Goal: Task Accomplishment & Management: Manage account settings

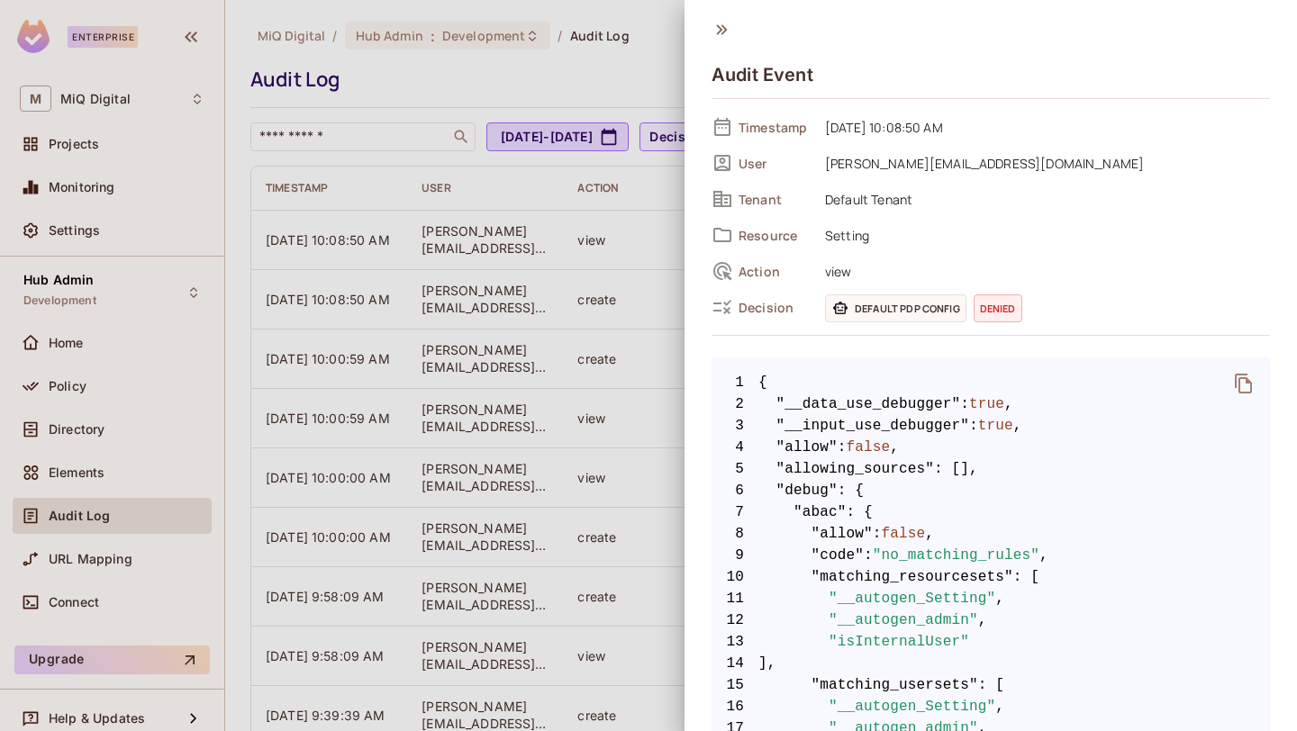
click at [539, 367] on div at bounding box center [648, 365] width 1297 height 731
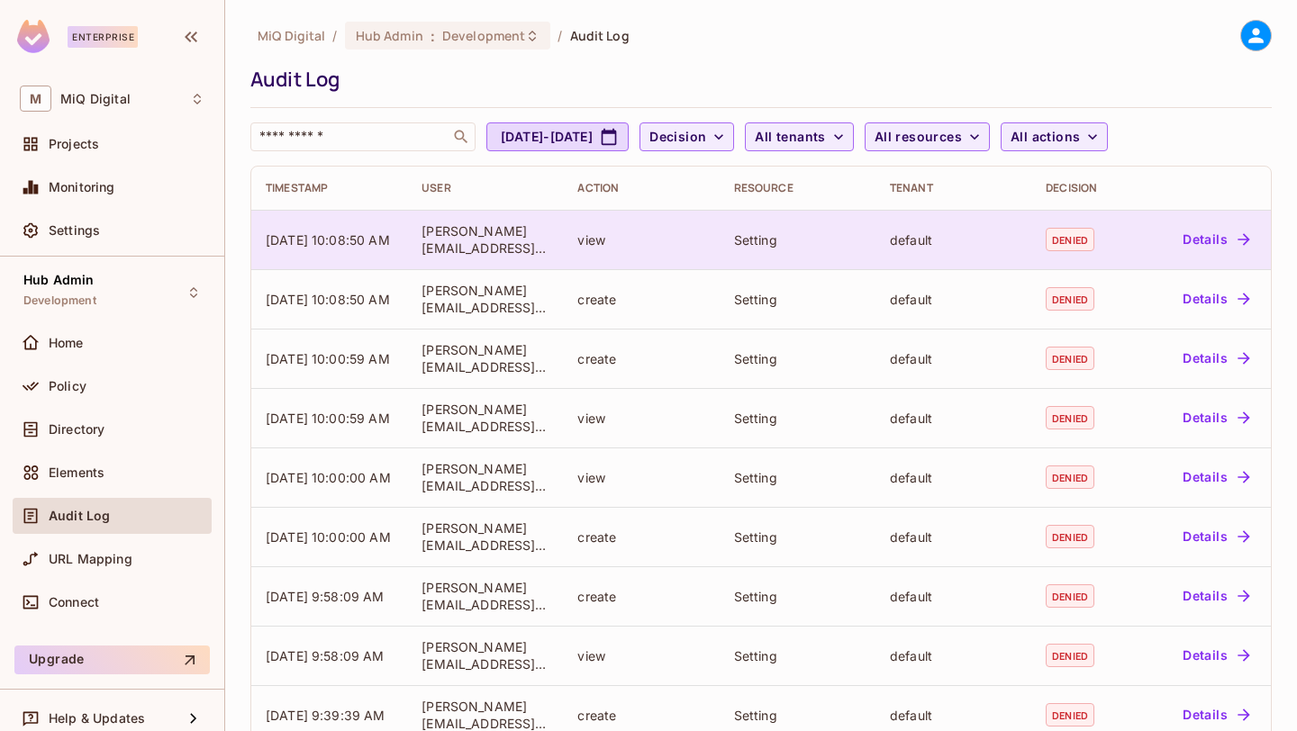
click at [1208, 230] on button "Details" at bounding box center [1215, 239] width 81 height 29
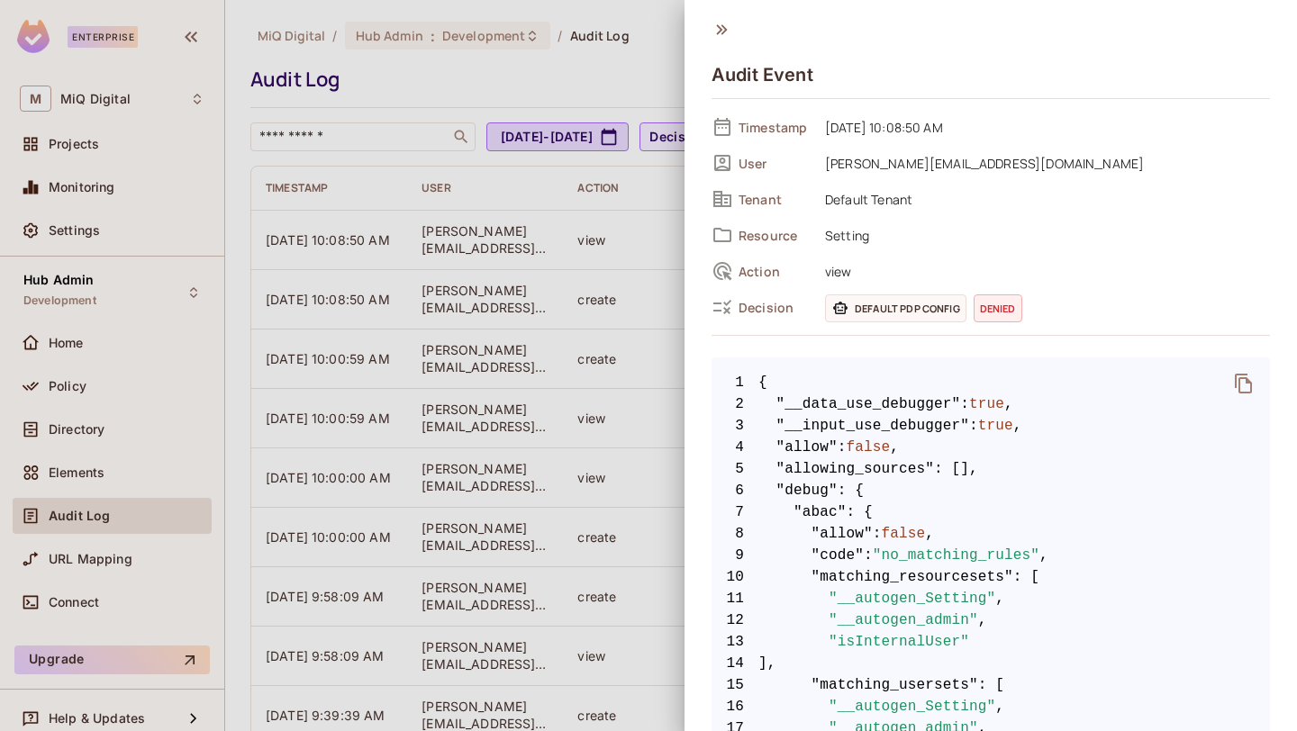
click at [654, 228] on div at bounding box center [648, 365] width 1297 height 731
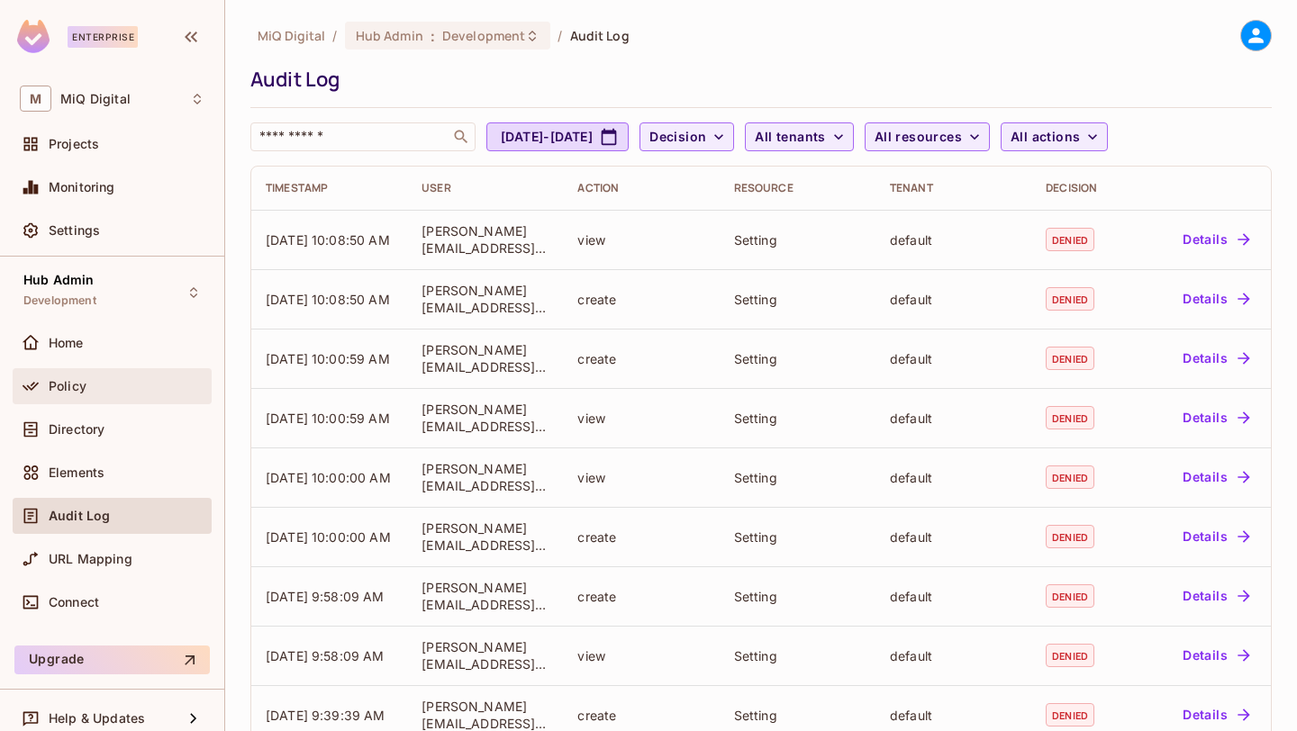
click at [96, 395] on div "Policy" at bounding box center [112, 387] width 185 height 22
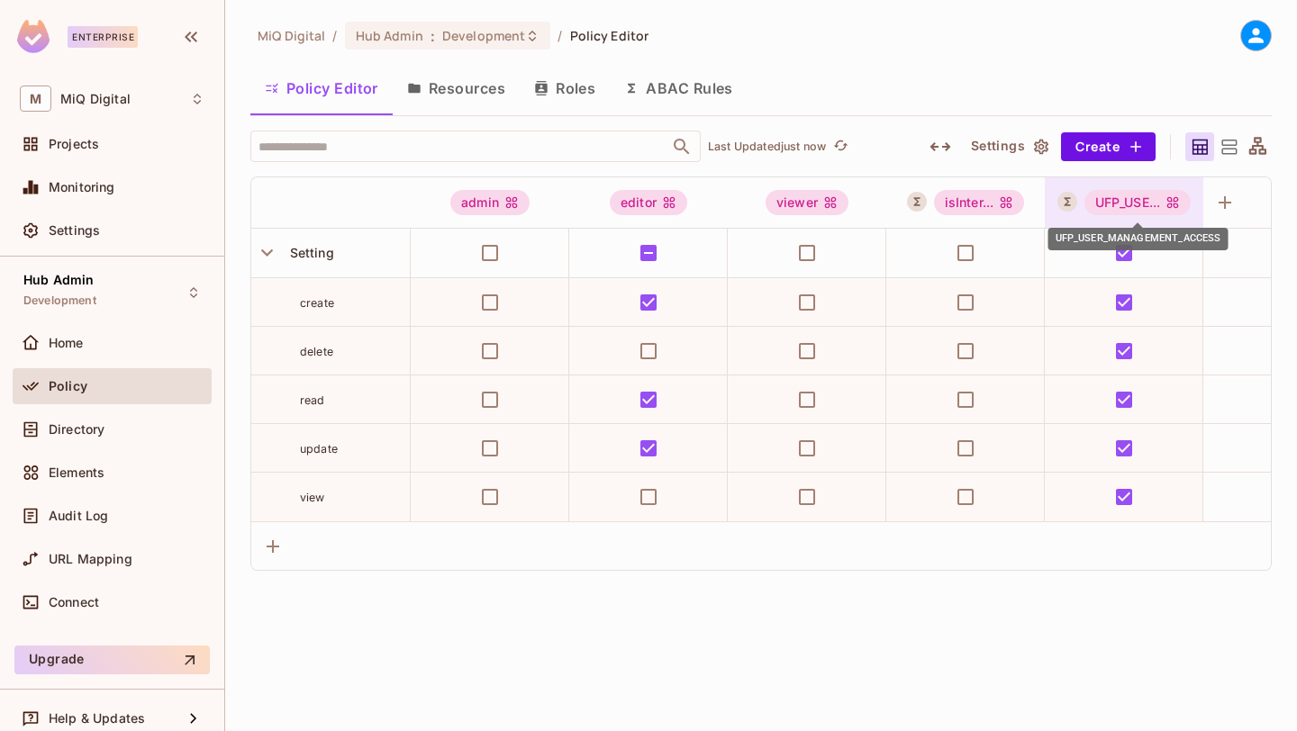
click at [1174, 203] on icon "UFP_USER_MANAGEMENT_ACCESS" at bounding box center [1172, 202] width 14 height 14
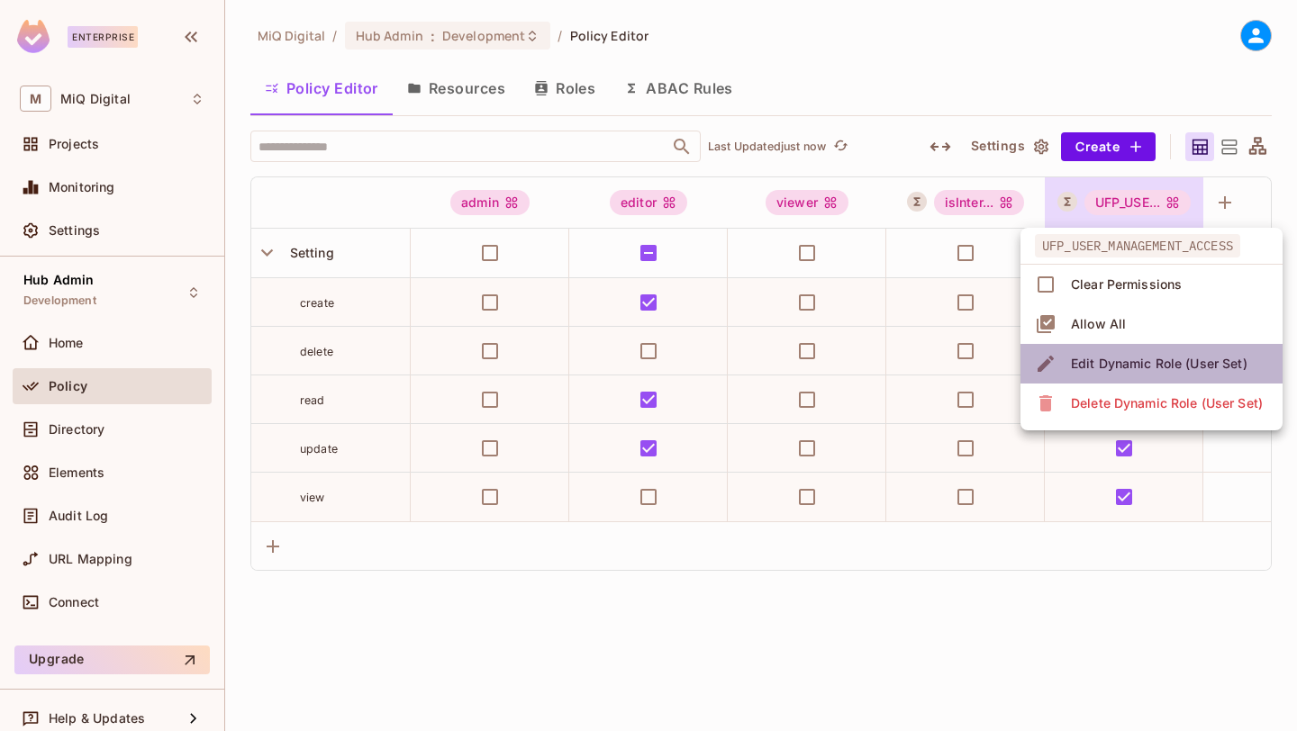
click at [1135, 364] on div "Edit Dynamic Role (User Set)" at bounding box center [1159, 364] width 177 height 18
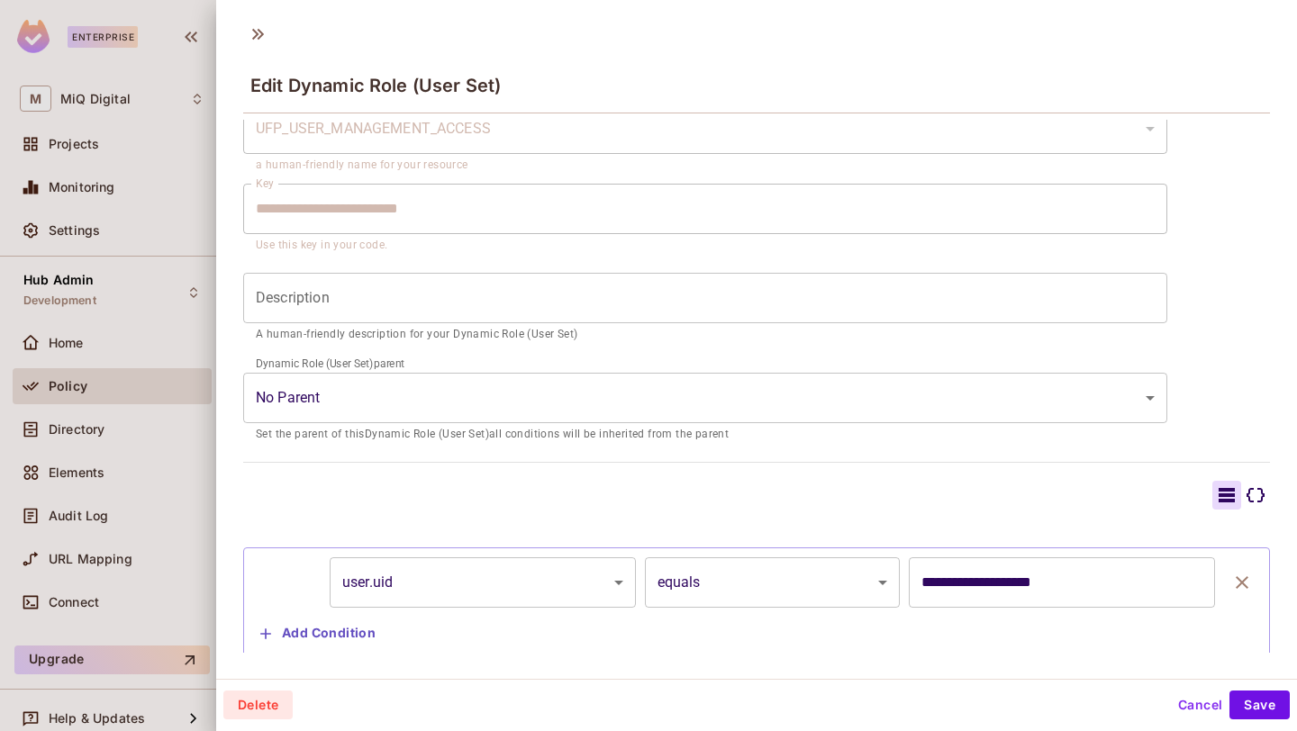
scroll to position [119, 0]
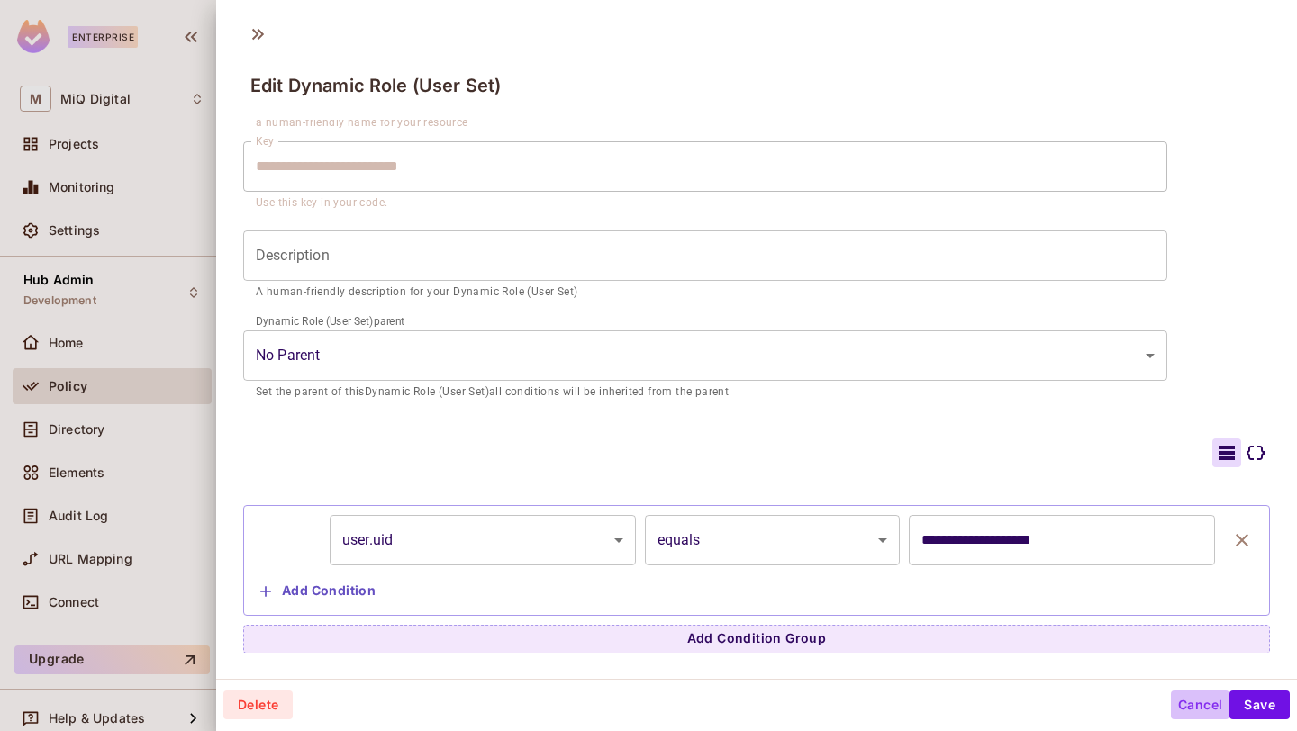
click at [1185, 702] on button "Cancel" at bounding box center [1200, 705] width 59 height 29
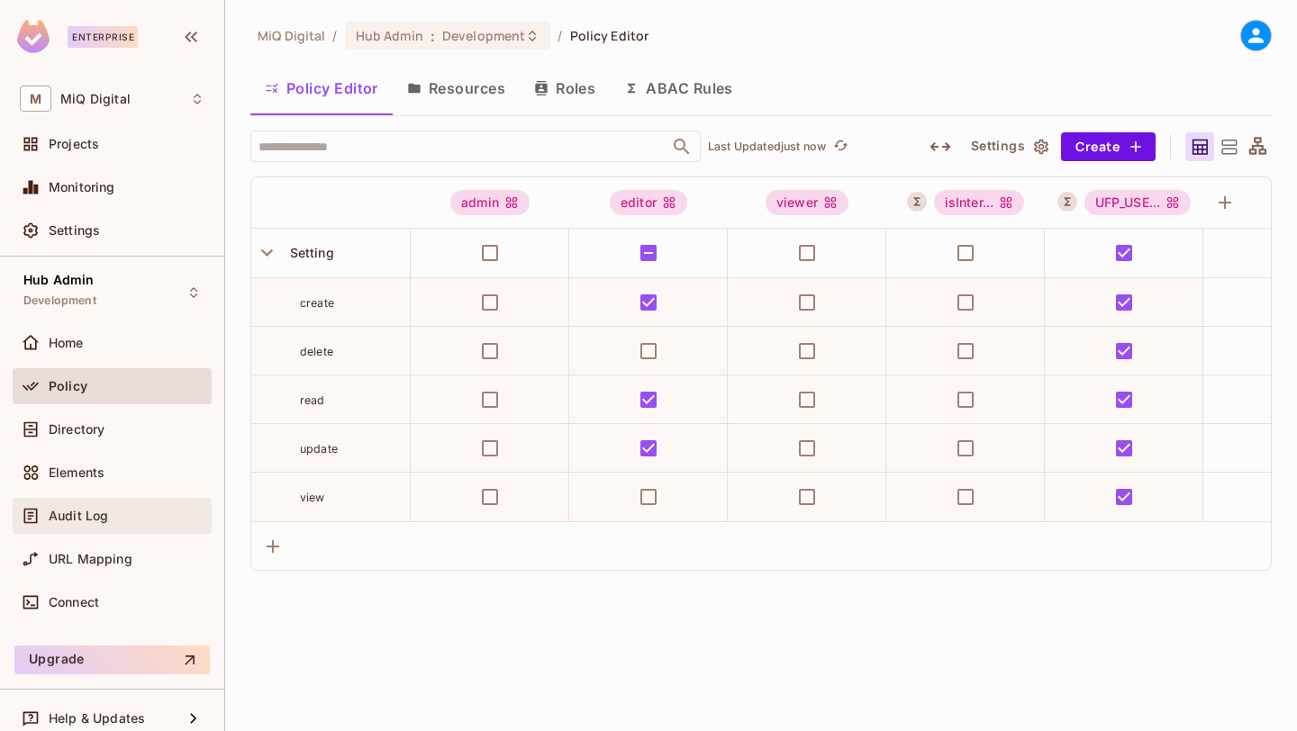
click at [122, 509] on div "Audit Log" at bounding box center [127, 516] width 156 height 14
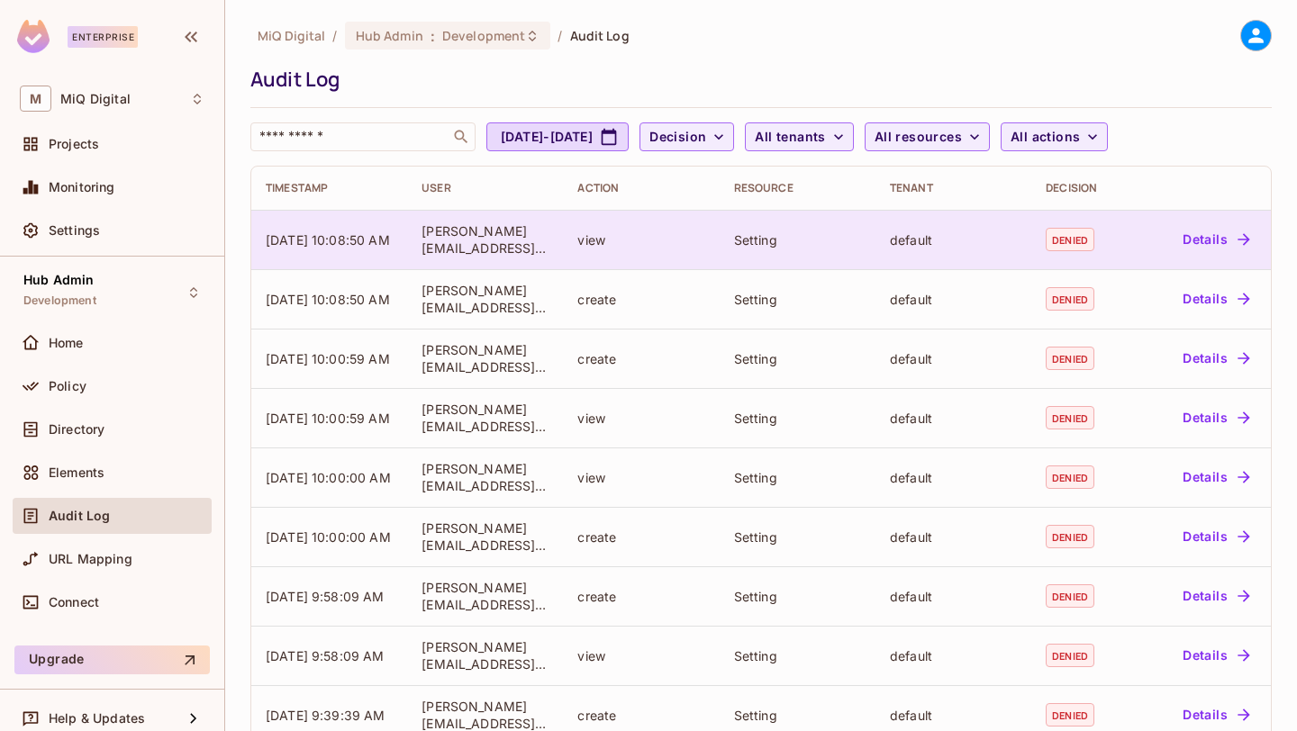
click at [1201, 237] on button "Details" at bounding box center [1215, 239] width 81 height 29
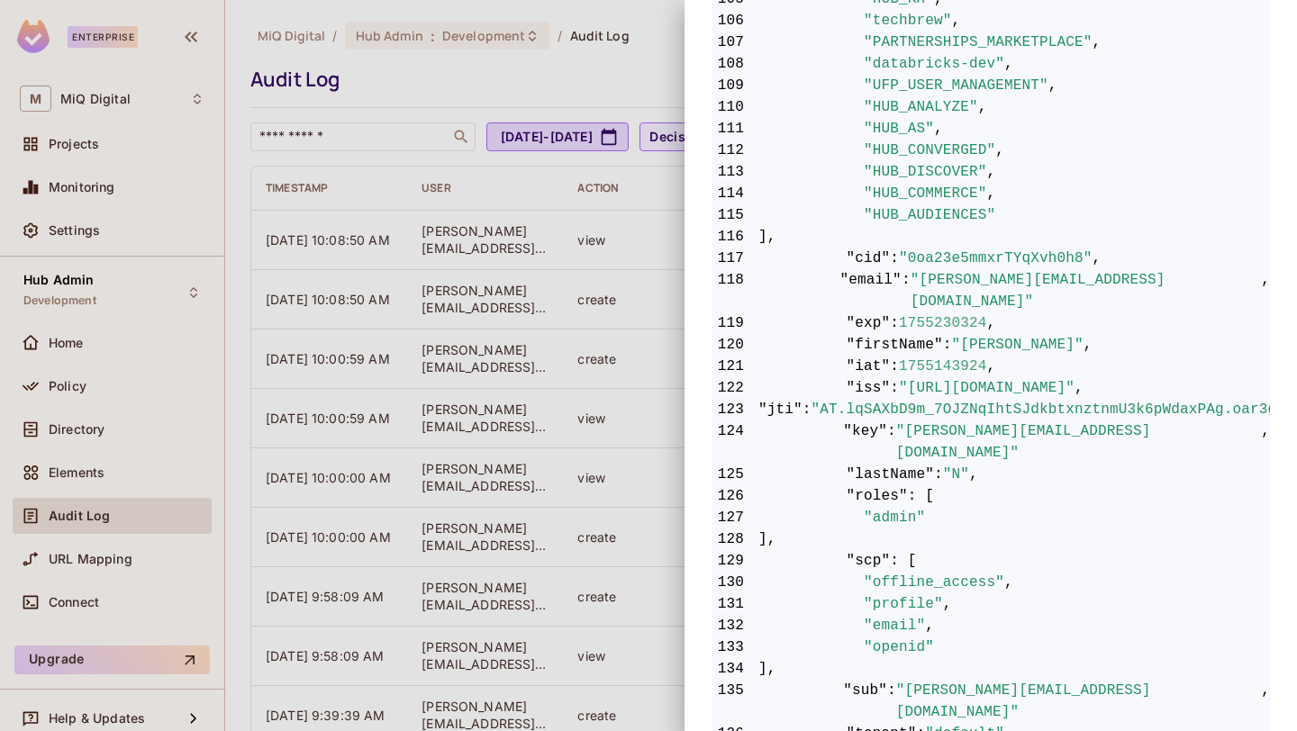
scroll to position [3003, 0]
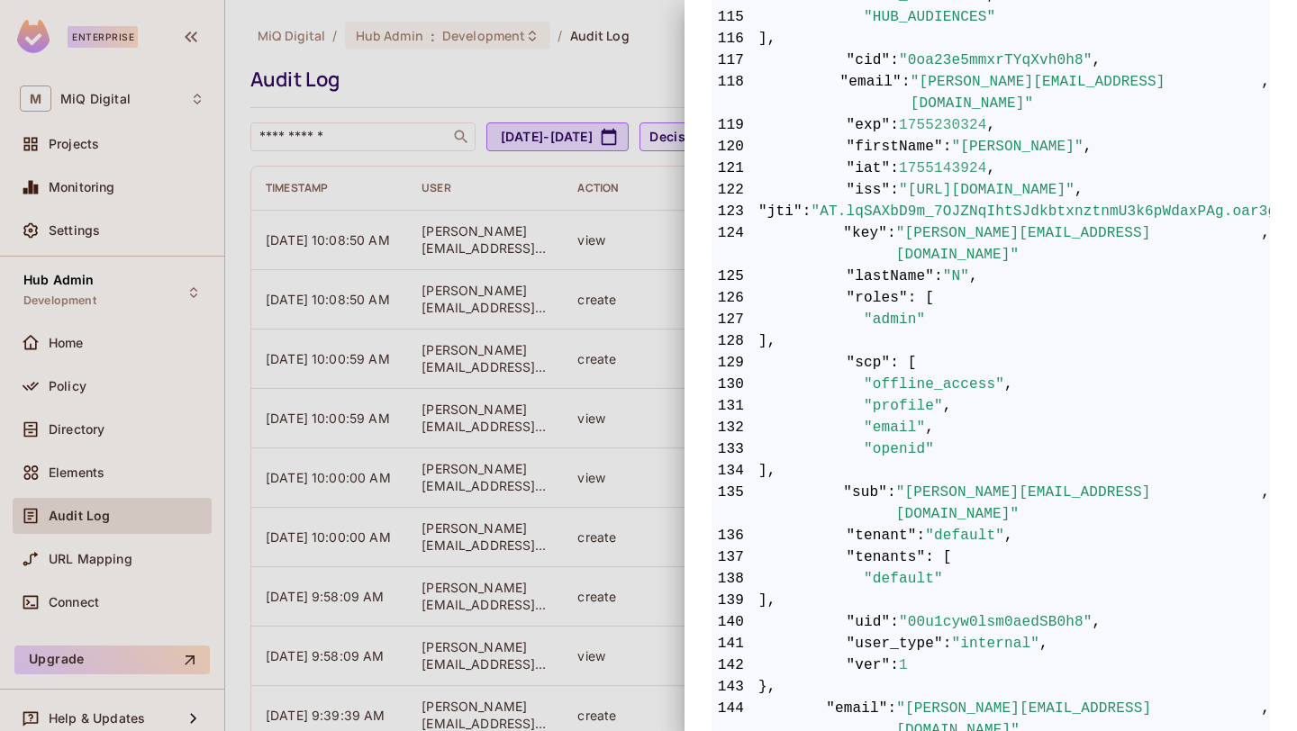
click at [1035, 612] on span ""00u1cyw0lsm0aedSB0h8"" at bounding box center [996, 623] width 194 height 22
copy span "00u1cyw0lsm0aedSB0h8"
click at [94, 497] on div at bounding box center [648, 365] width 1297 height 731
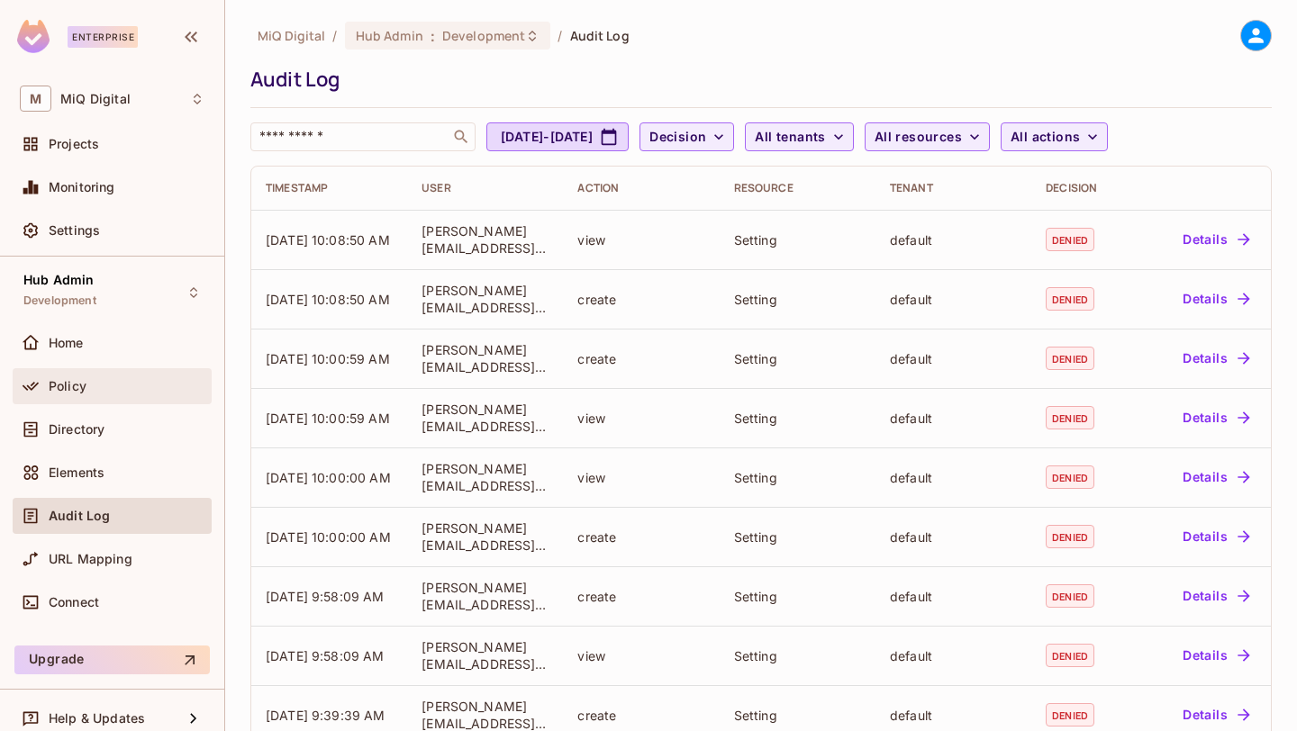
click at [96, 392] on div "Policy" at bounding box center [127, 386] width 156 height 14
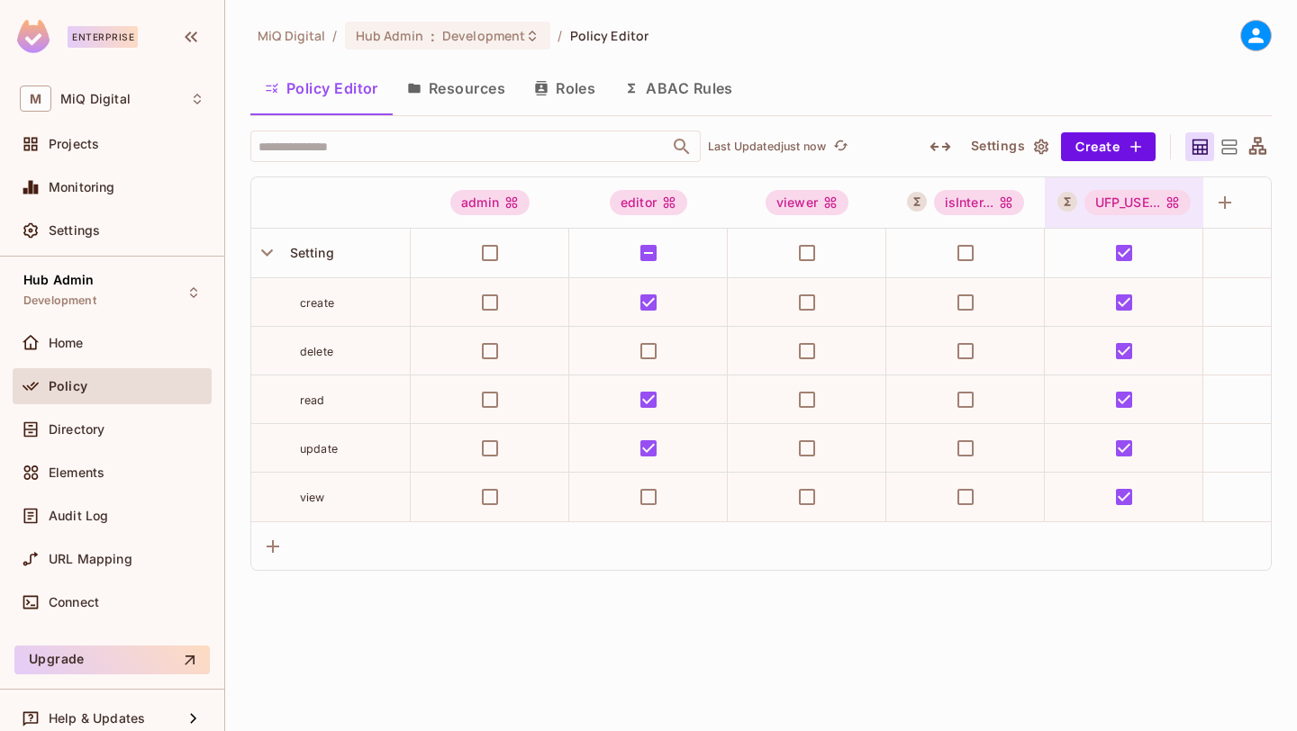
click at [1135, 189] on div "UFP_USE..." at bounding box center [1124, 202] width 159 height 50
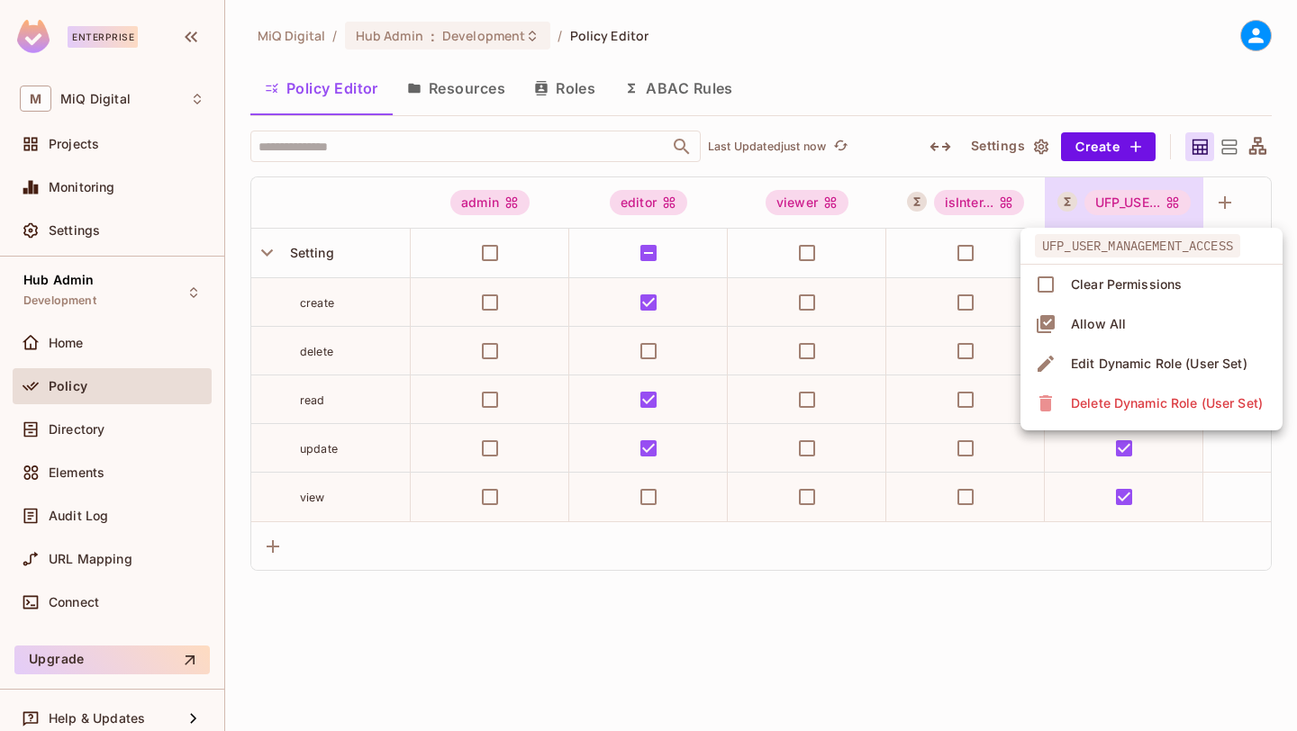
click at [1113, 358] on div "Edit Dynamic Role (User Set)" at bounding box center [1159, 364] width 177 height 18
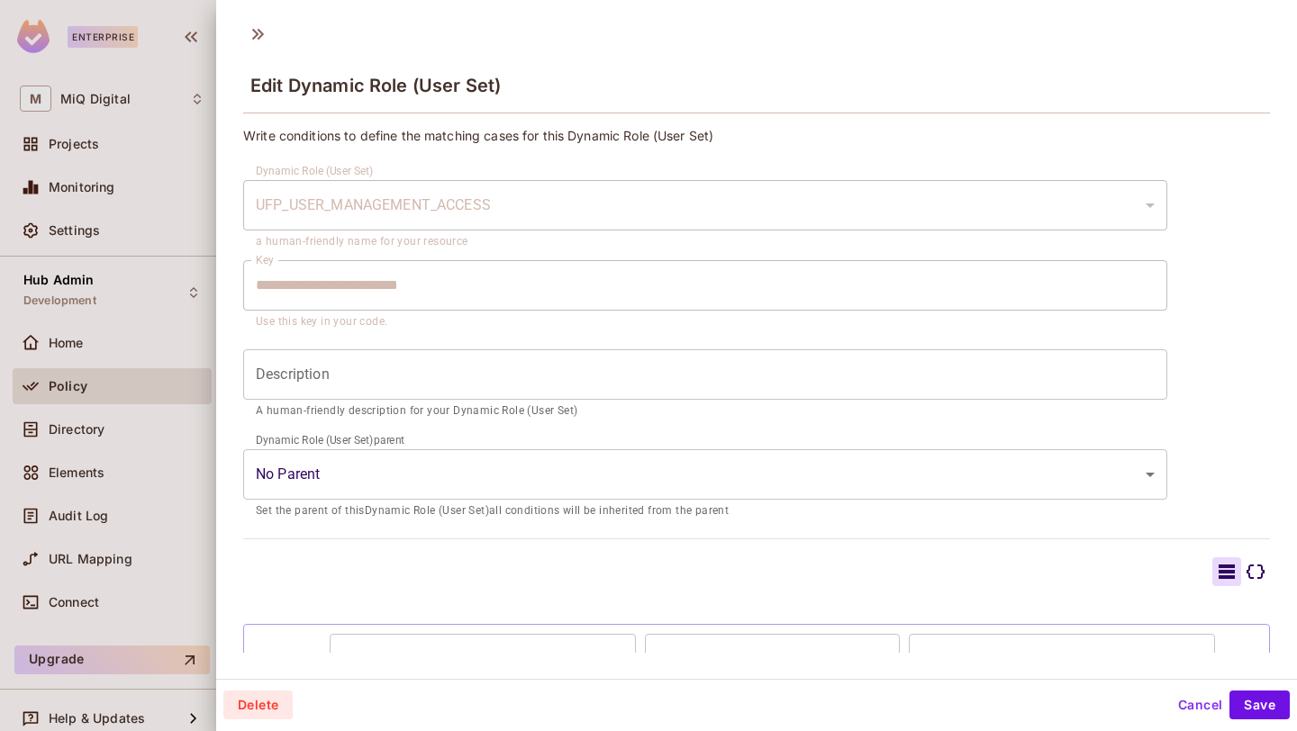
scroll to position [119, 0]
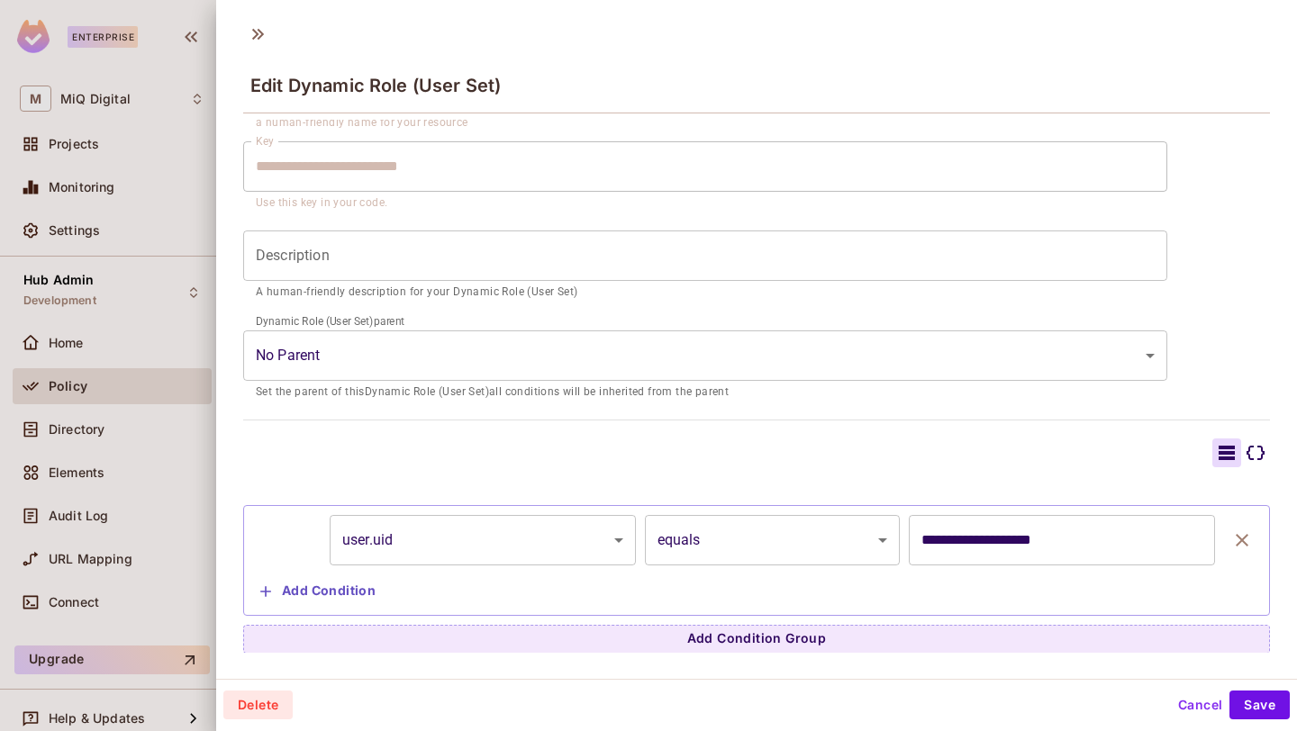
click at [200, 122] on div at bounding box center [648, 365] width 1297 height 731
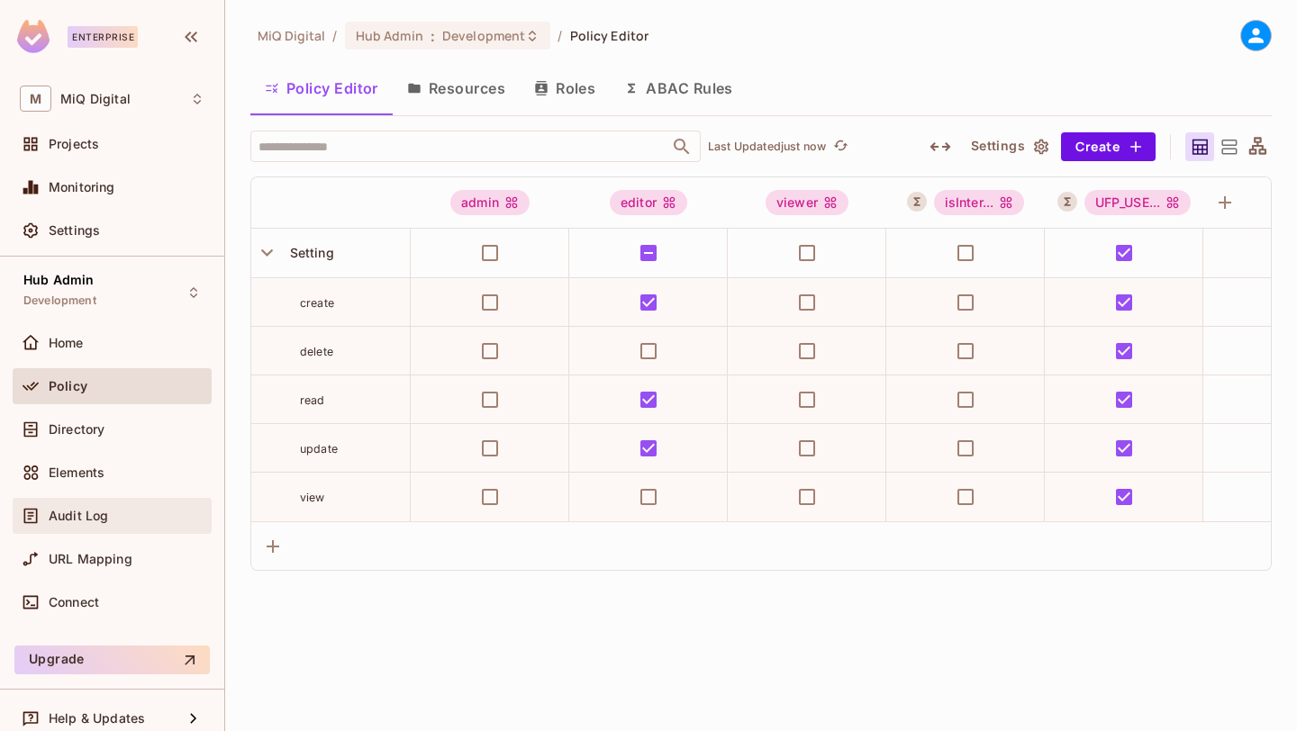
click at [140, 503] on div "Audit Log" at bounding box center [112, 516] width 199 height 36
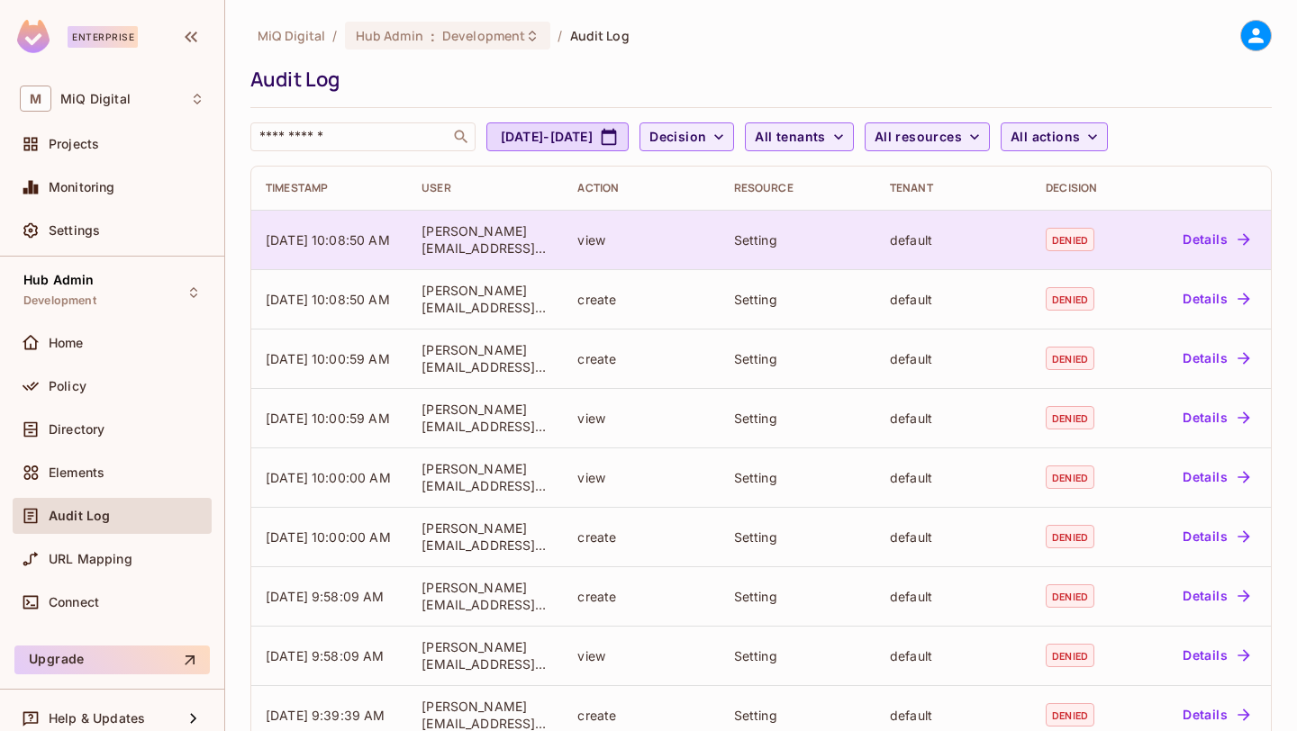
click at [1216, 231] on button "Details" at bounding box center [1215, 239] width 81 height 29
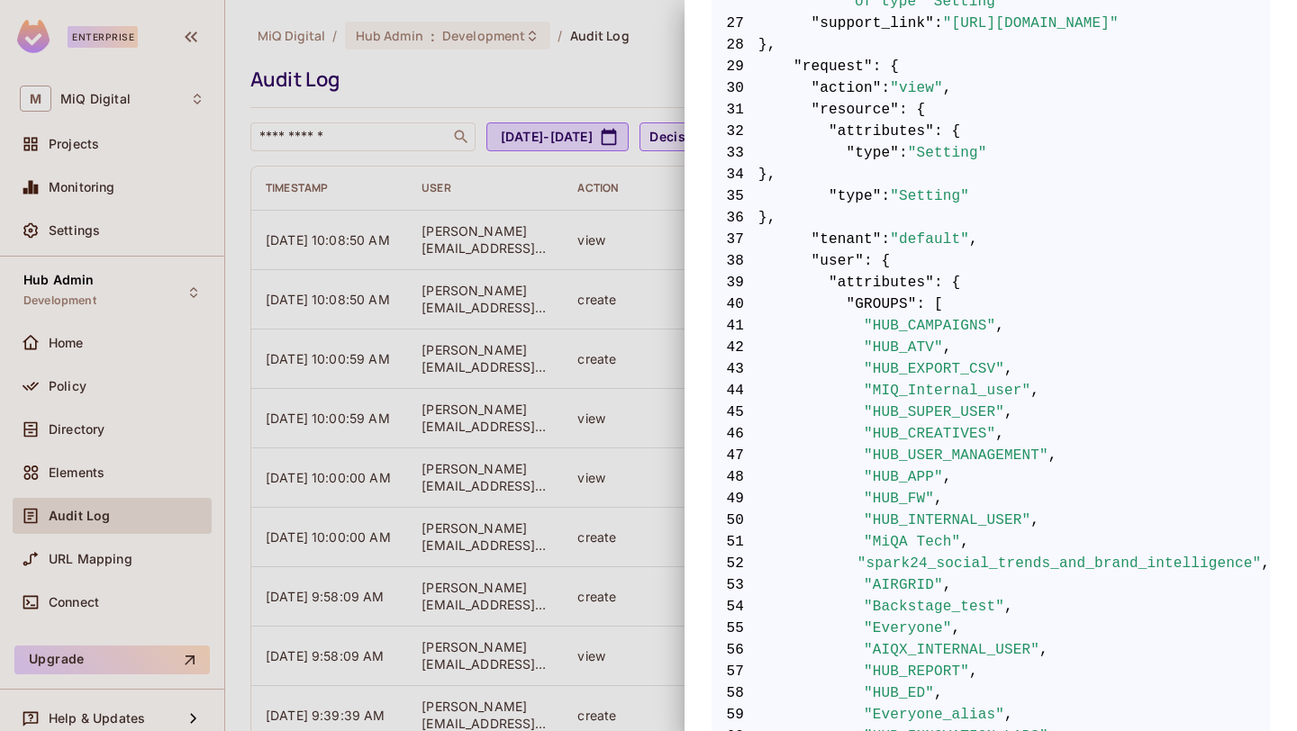
scroll to position [3021, 0]
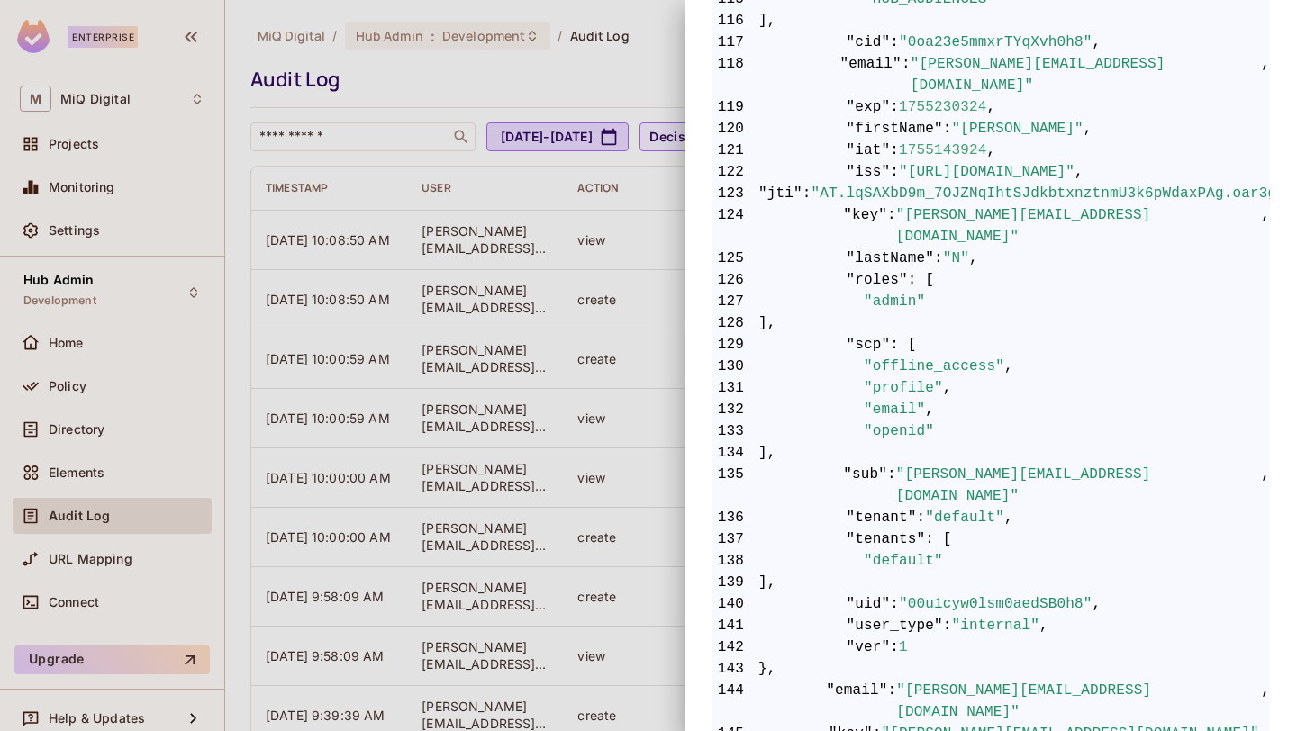
click at [436, 103] on div at bounding box center [648, 365] width 1297 height 731
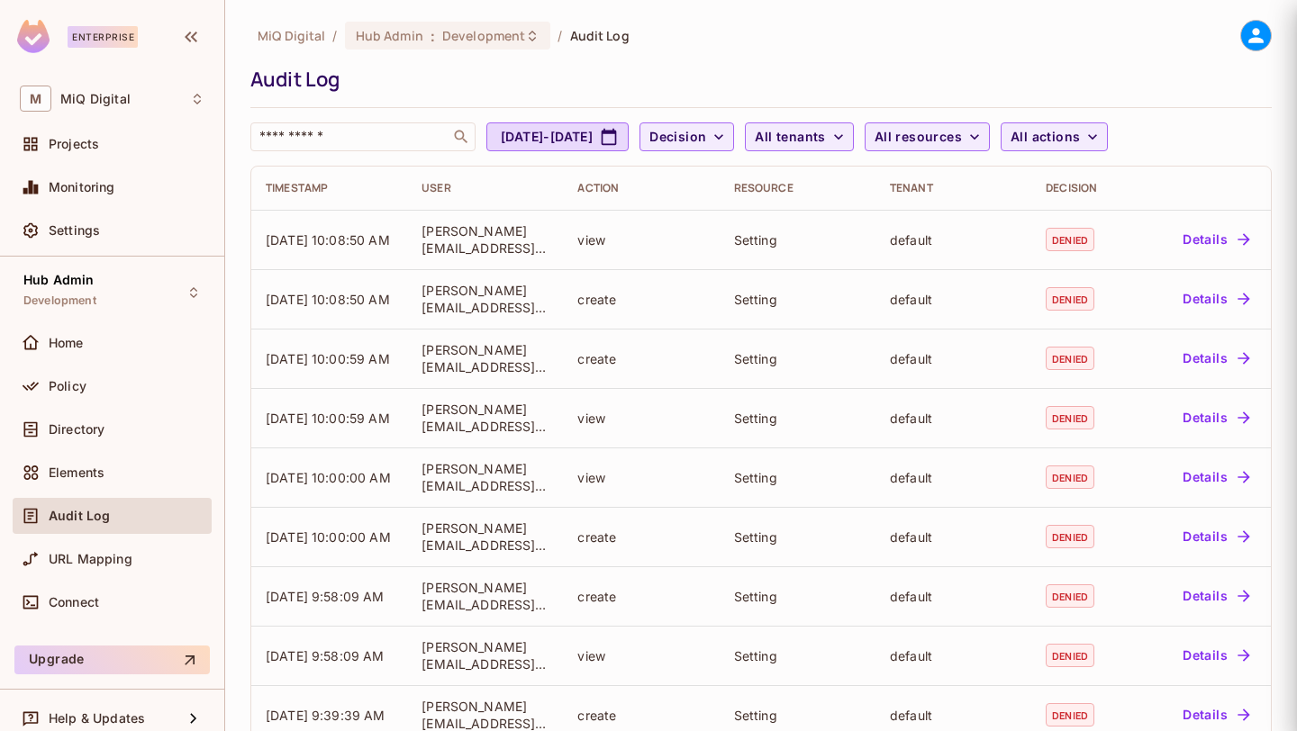
scroll to position [0, 0]
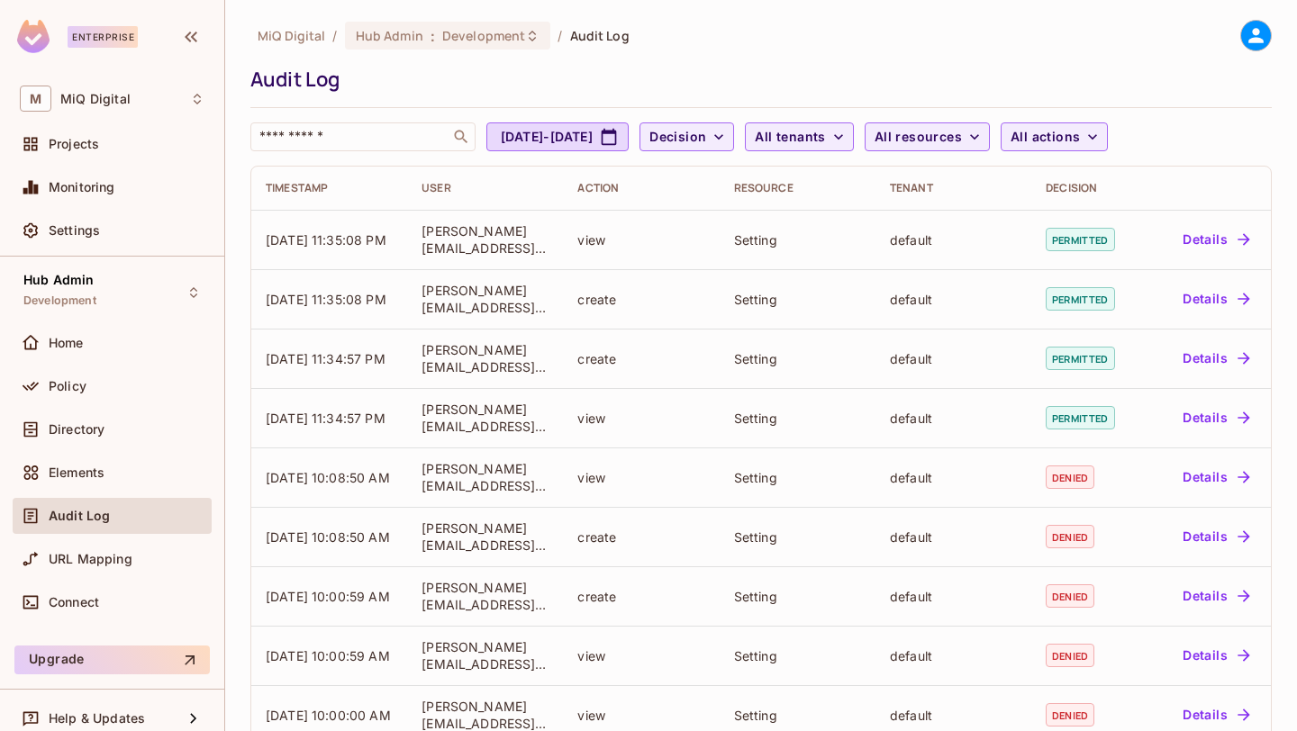
click at [1210, 248] on button "Details" at bounding box center [1215, 239] width 81 height 29
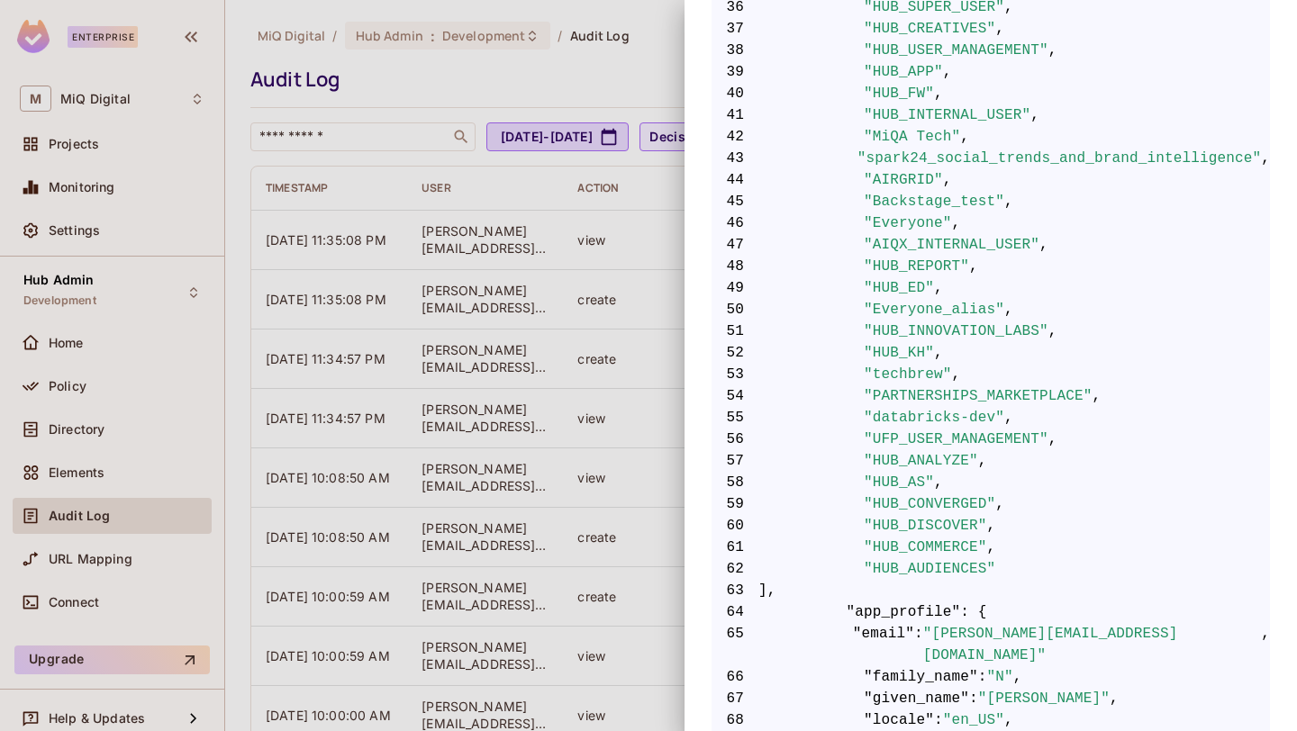
scroll to position [1371, 0]
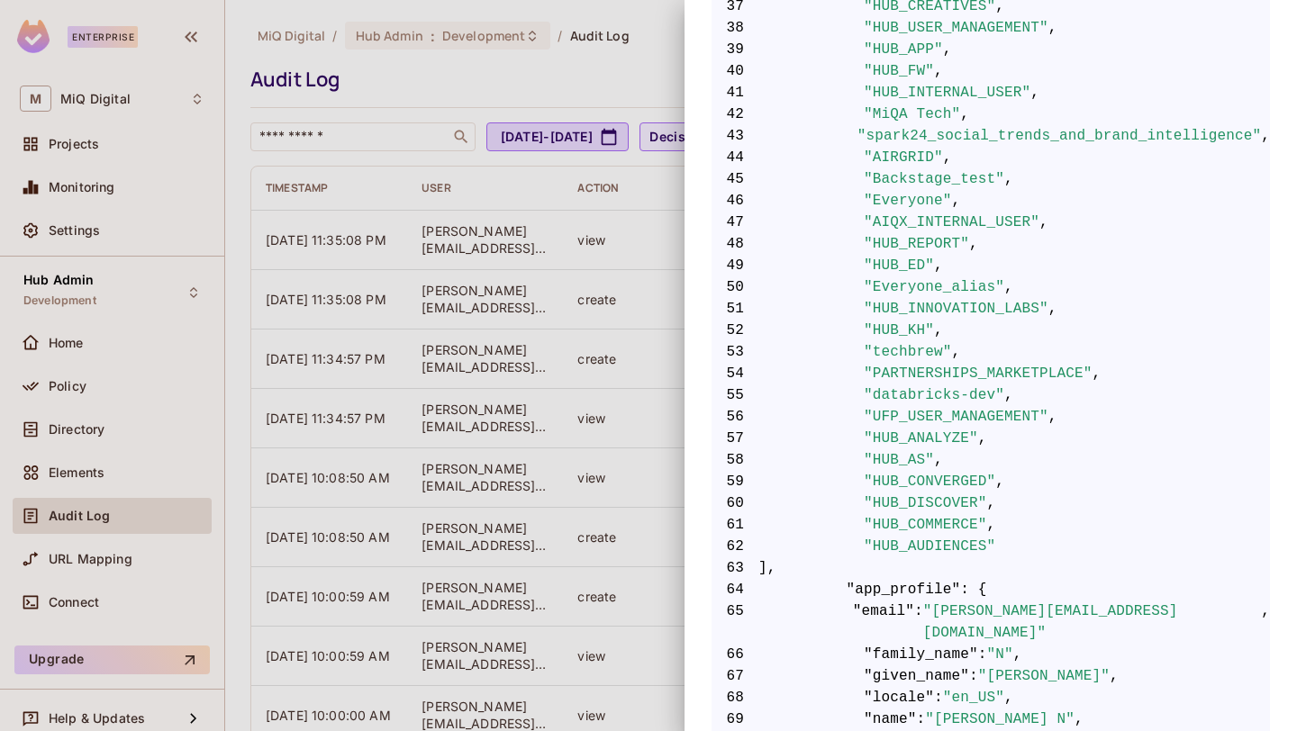
click at [1000, 406] on span ""UFP_USER_MANAGEMENT"" at bounding box center [956, 417] width 185 height 22
copy span "UFP_USER_MANAGEMENT"
click at [138, 386] on div at bounding box center [648, 365] width 1297 height 731
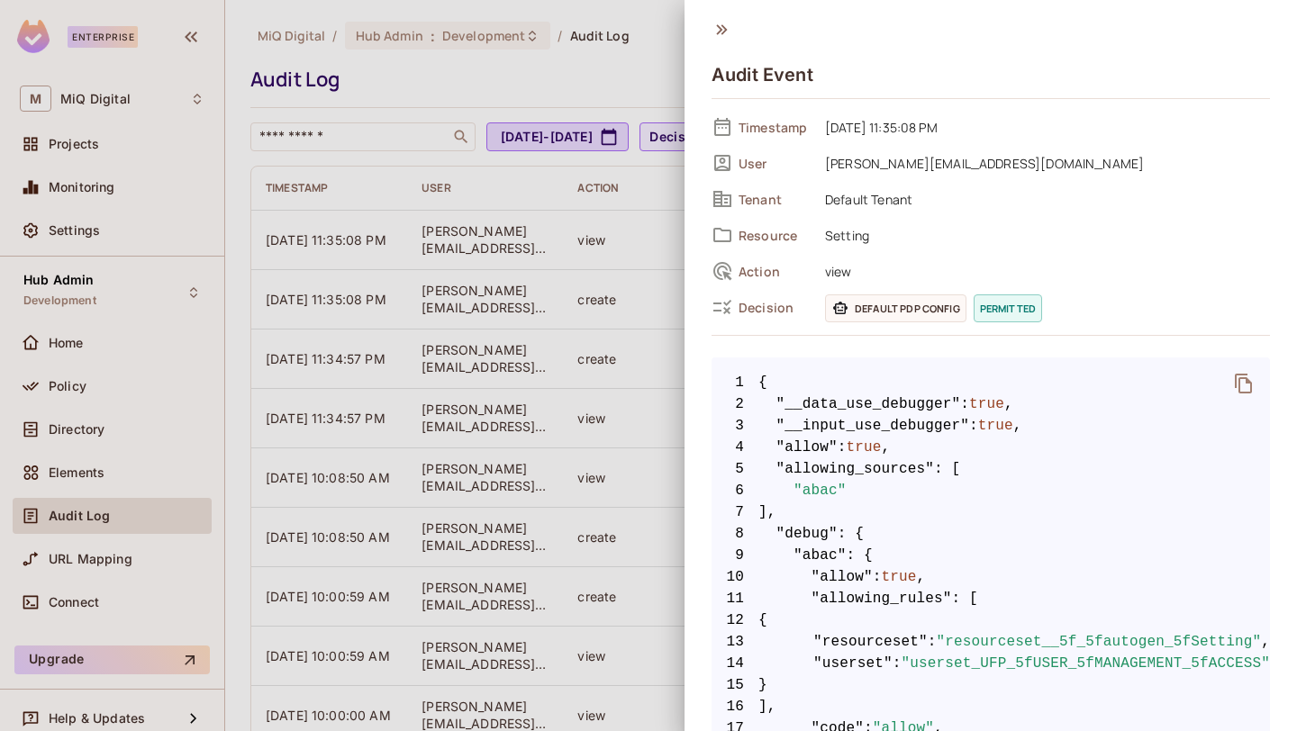
click at [138, 386] on div at bounding box center [648, 365] width 1297 height 731
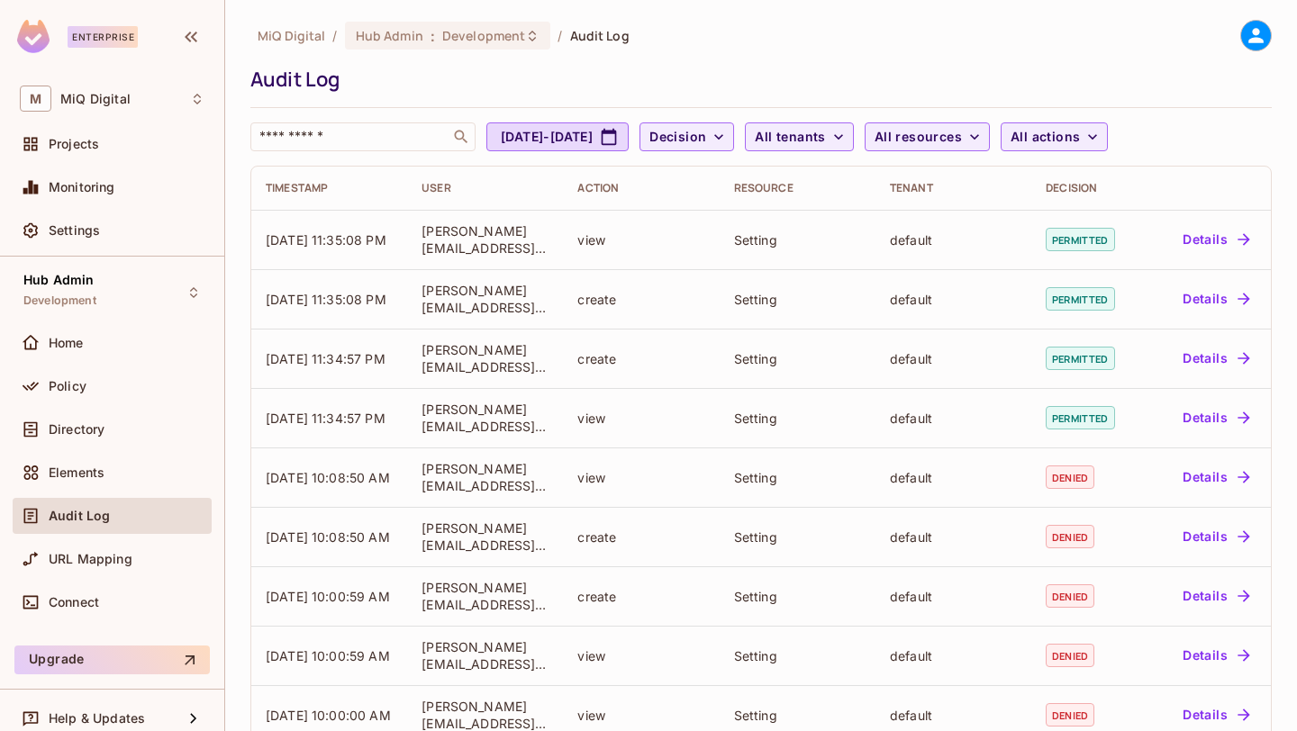
click at [138, 386] on div "Policy" at bounding box center [127, 386] width 156 height 14
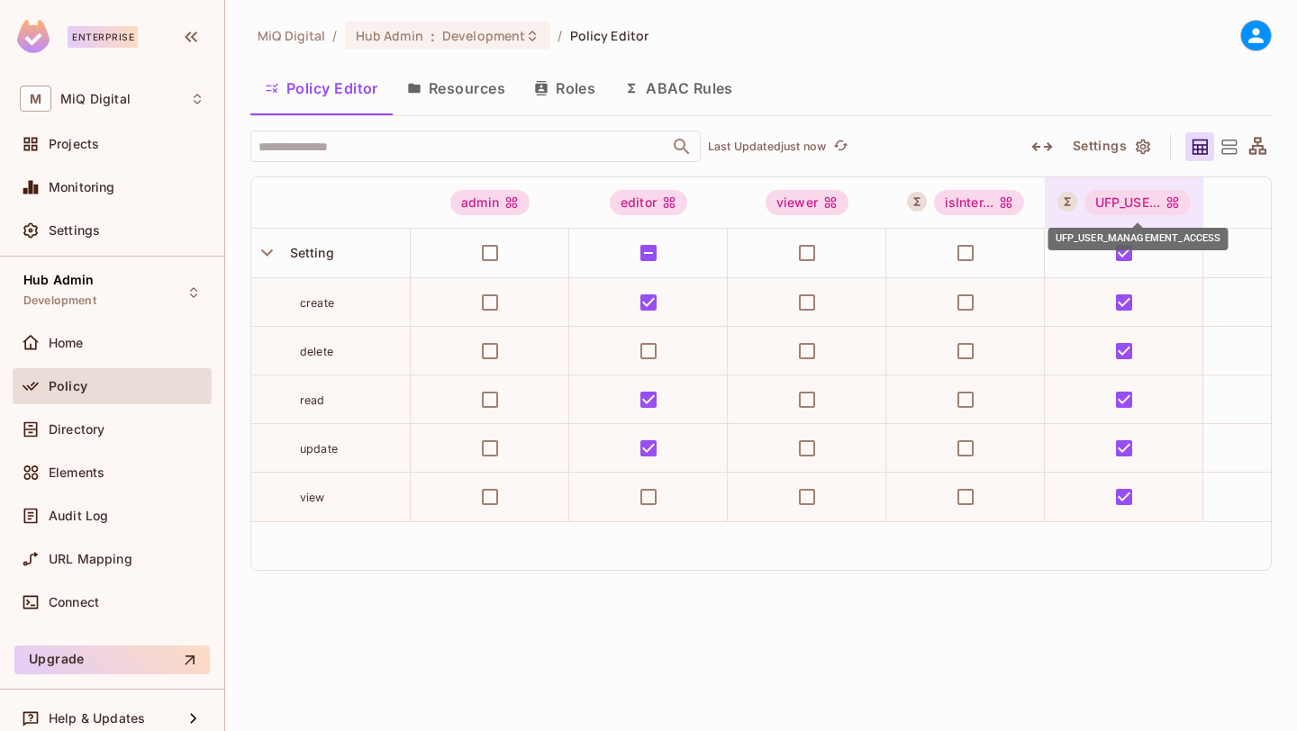
click at [1147, 201] on div "UFP_USE..." at bounding box center [1137, 202] width 107 height 25
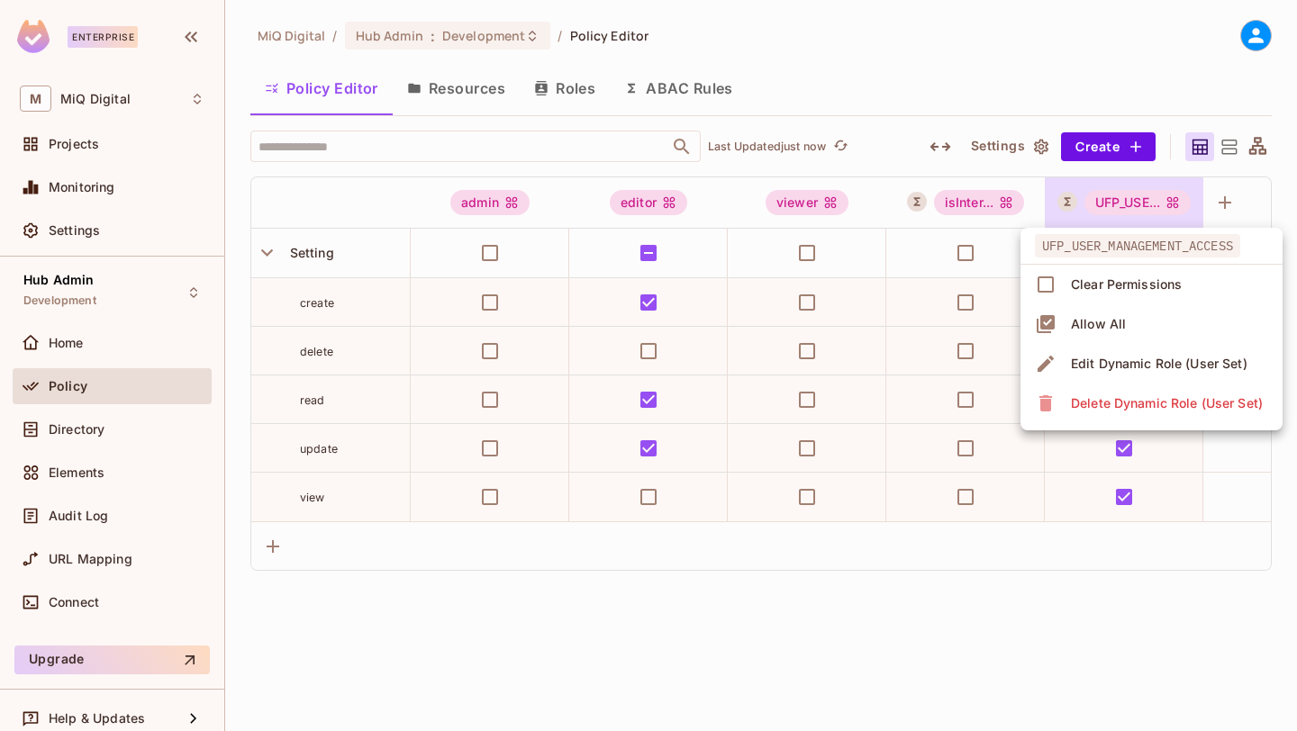
click at [1111, 358] on div "Edit Dynamic Role (User Set)" at bounding box center [1159, 364] width 177 height 18
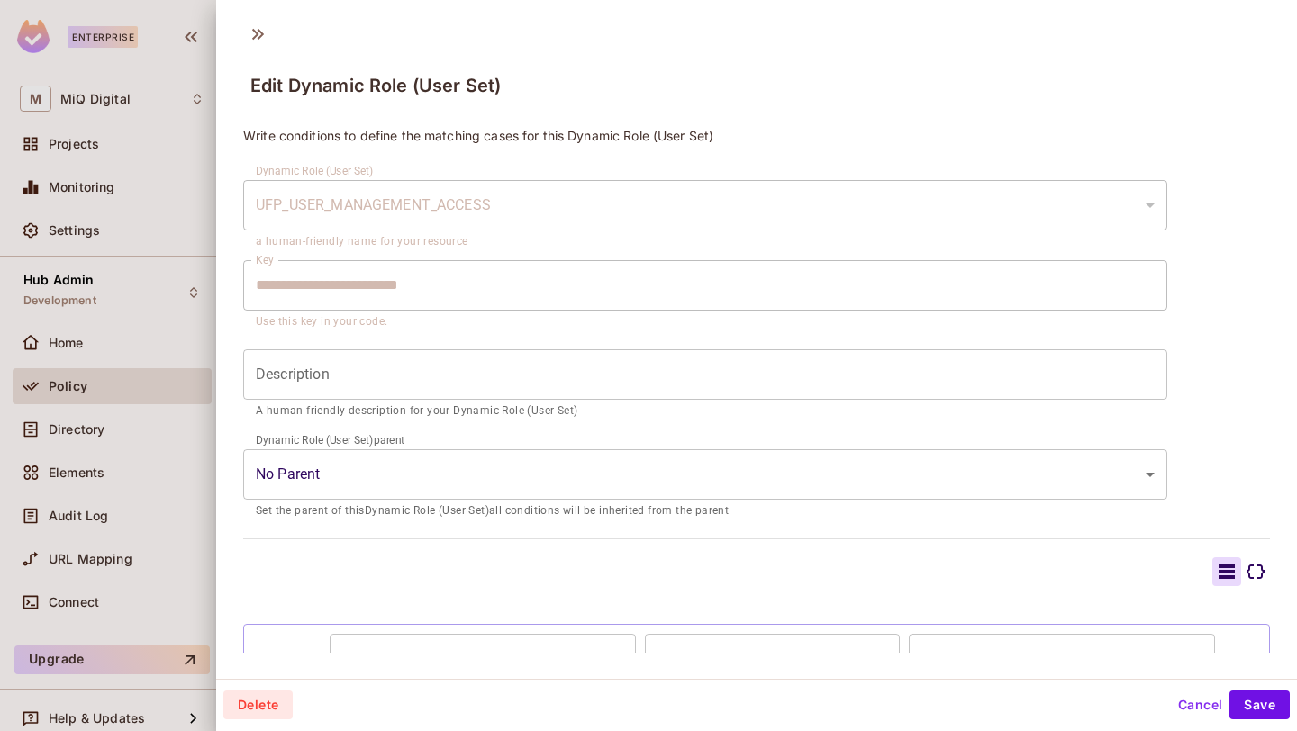
scroll to position [119, 0]
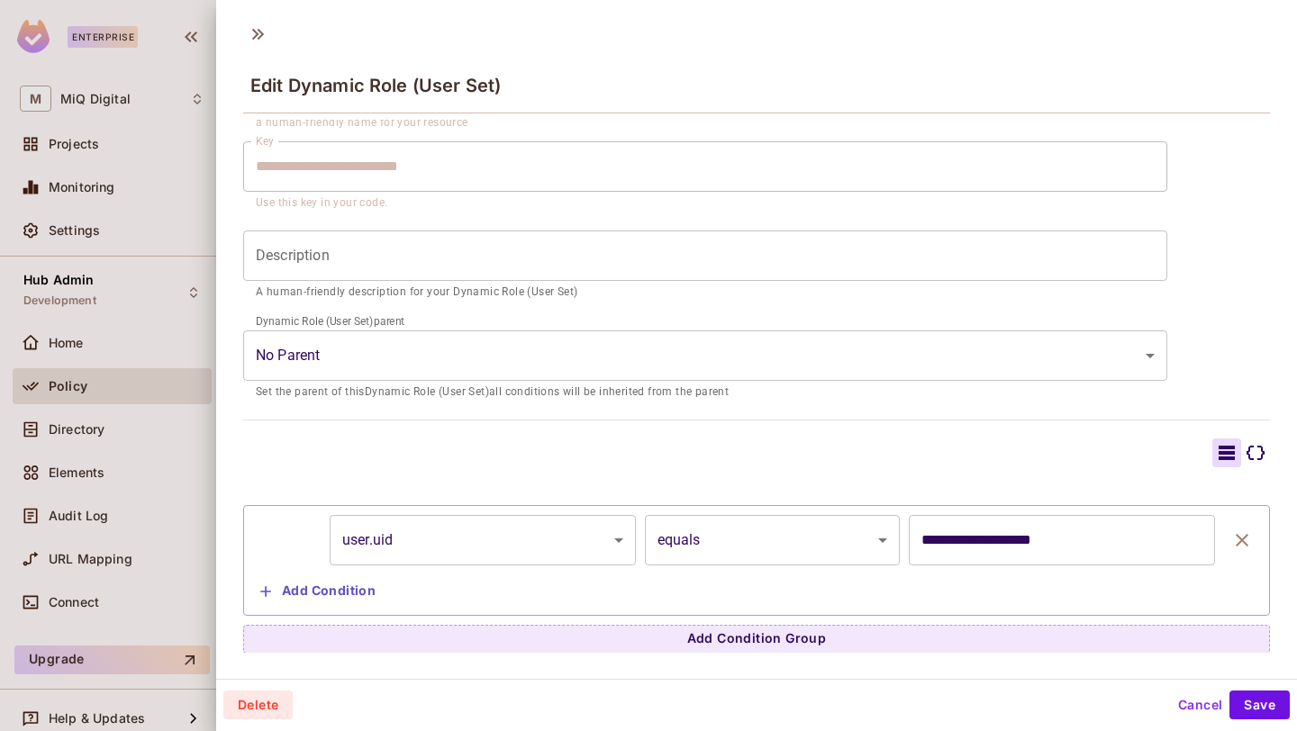
click at [945, 557] on input "**********" at bounding box center [1062, 540] width 306 height 50
paste input "text"
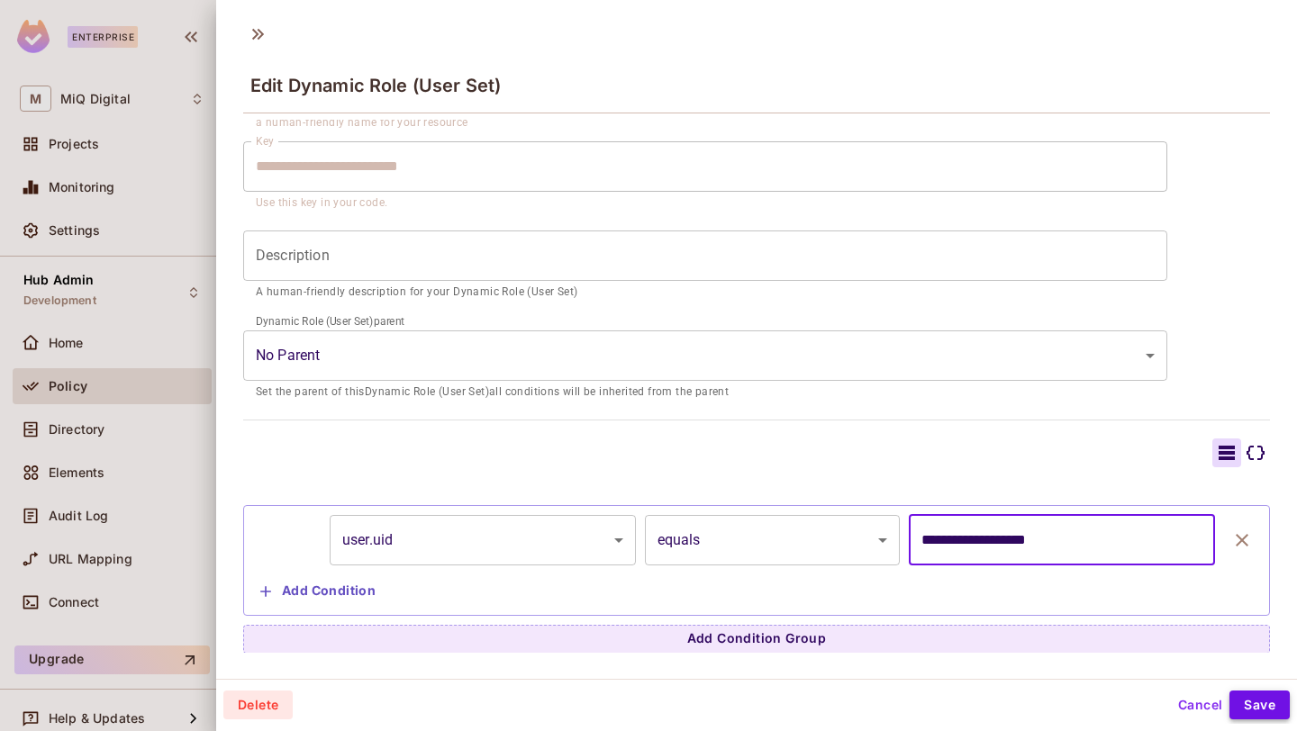
type input "**********"
click at [1266, 702] on button "Save" at bounding box center [1259, 705] width 60 height 29
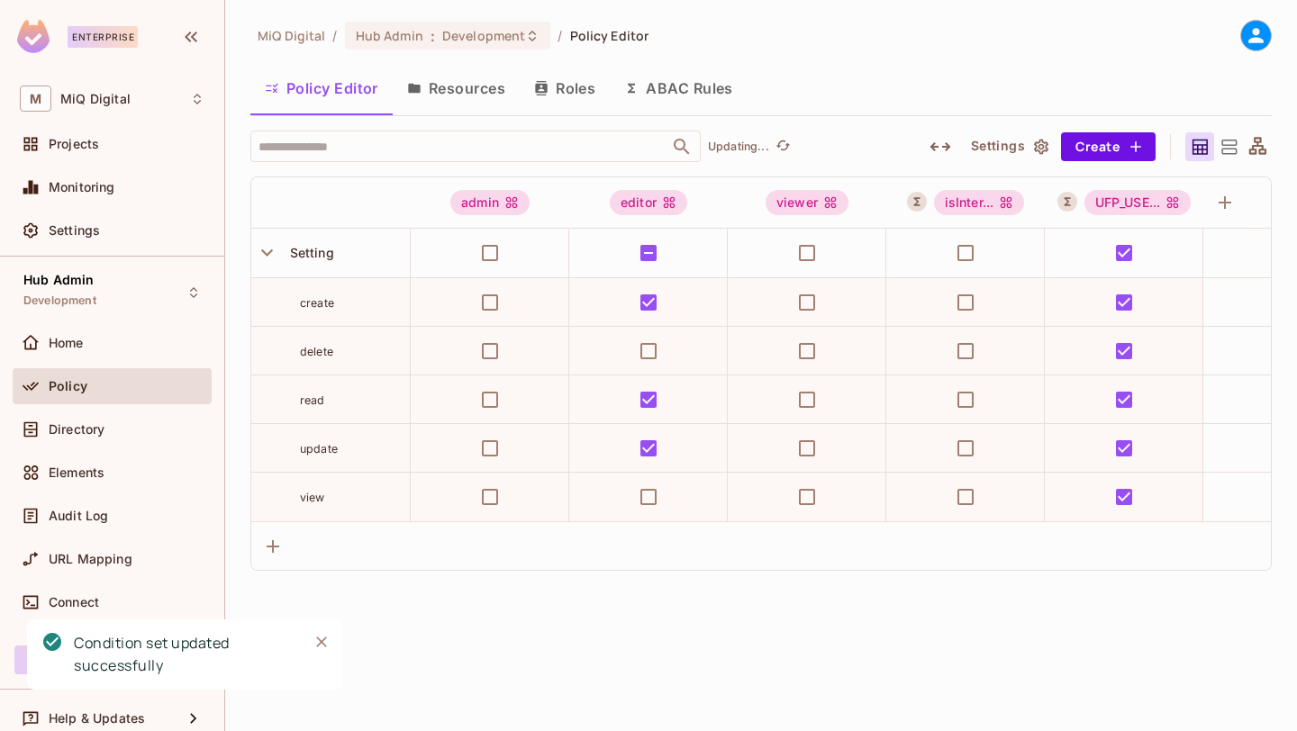
click at [1147, 198] on div "UFP_USE..." at bounding box center [1137, 202] width 107 height 25
click at [1134, 198] on div "UFP_USE..." at bounding box center [1137, 202] width 107 height 25
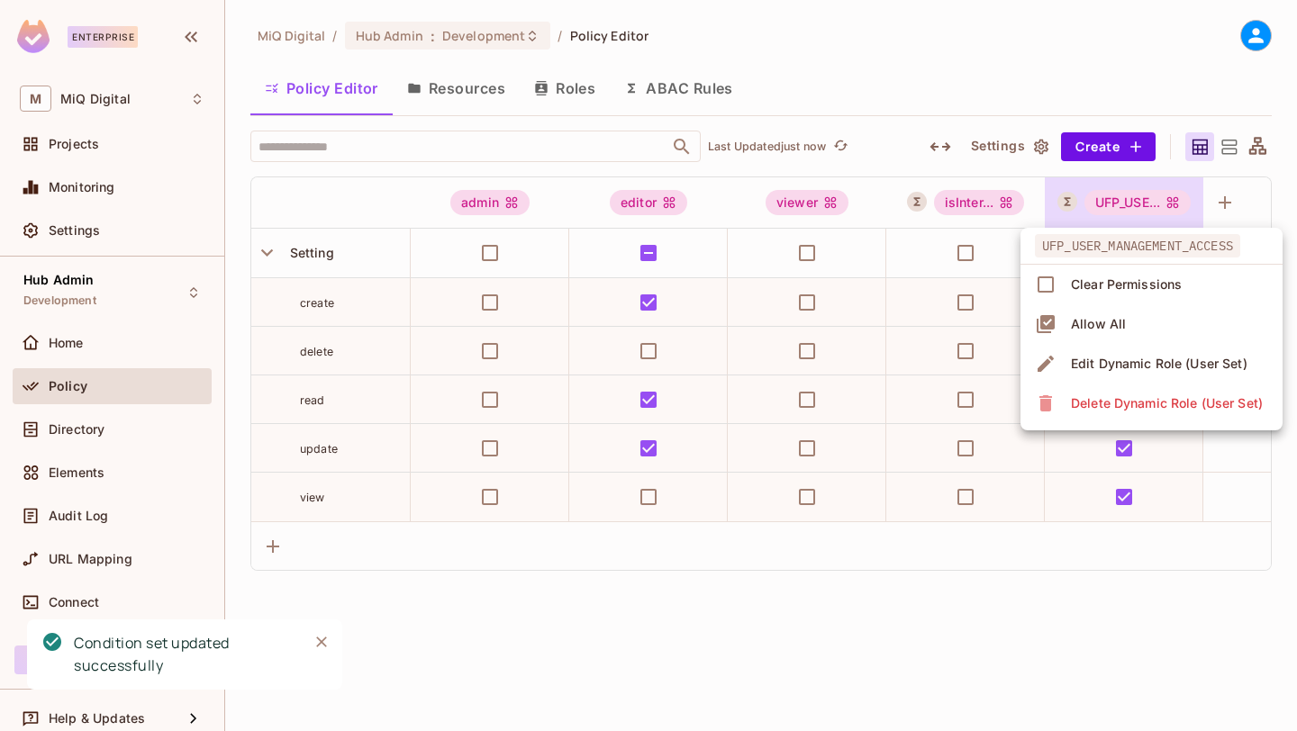
click at [1123, 361] on div "Edit Dynamic Role (User Set)" at bounding box center [1159, 364] width 177 height 18
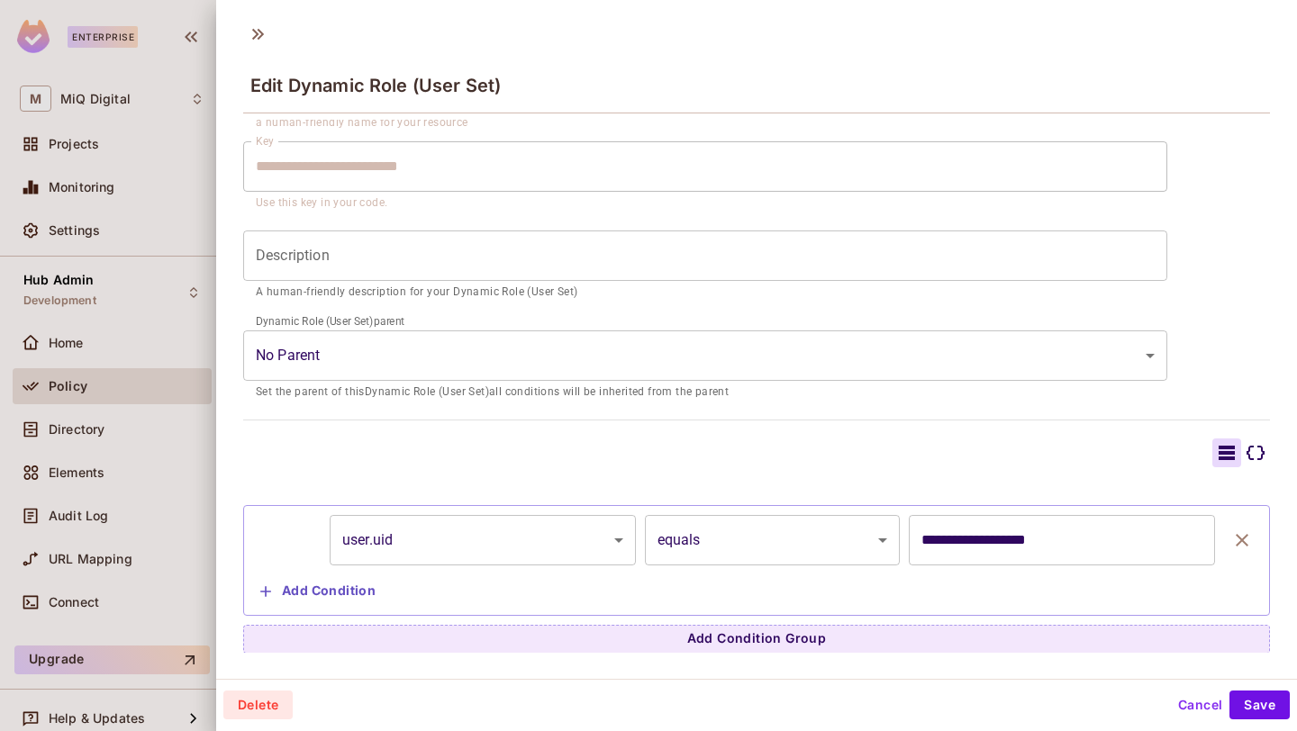
click at [571, 529] on body "**********" at bounding box center [648, 365] width 1297 height 731
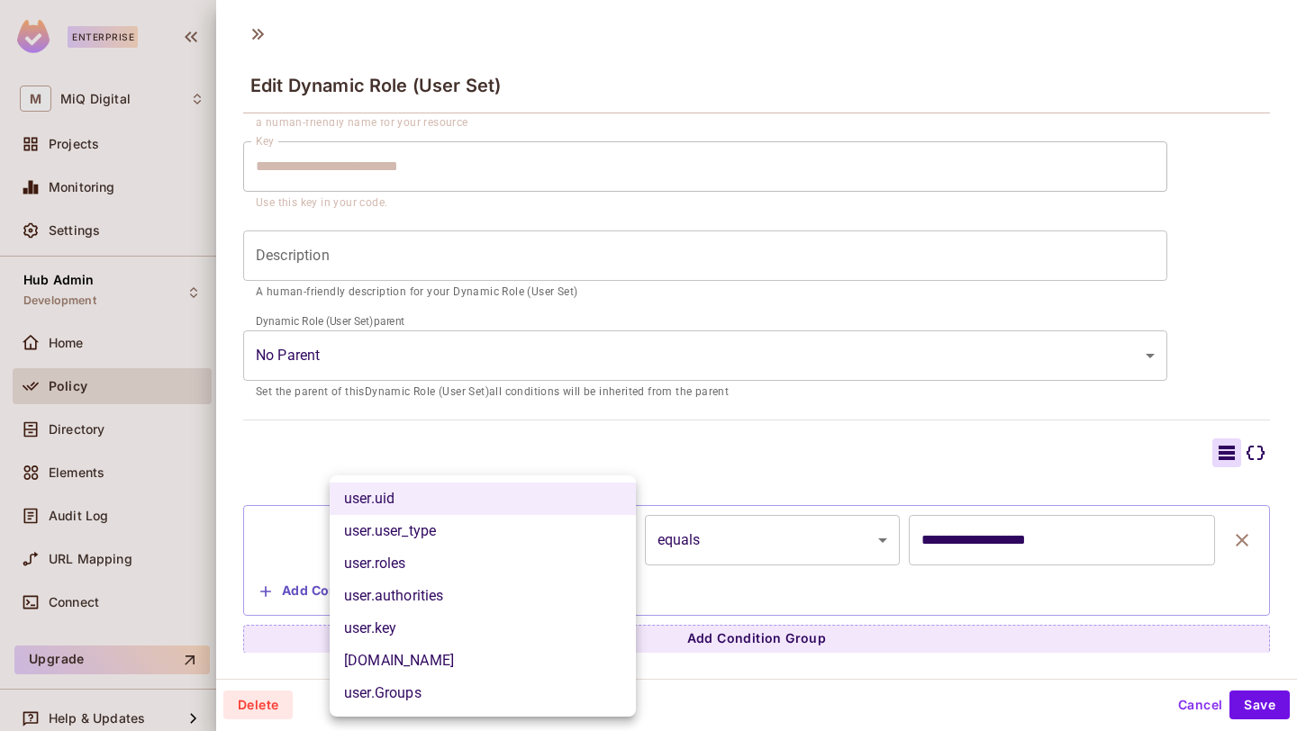
click at [534, 683] on li "user.Groups" at bounding box center [483, 693] width 306 height 32
type input "**********"
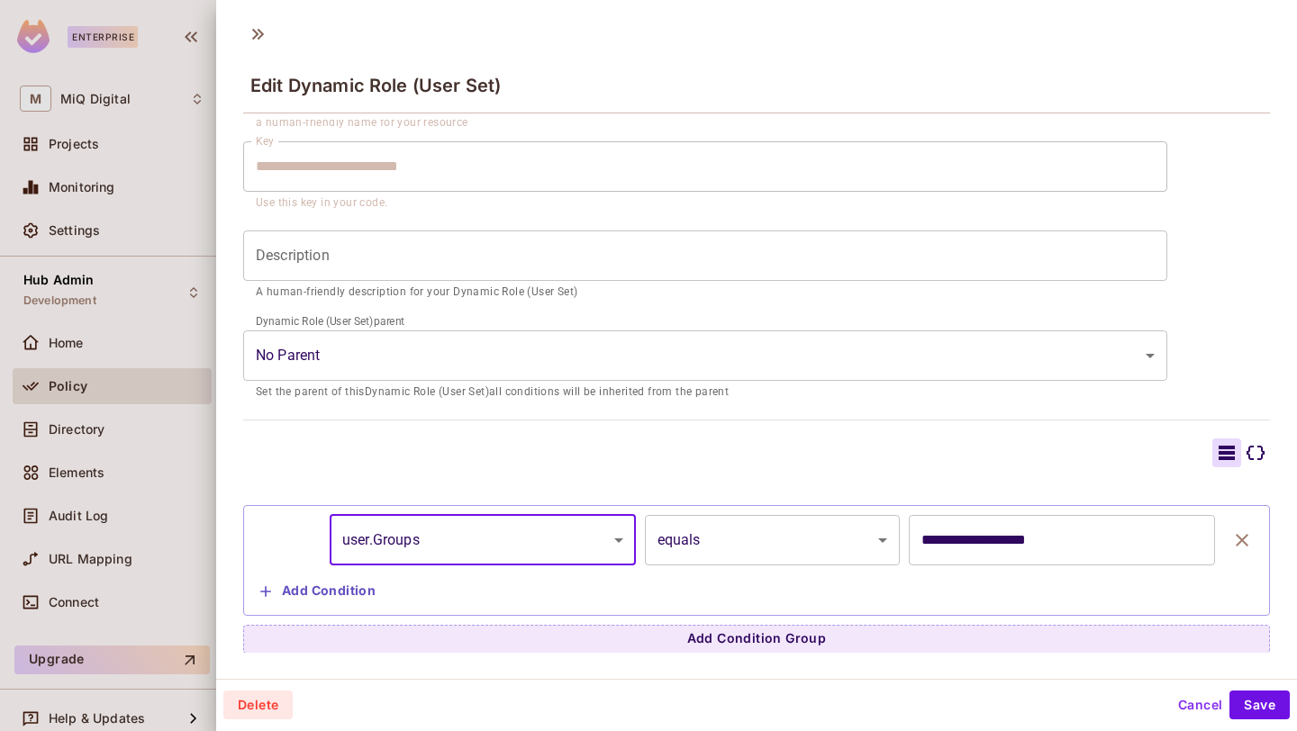
click at [716, 548] on body "**********" at bounding box center [648, 365] width 1297 height 731
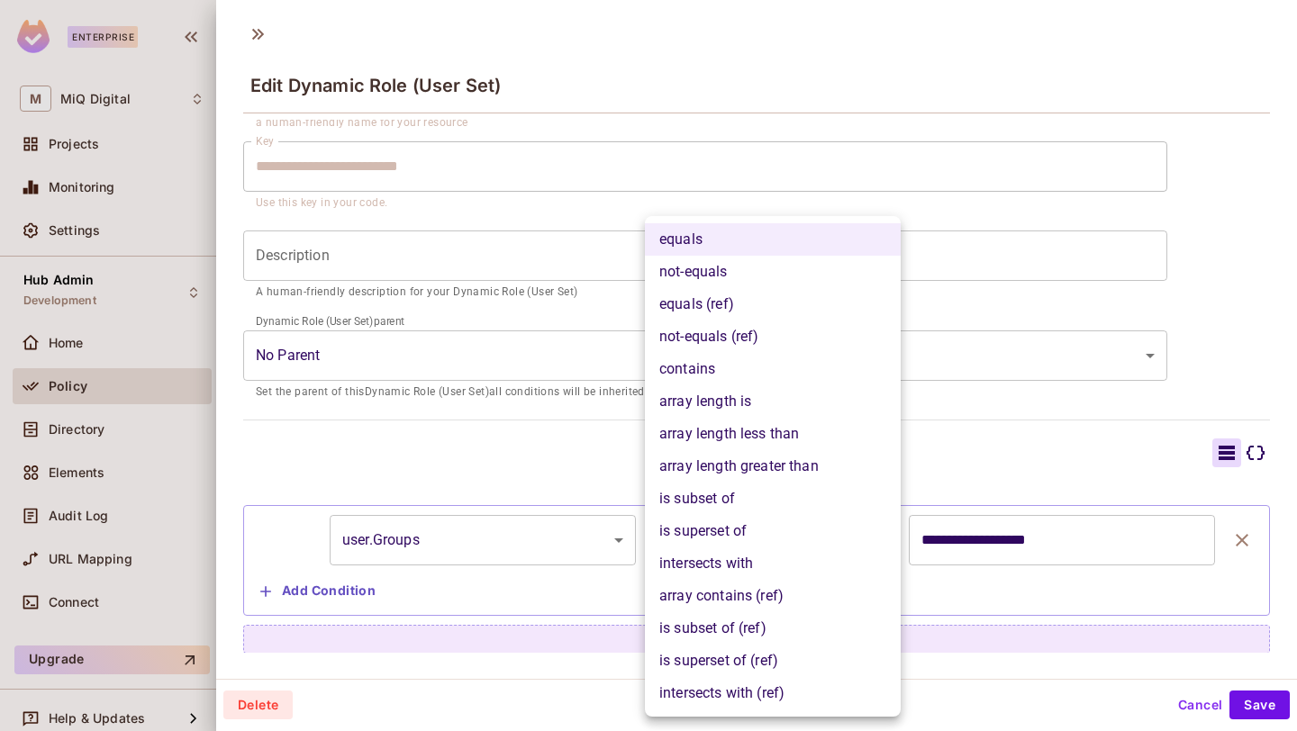
click at [724, 368] on li "contains" at bounding box center [773, 369] width 256 height 32
type input "**********"
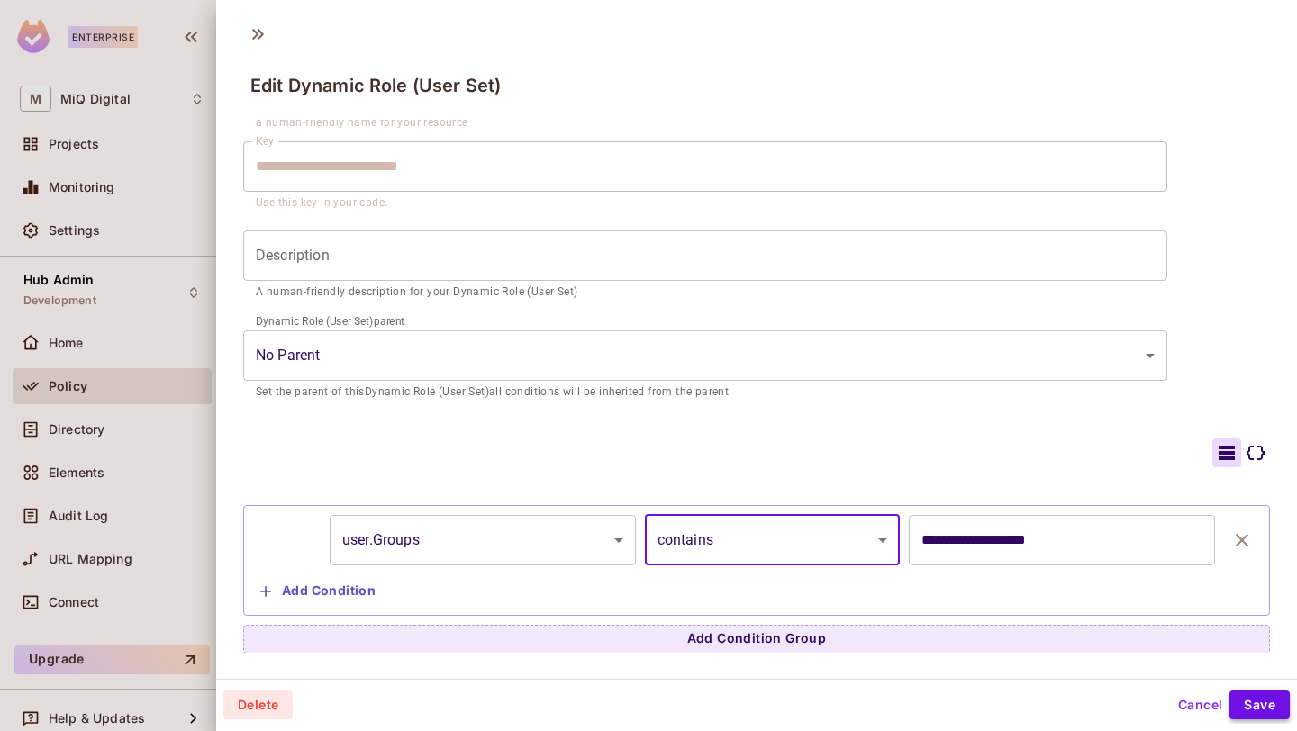
click at [1258, 706] on button "Save" at bounding box center [1259, 705] width 60 height 29
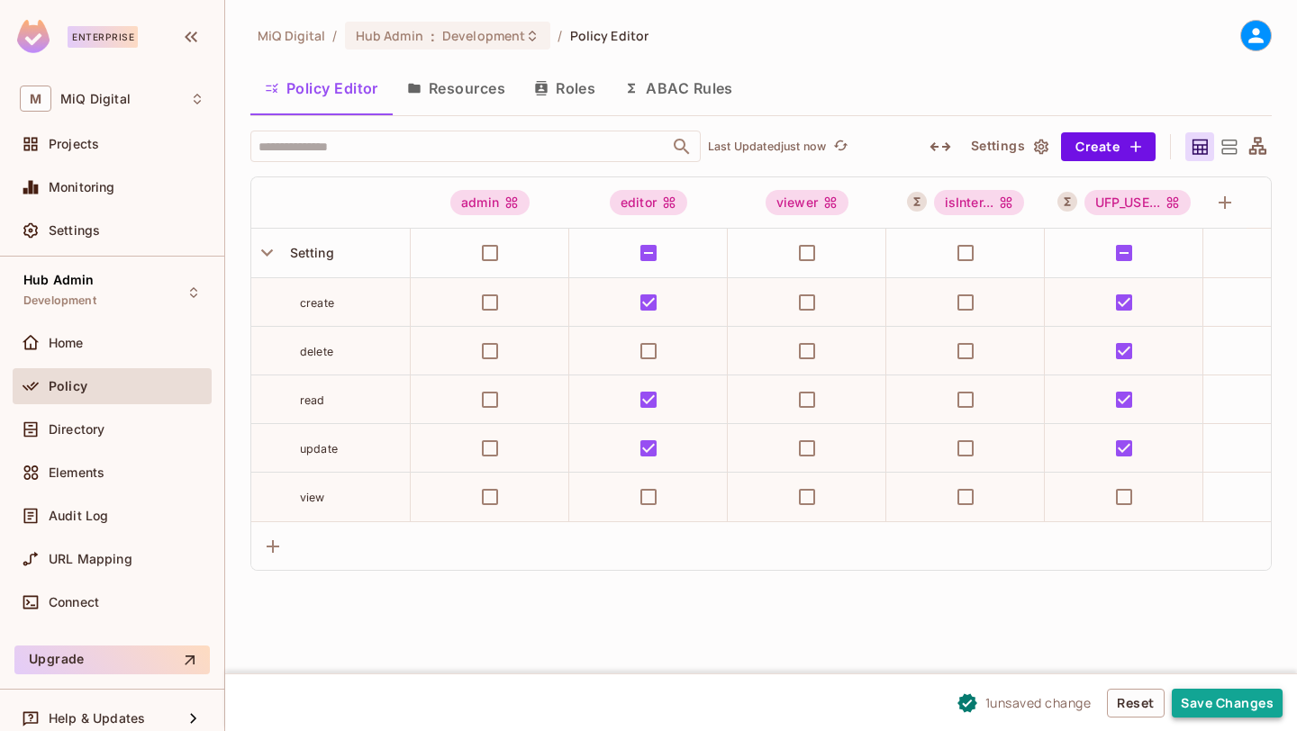
click at [1216, 699] on button "Save Changes" at bounding box center [1227, 703] width 111 height 29
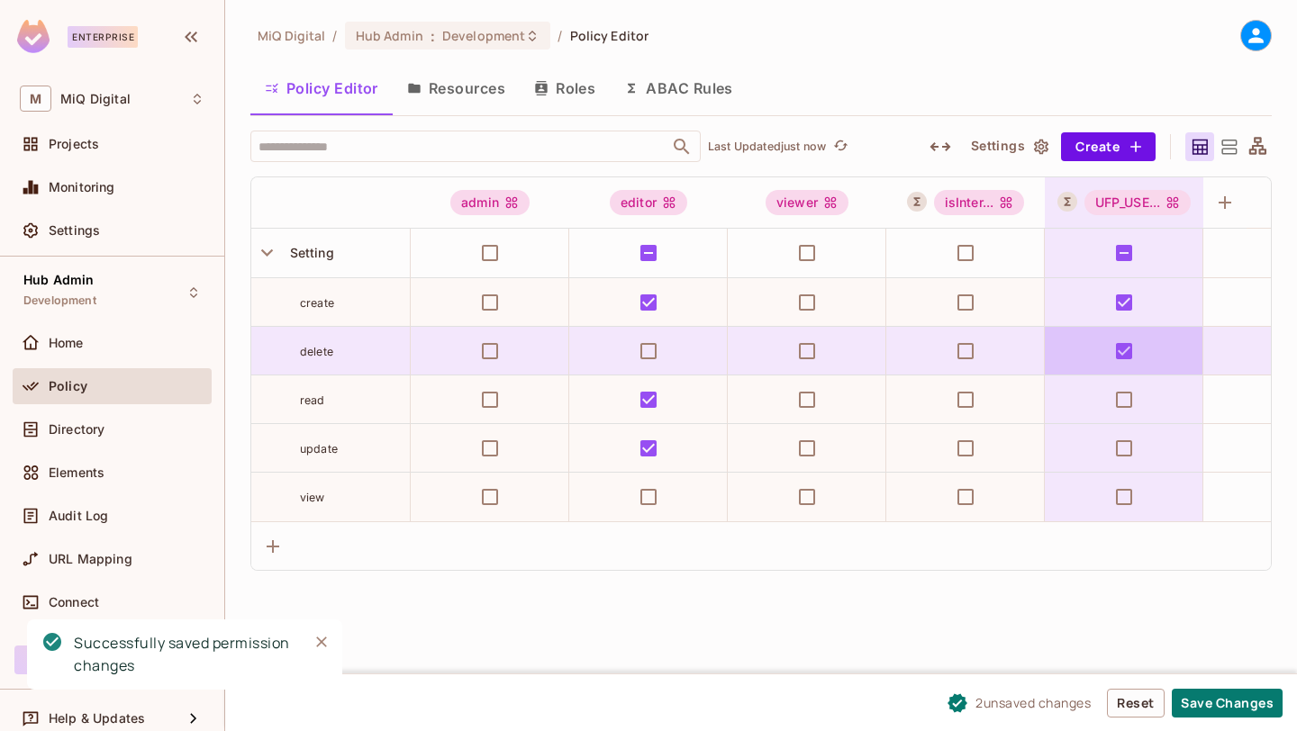
click at [1128, 369] on td at bounding box center [1124, 351] width 159 height 49
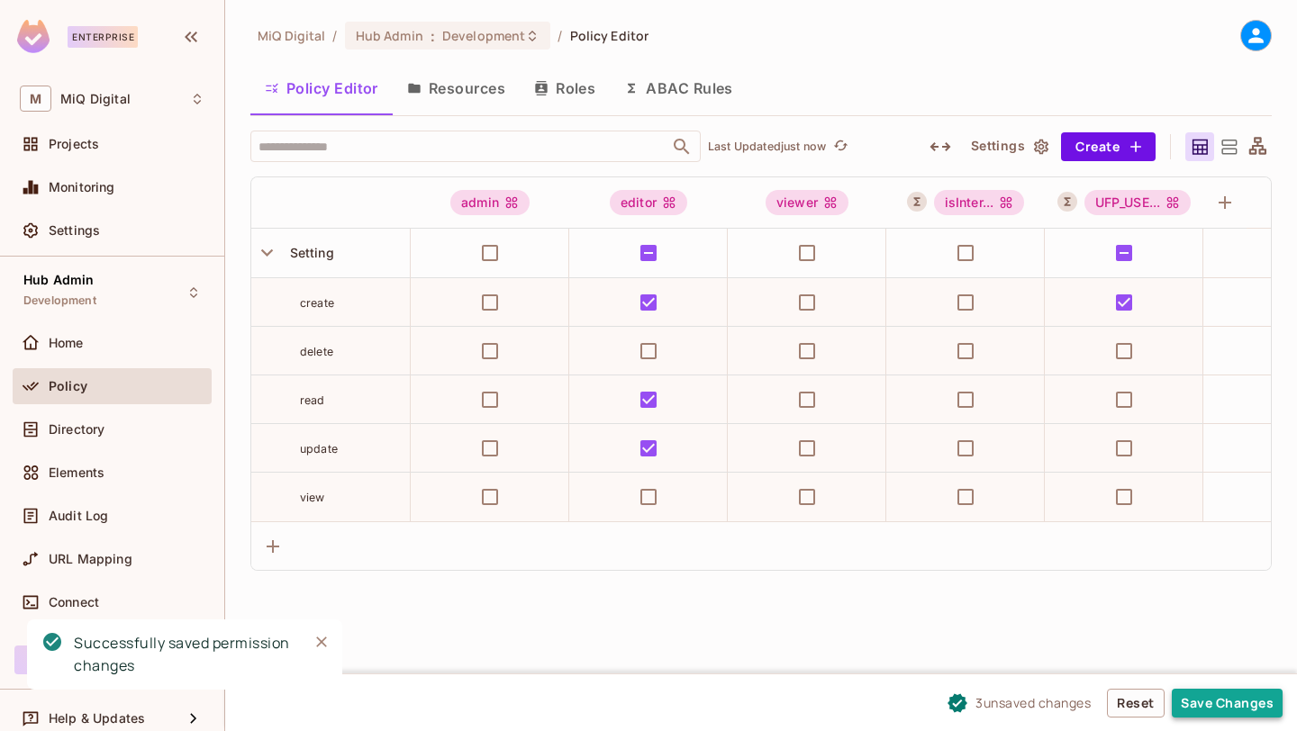
click at [1216, 691] on button "Save Changes" at bounding box center [1227, 703] width 111 height 29
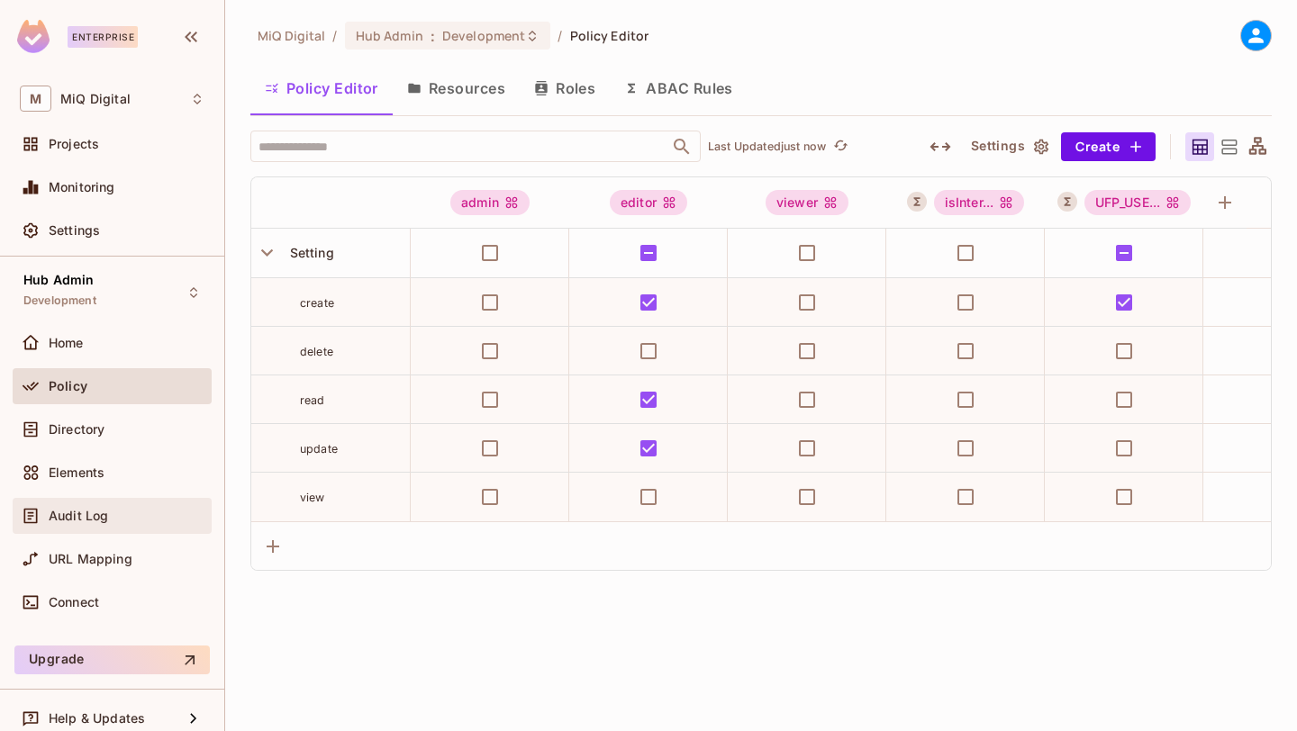
click at [128, 526] on div "Audit Log" at bounding box center [112, 516] width 185 height 22
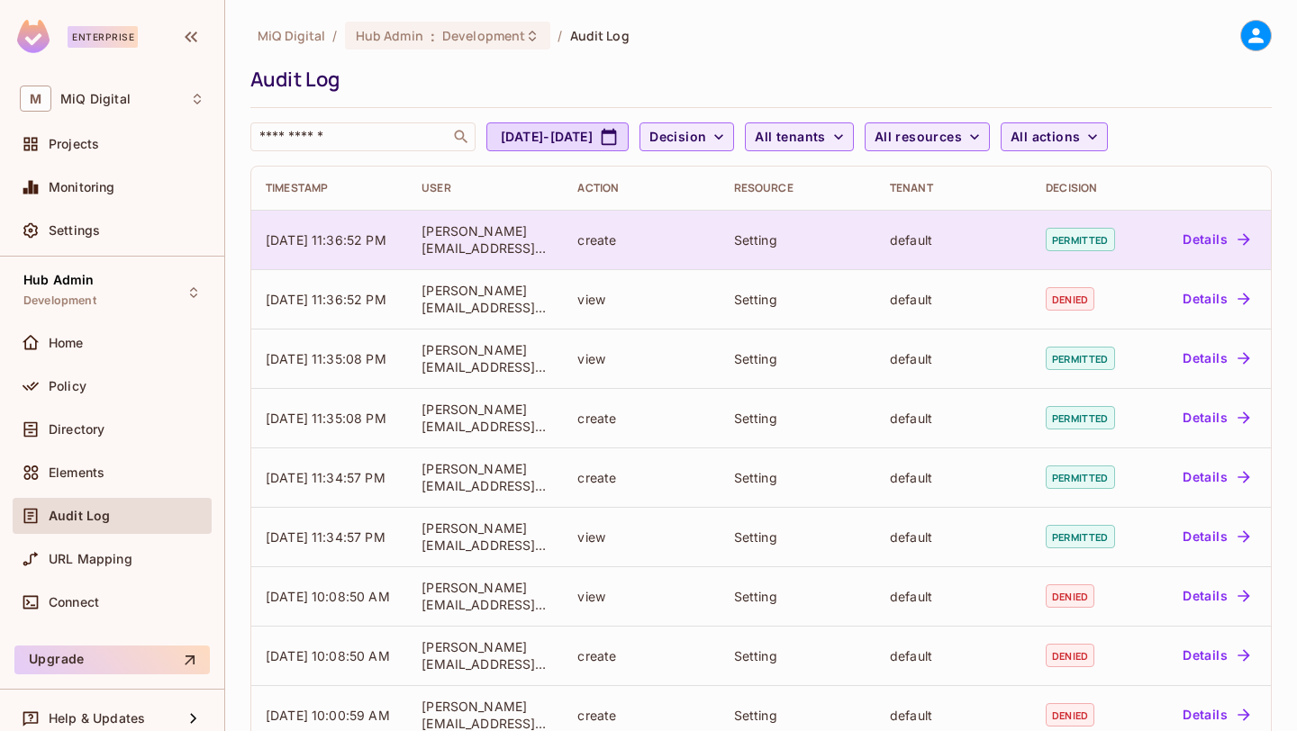
click at [1224, 254] on td "Details" at bounding box center [1207, 239] width 127 height 59
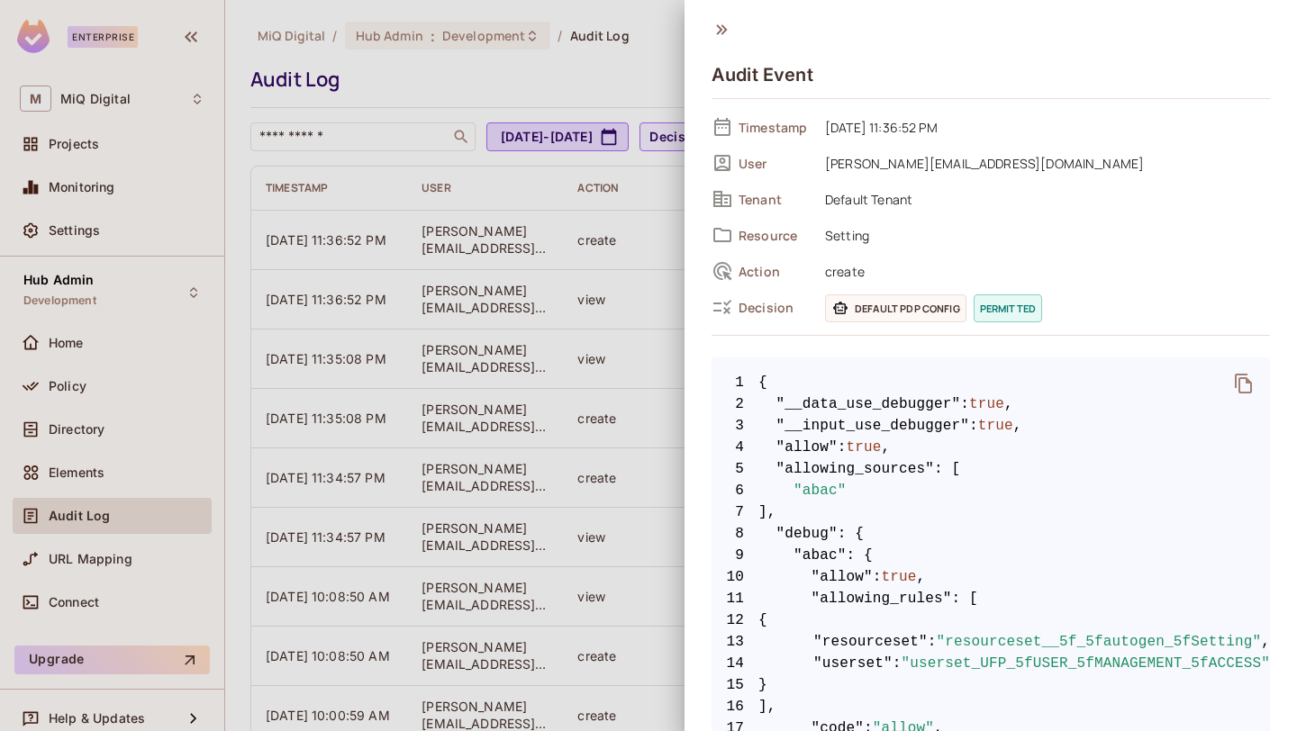
click at [134, 519] on div at bounding box center [648, 365] width 1297 height 731
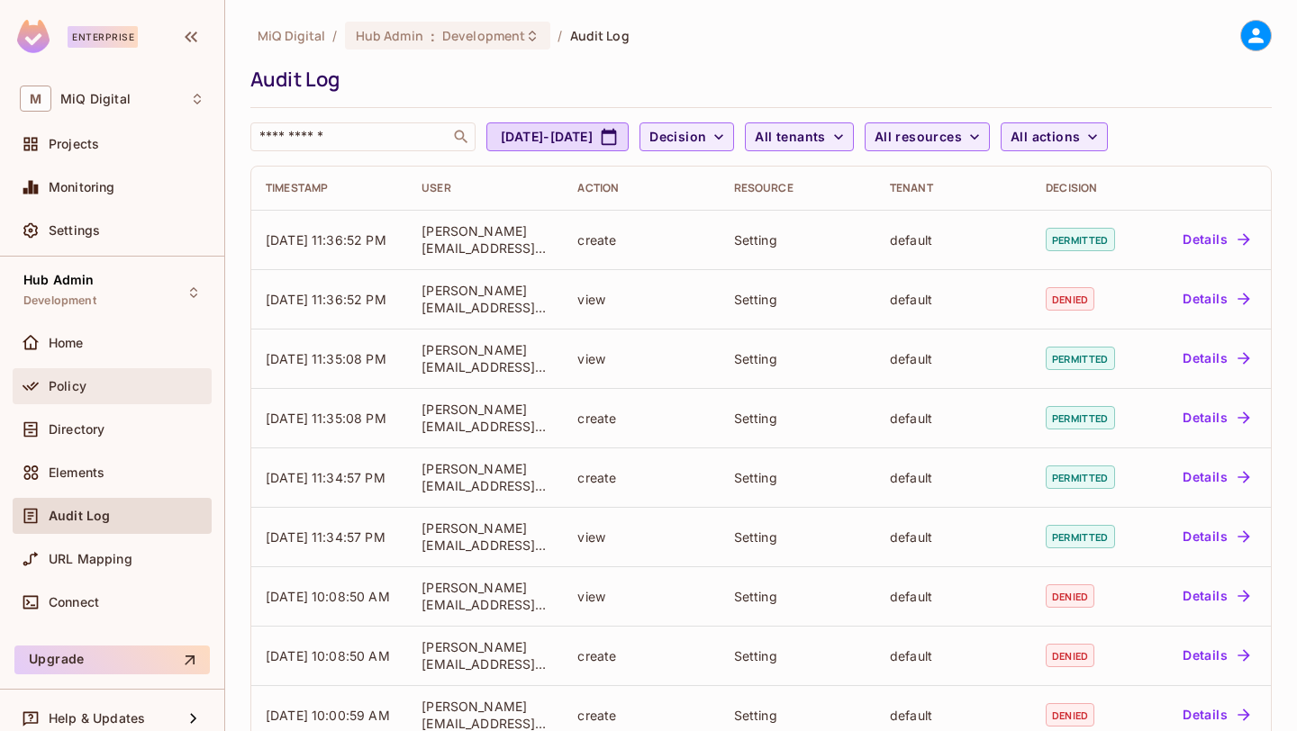
click at [100, 369] on div "Policy" at bounding box center [112, 386] width 199 height 36
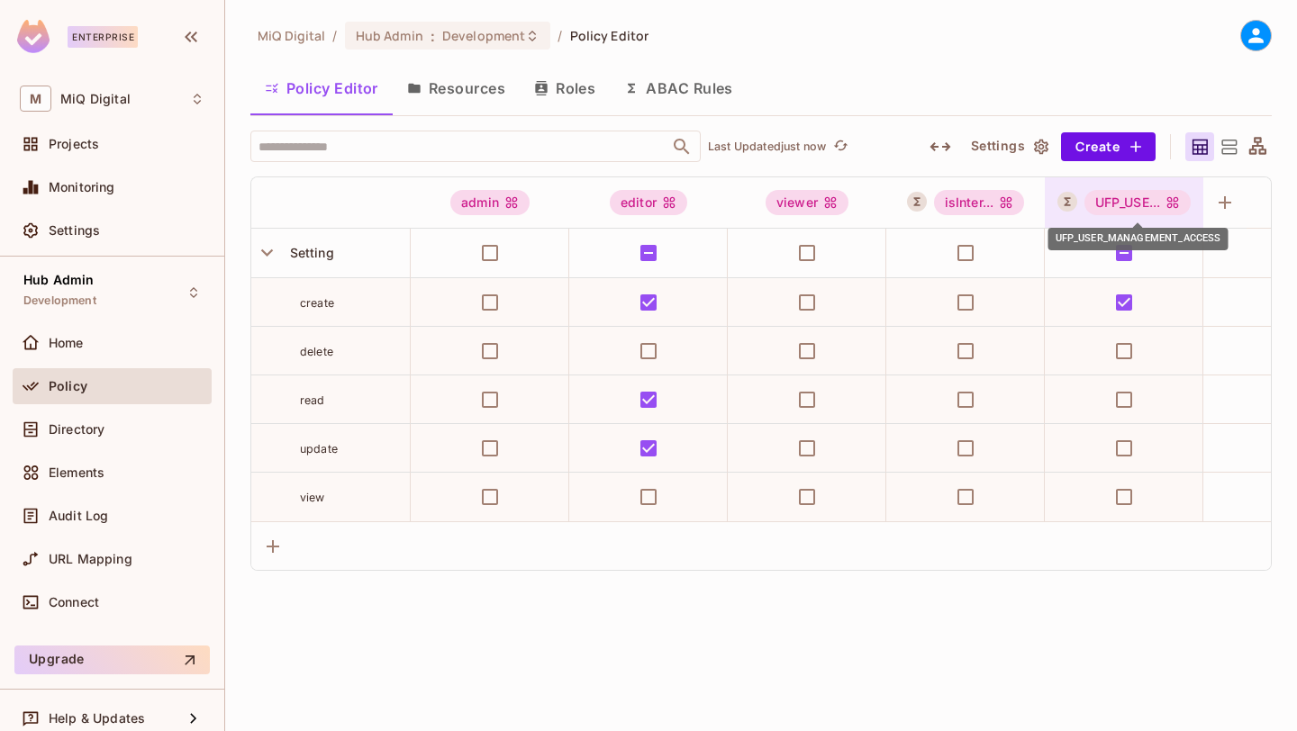
click at [1152, 213] on div "UFP_USE..." at bounding box center [1137, 202] width 107 height 25
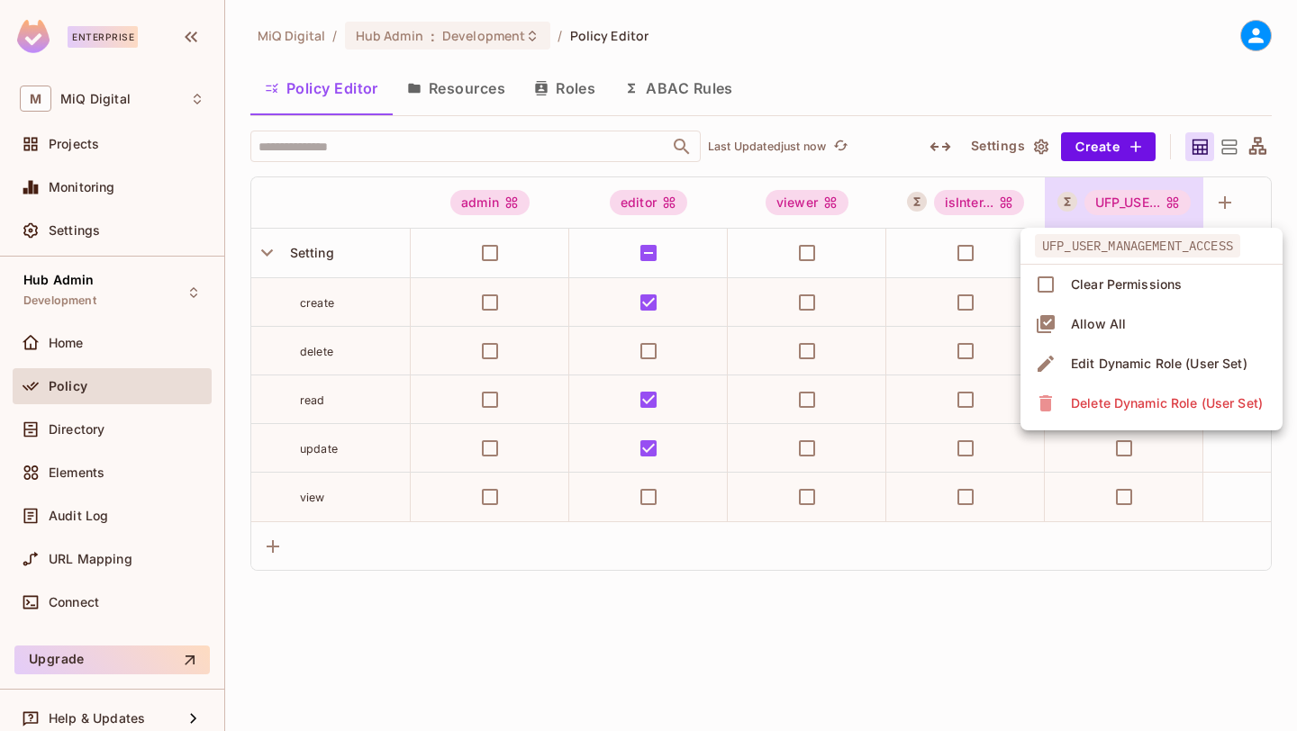
click at [1134, 366] on div "Edit Dynamic Role (User Set)" at bounding box center [1159, 364] width 177 height 18
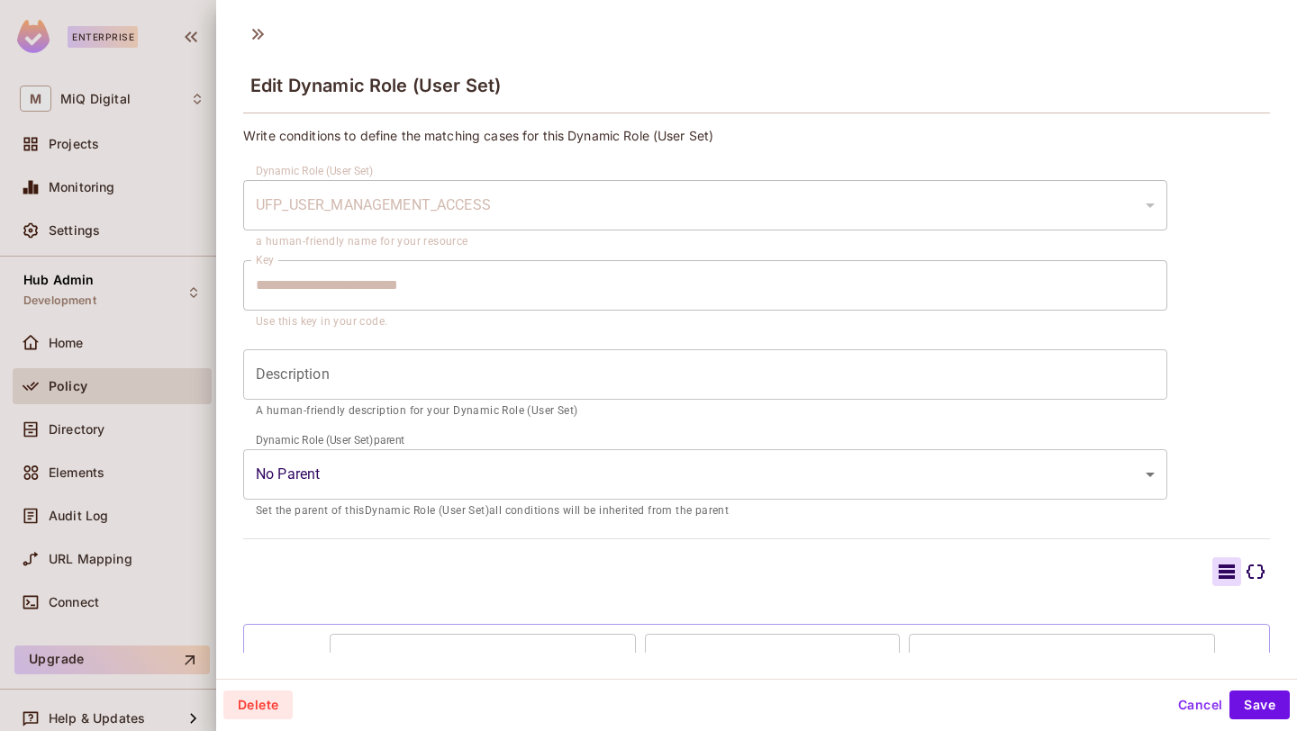
scroll to position [119, 0]
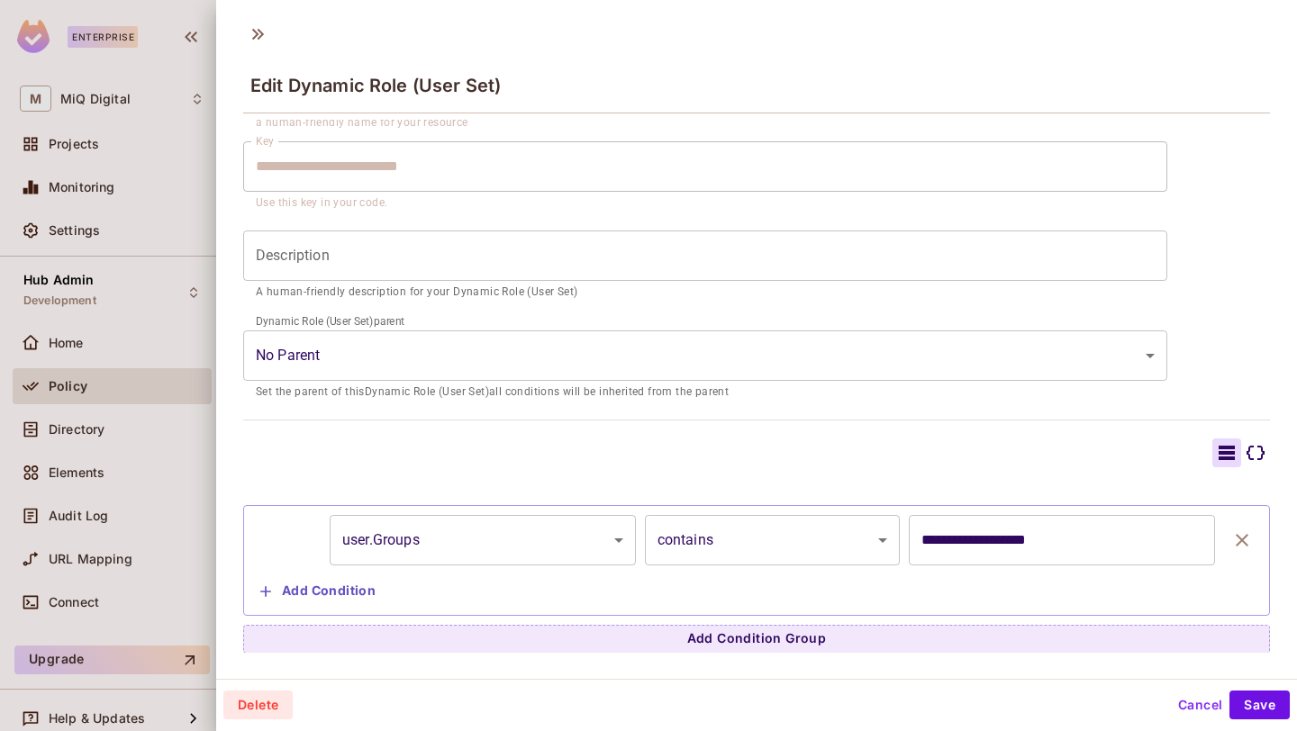
click at [568, 543] on body "**********" at bounding box center [648, 365] width 1297 height 731
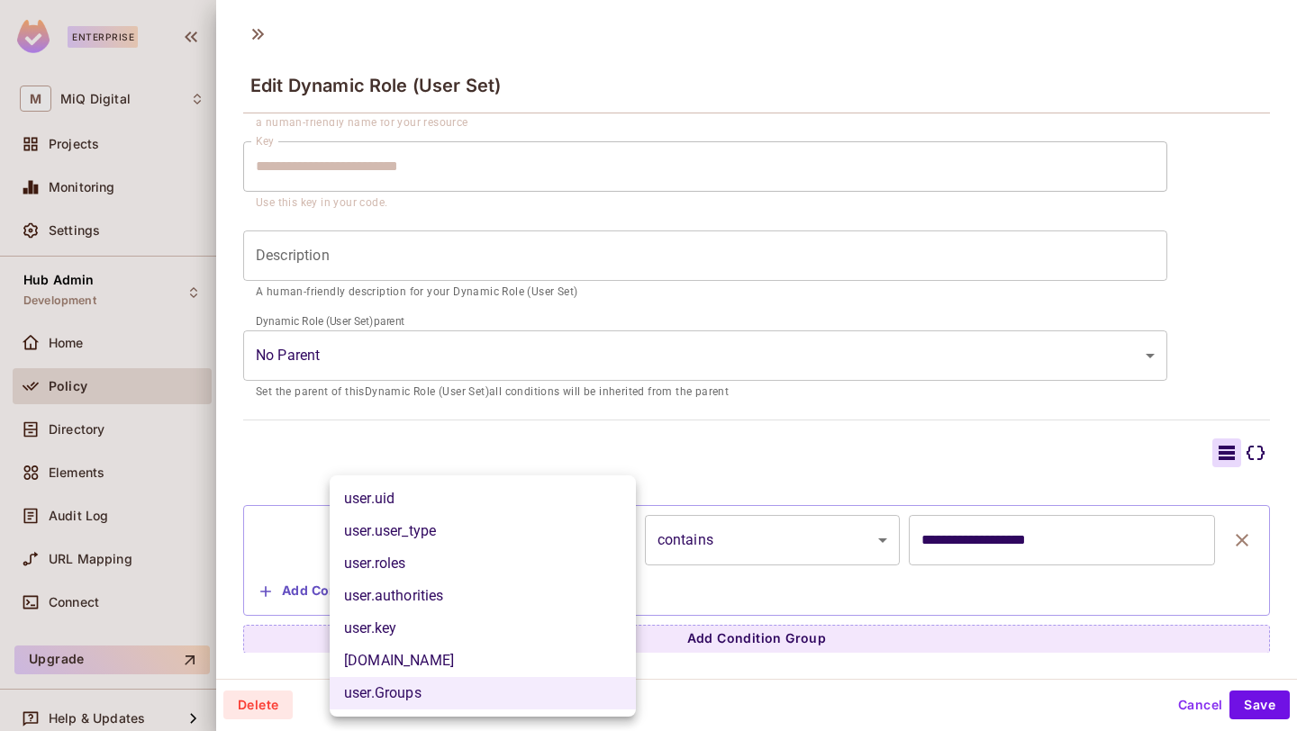
click at [535, 600] on li "user.authorities" at bounding box center [483, 596] width 306 height 32
type input "**********"
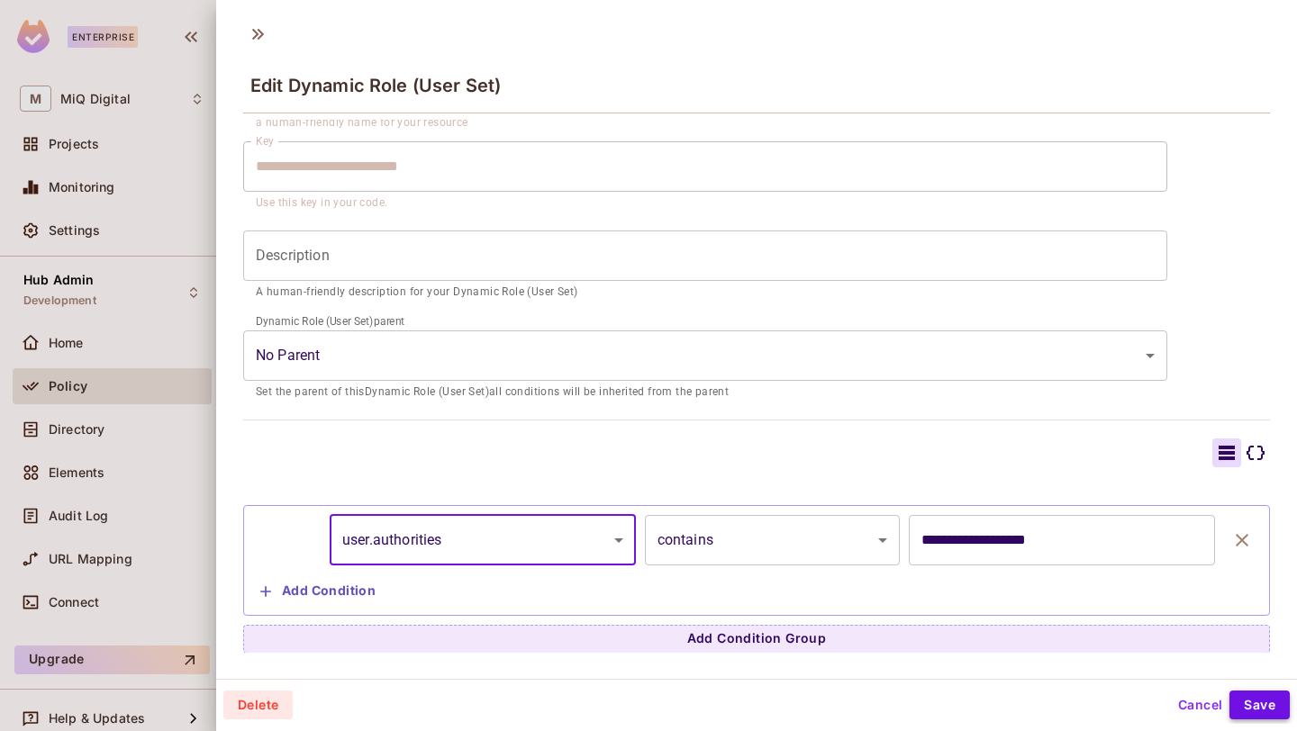
click at [1263, 699] on button "Save" at bounding box center [1259, 705] width 60 height 29
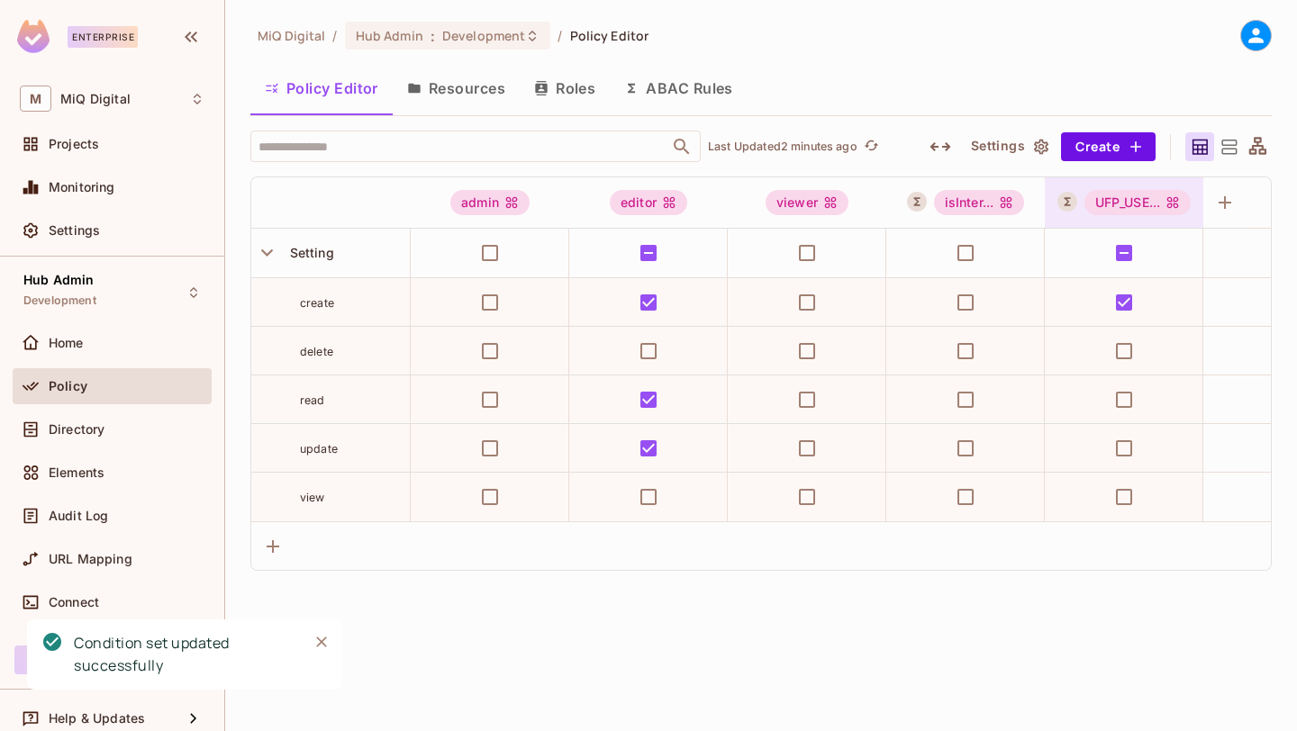
click at [1163, 209] on div "UFP_USE..." at bounding box center [1137, 202] width 107 height 25
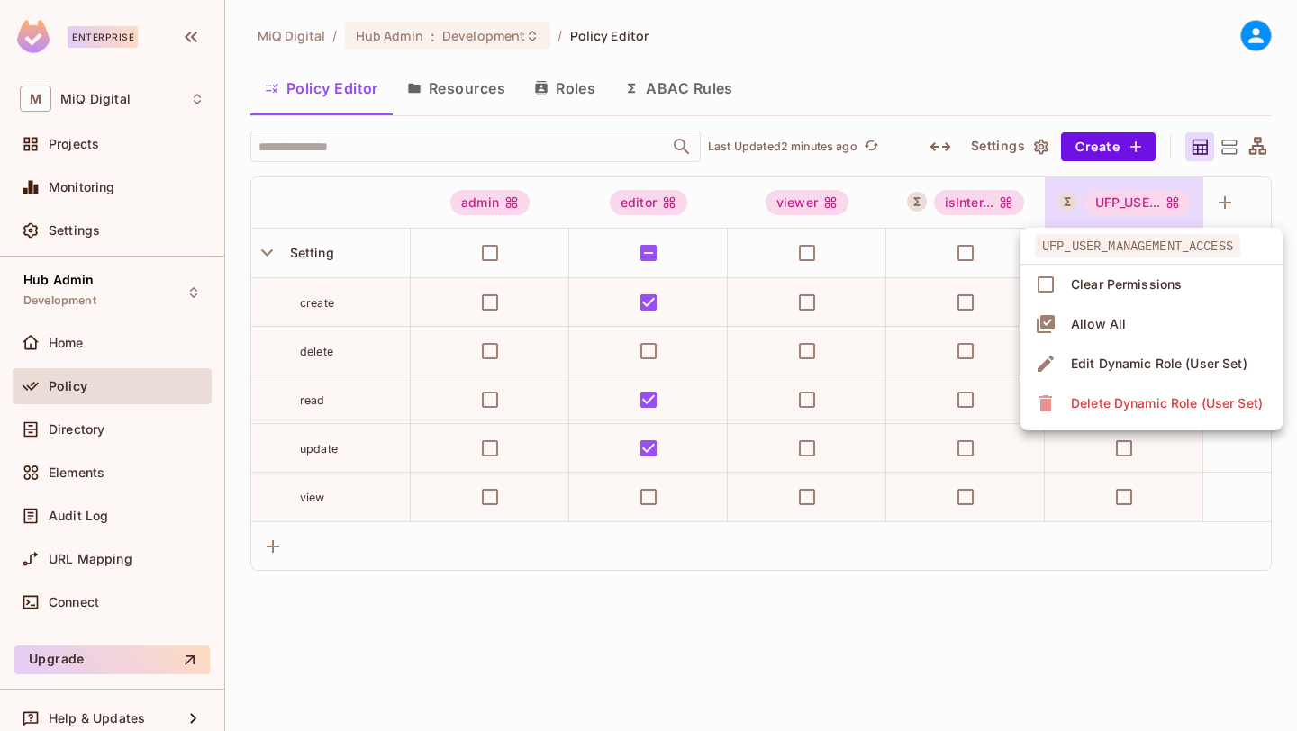
click at [1136, 365] on div "Edit Dynamic Role (User Set)" at bounding box center [1159, 364] width 177 height 18
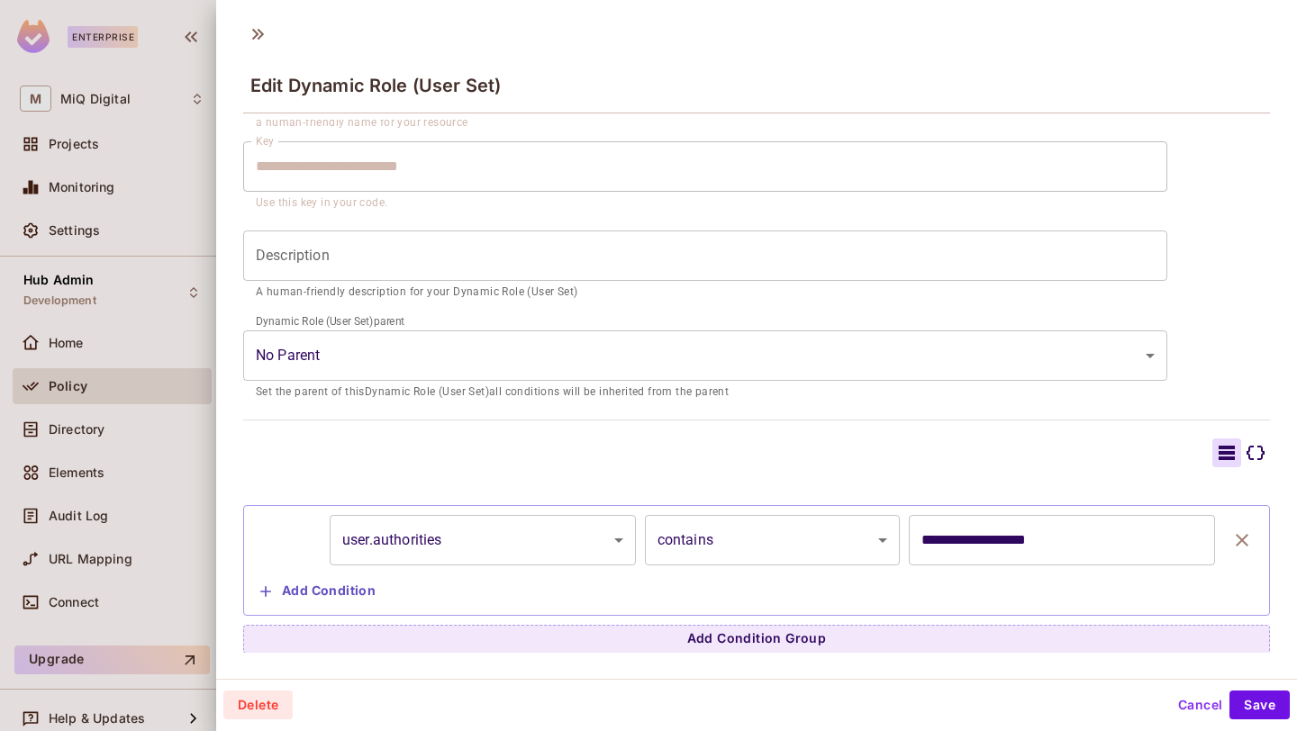
click at [557, 541] on body "**********" at bounding box center [648, 365] width 1297 height 731
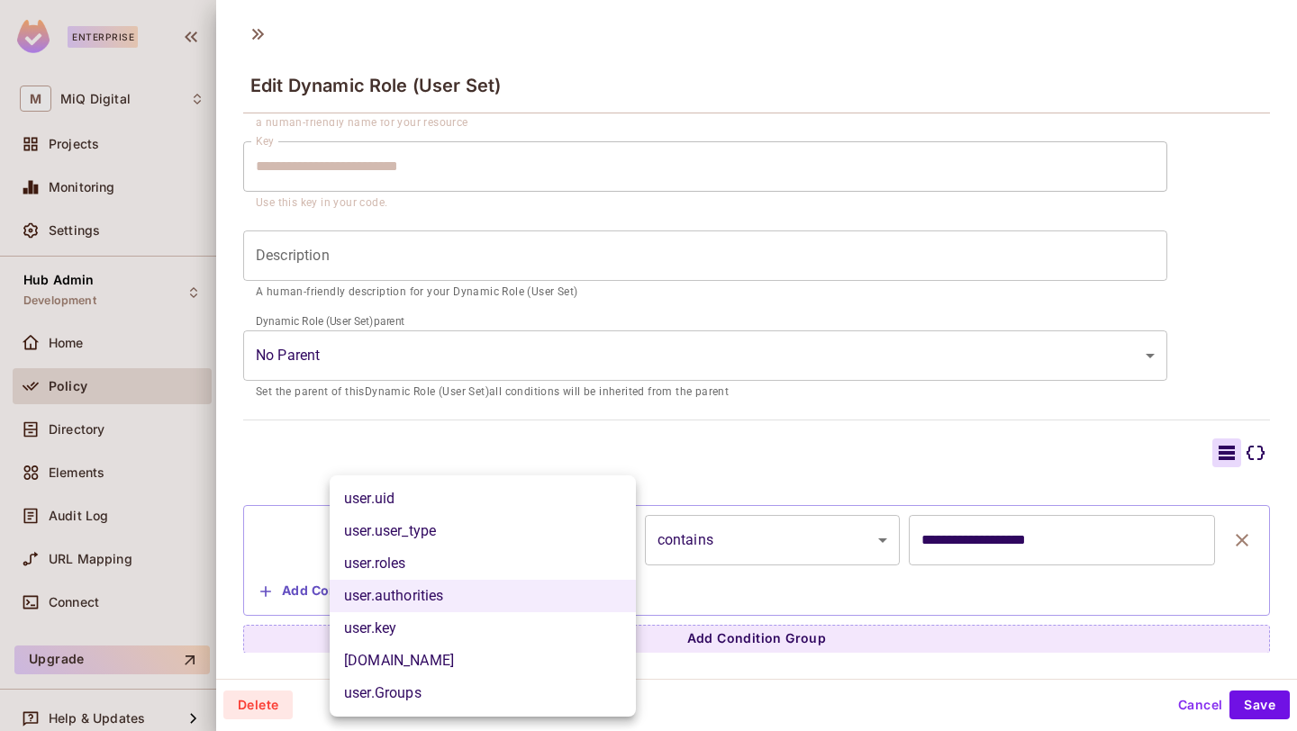
click at [539, 564] on li "user.roles" at bounding box center [483, 564] width 306 height 32
type input "**********"
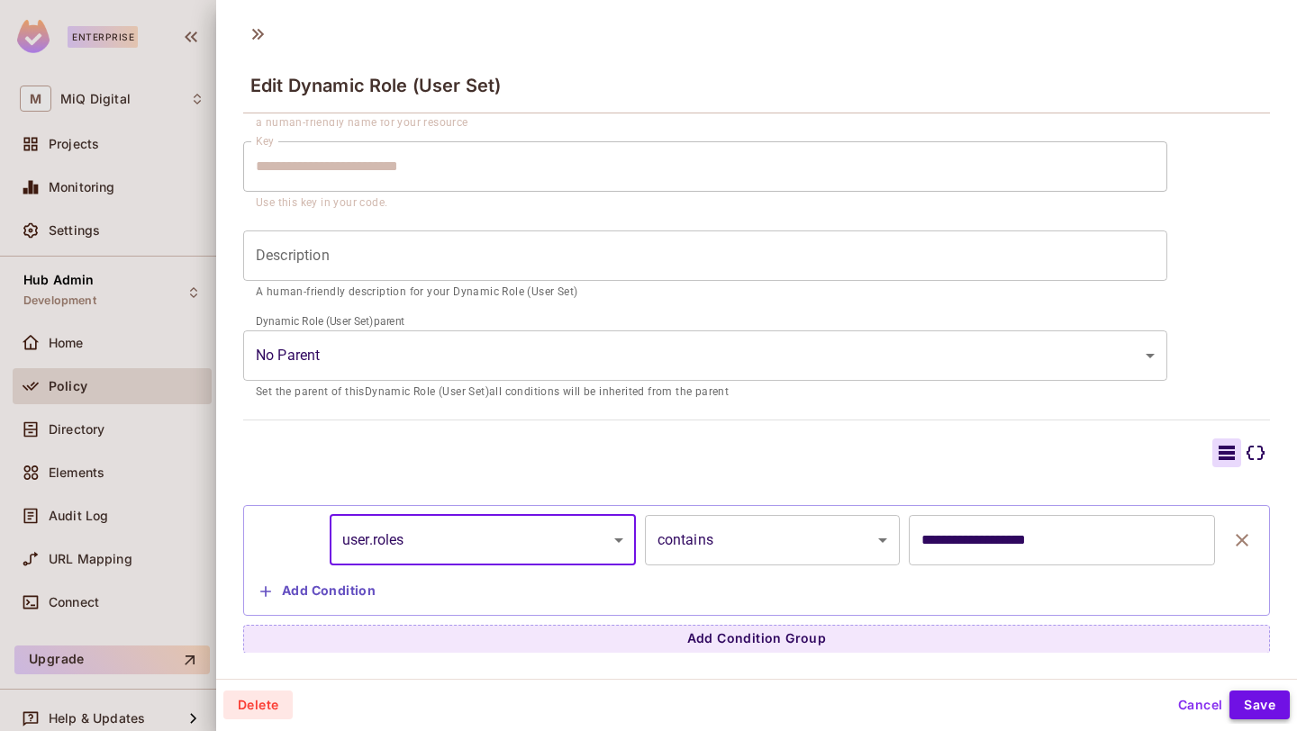
click at [1274, 702] on button "Save" at bounding box center [1259, 705] width 60 height 29
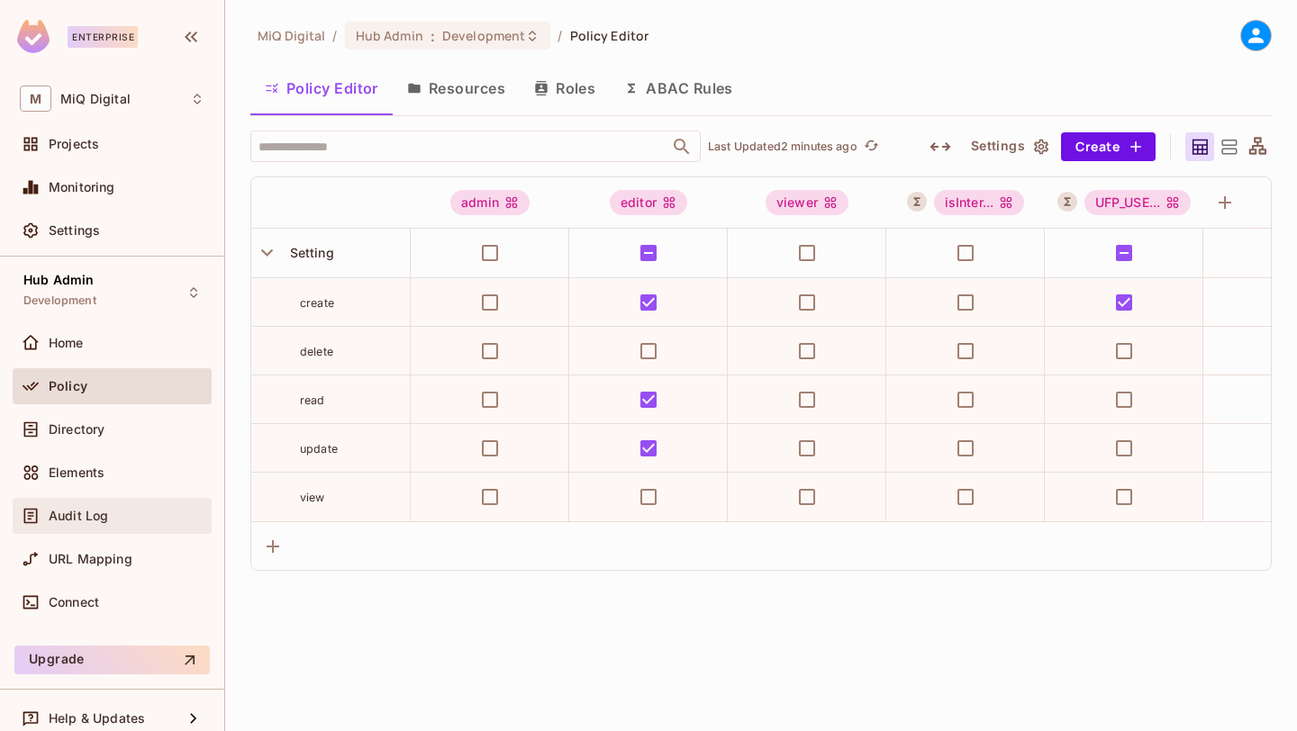
click at [83, 527] on div "Audit Log" at bounding box center [112, 516] width 199 height 36
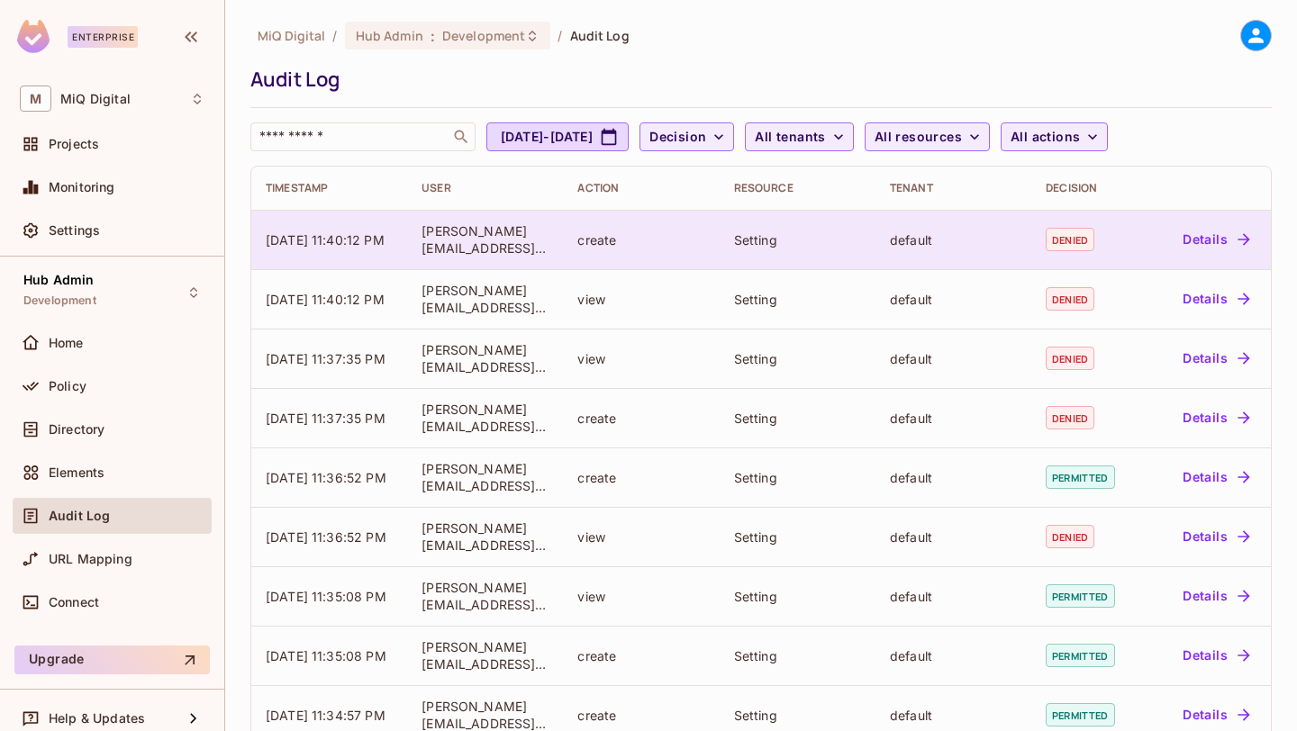
click at [1186, 249] on button "Details" at bounding box center [1215, 239] width 81 height 29
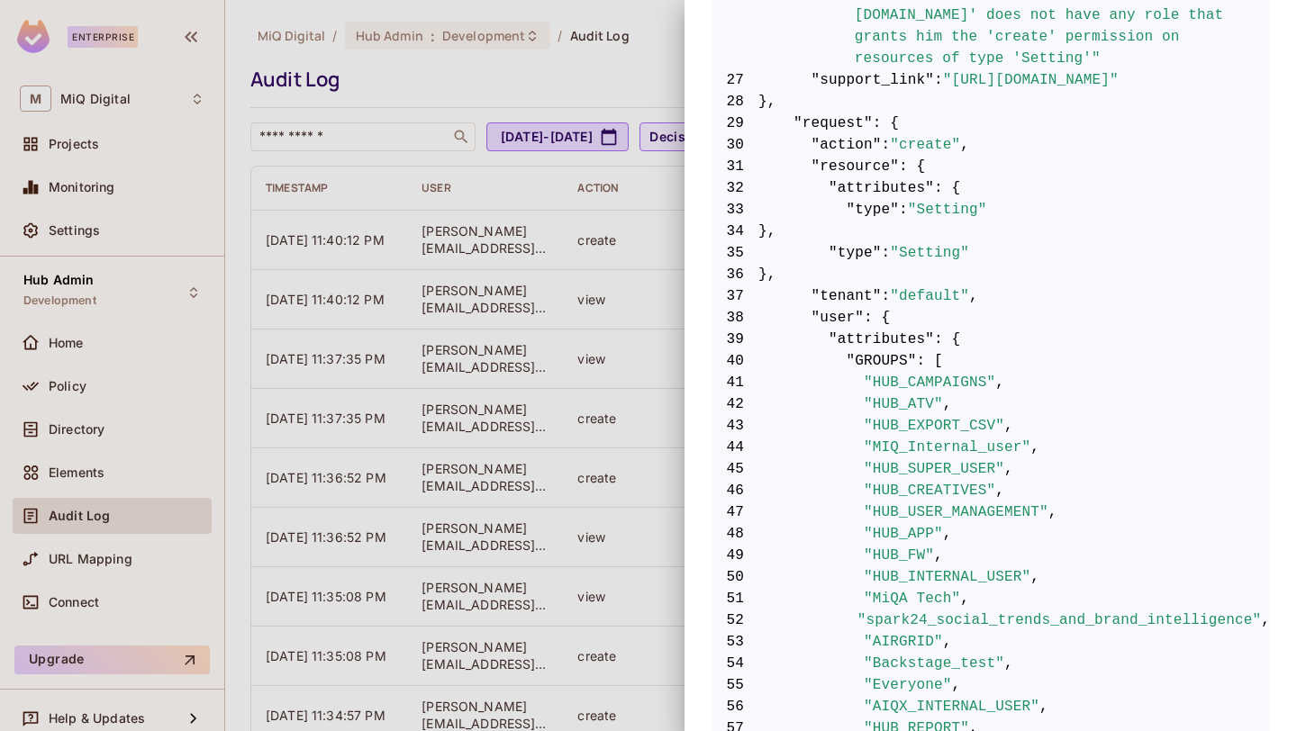
scroll to position [1002, 0]
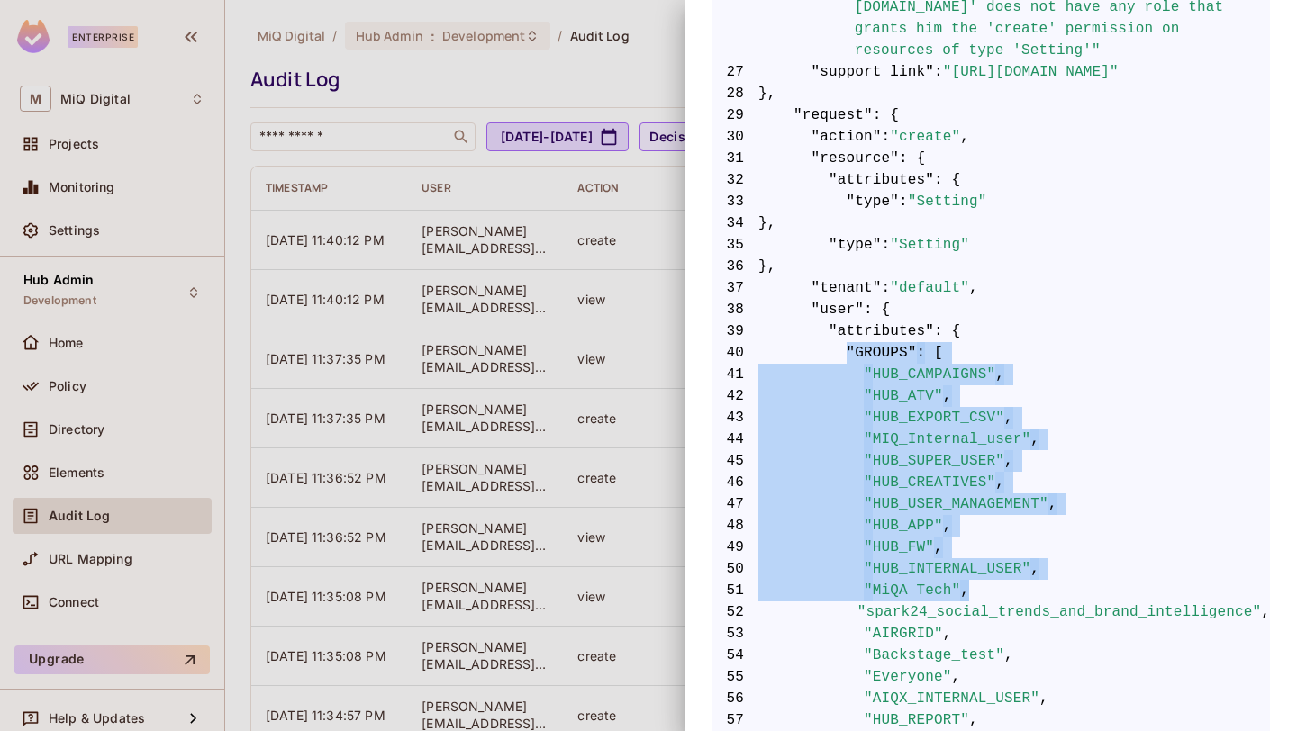
drag, startPoint x: 844, startPoint y: 321, endPoint x: 1005, endPoint y: 580, distance: 305.4
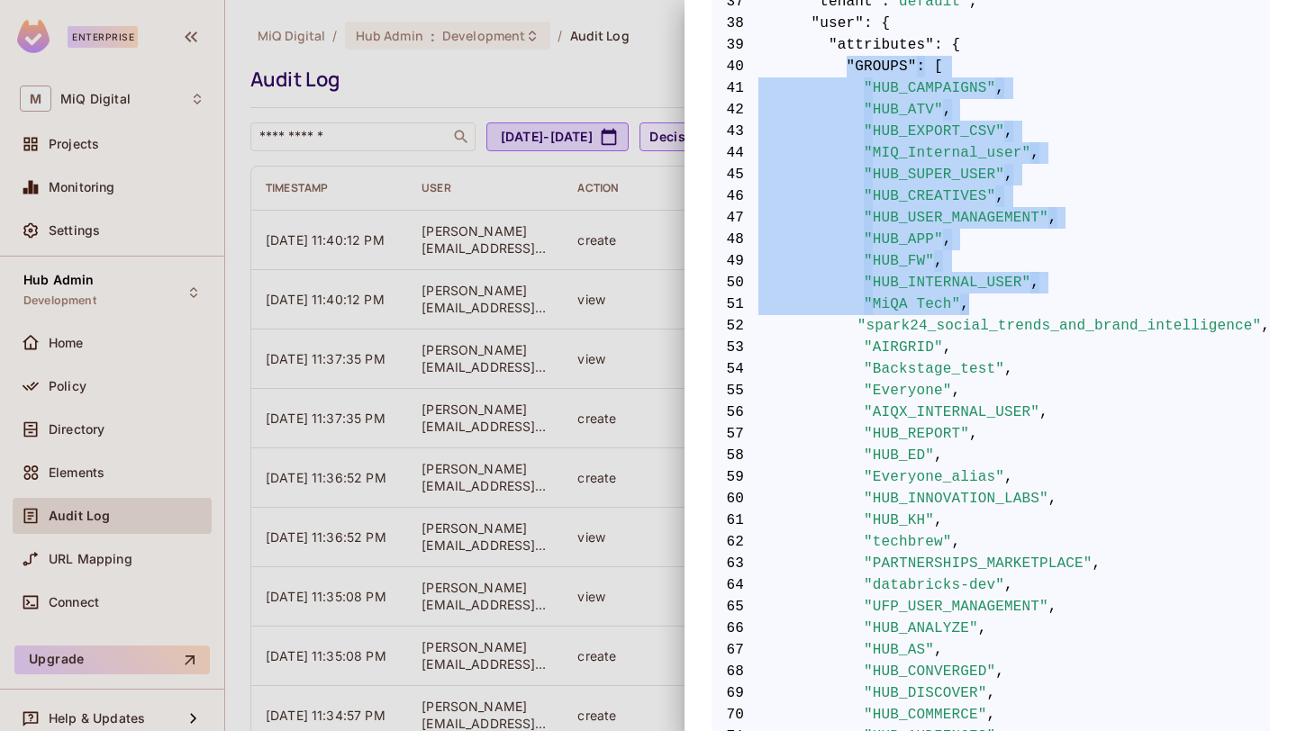
scroll to position [991, 0]
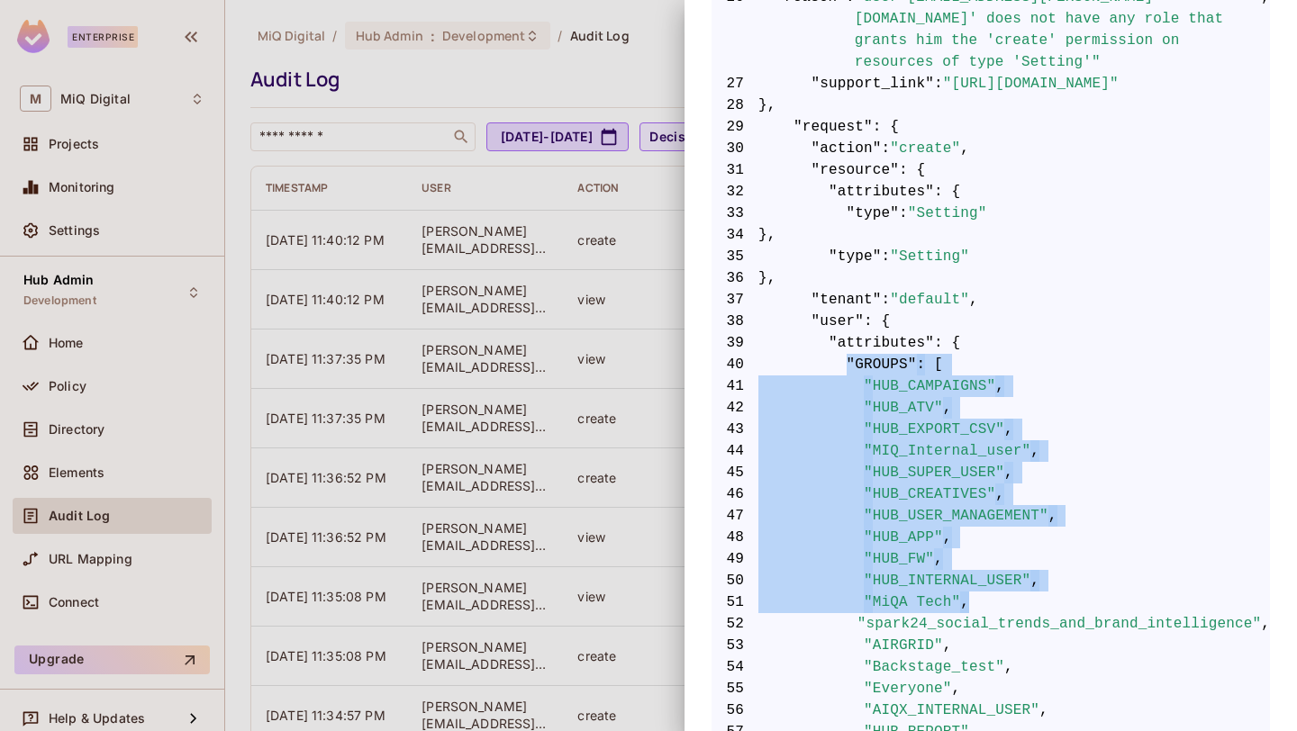
click at [890, 332] on span ""attributes"" at bounding box center [881, 343] width 105 height 22
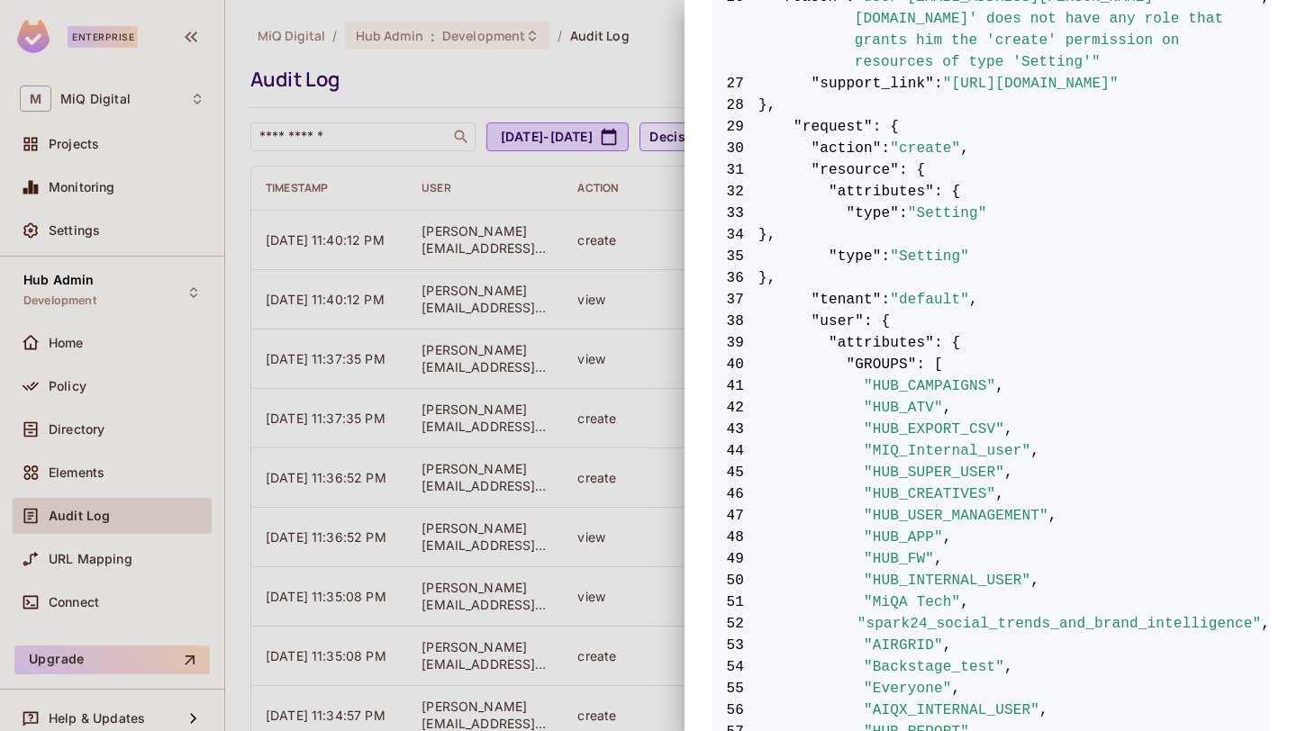
click at [890, 332] on span ""attributes"" at bounding box center [881, 343] width 105 height 22
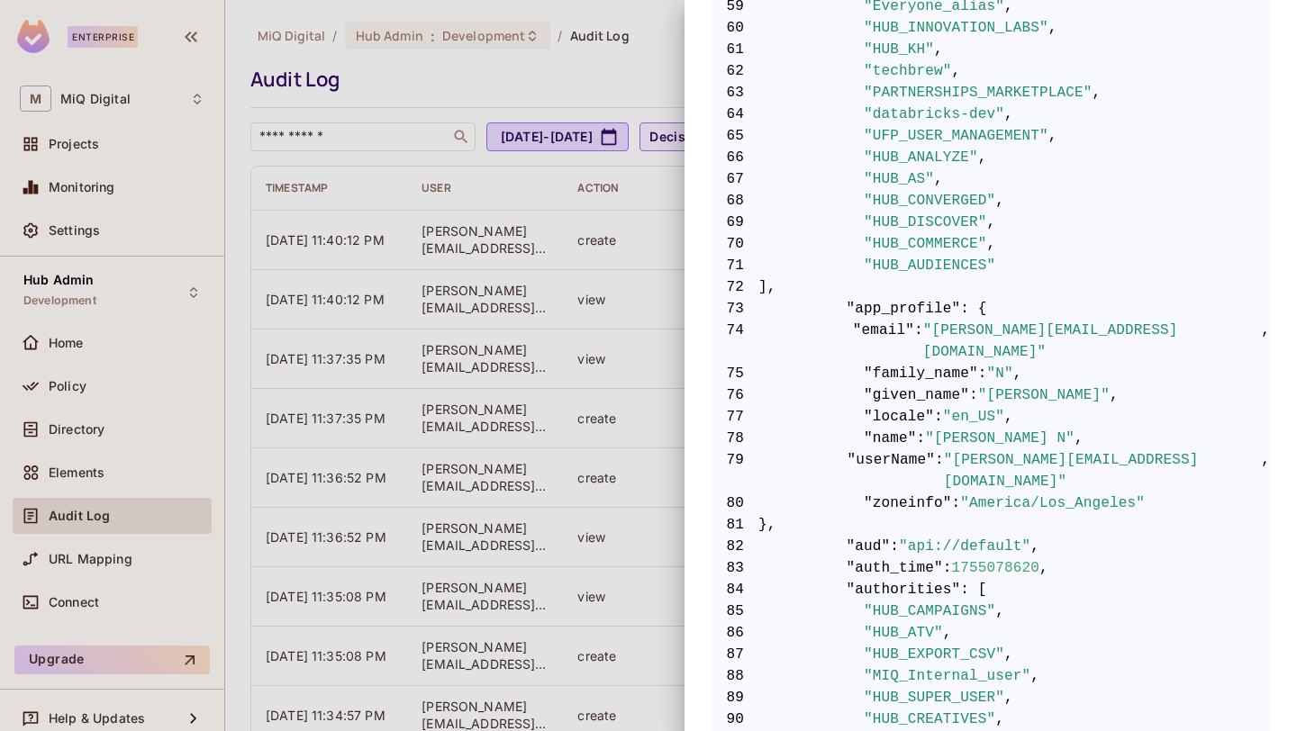
scroll to position [1890, 0]
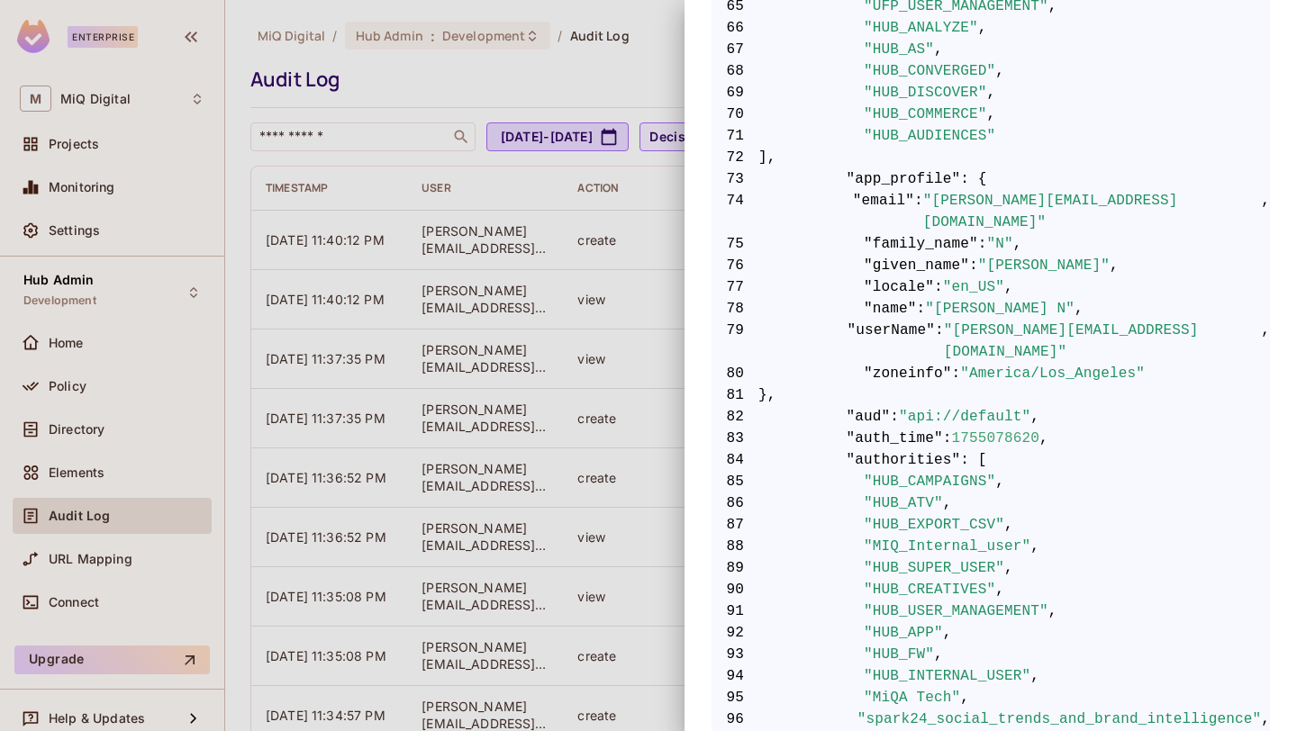
click at [916, 449] on span ""authorities"" at bounding box center [904, 460] width 114 height 22
copy span "authorities"
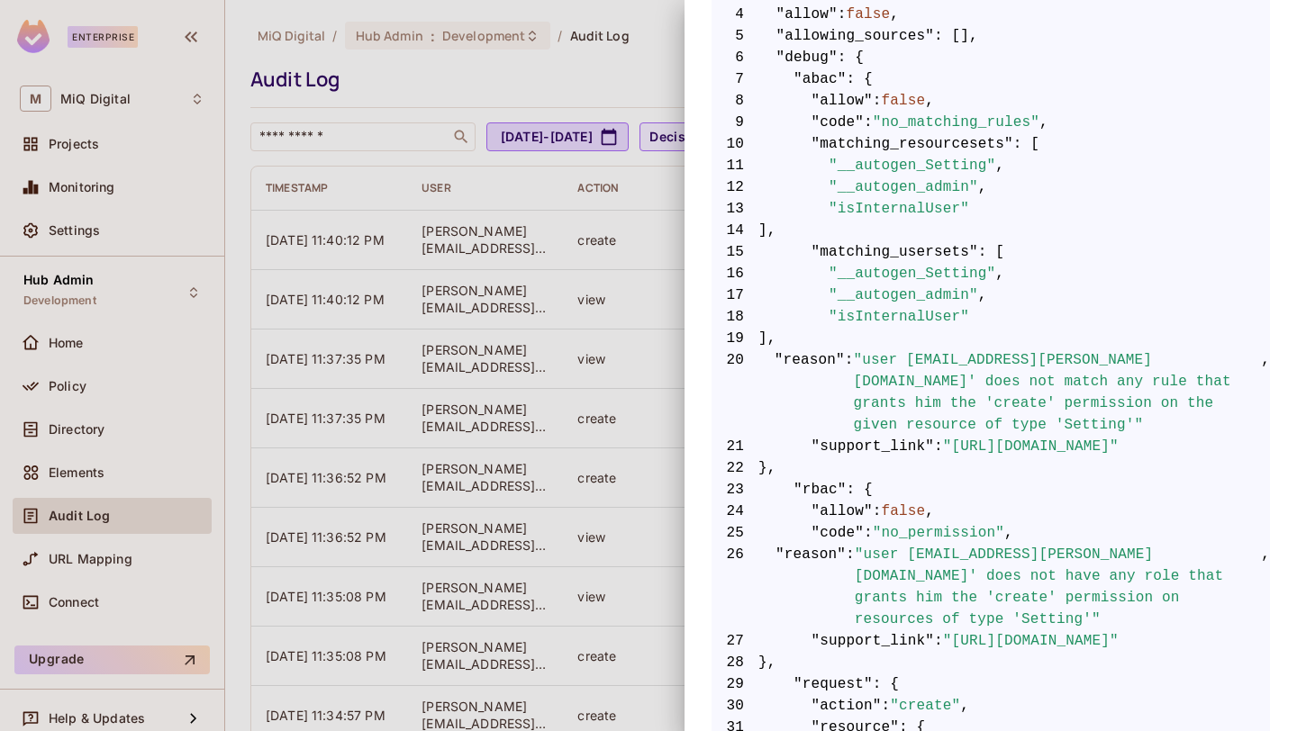
scroll to position [352, 0]
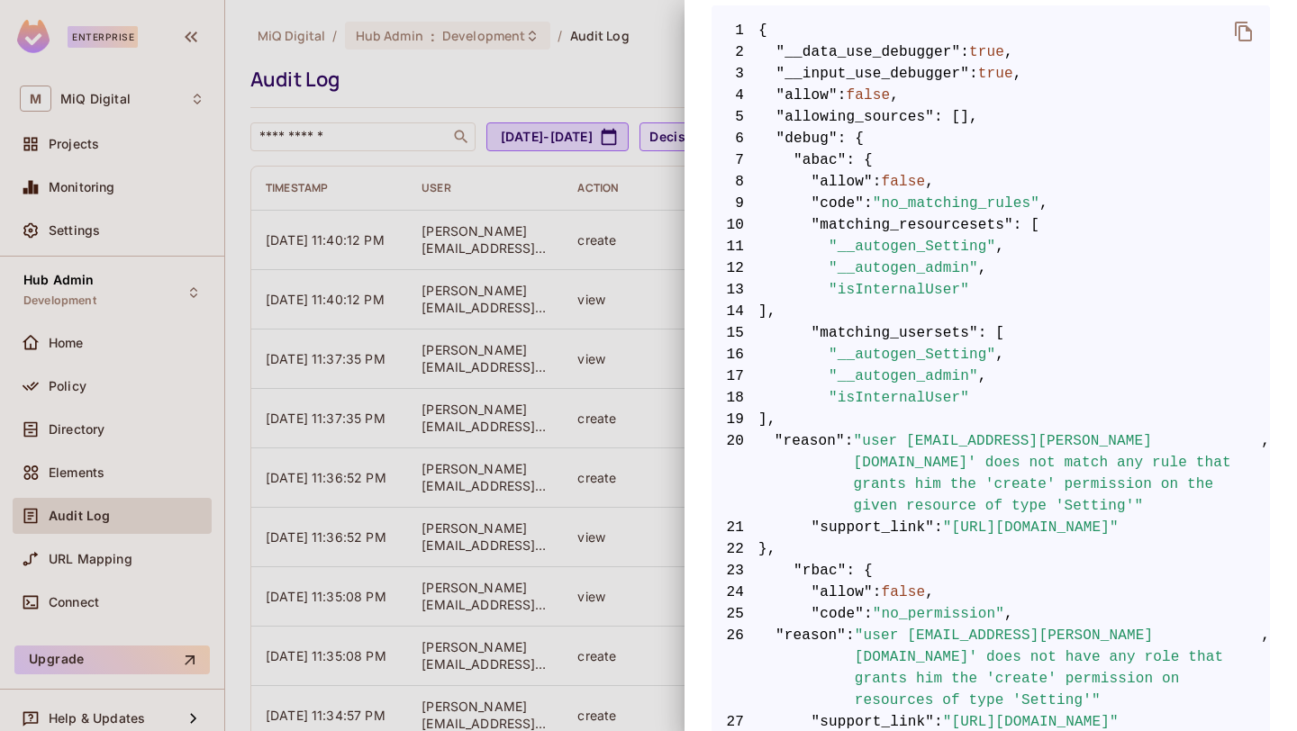
click at [96, 387] on div at bounding box center [648, 365] width 1297 height 731
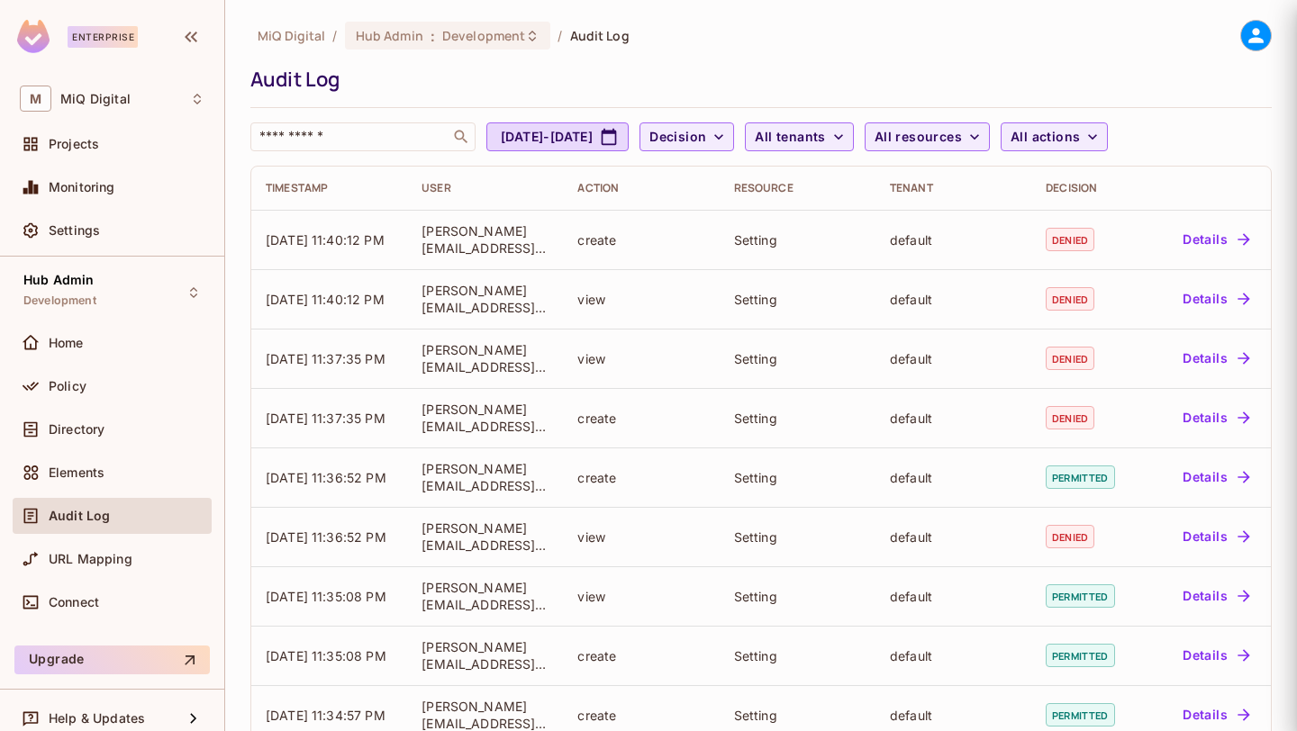
scroll to position [0, 0]
click at [96, 387] on div at bounding box center [648, 365] width 1297 height 731
click at [96, 387] on div "Policy" at bounding box center [127, 386] width 156 height 14
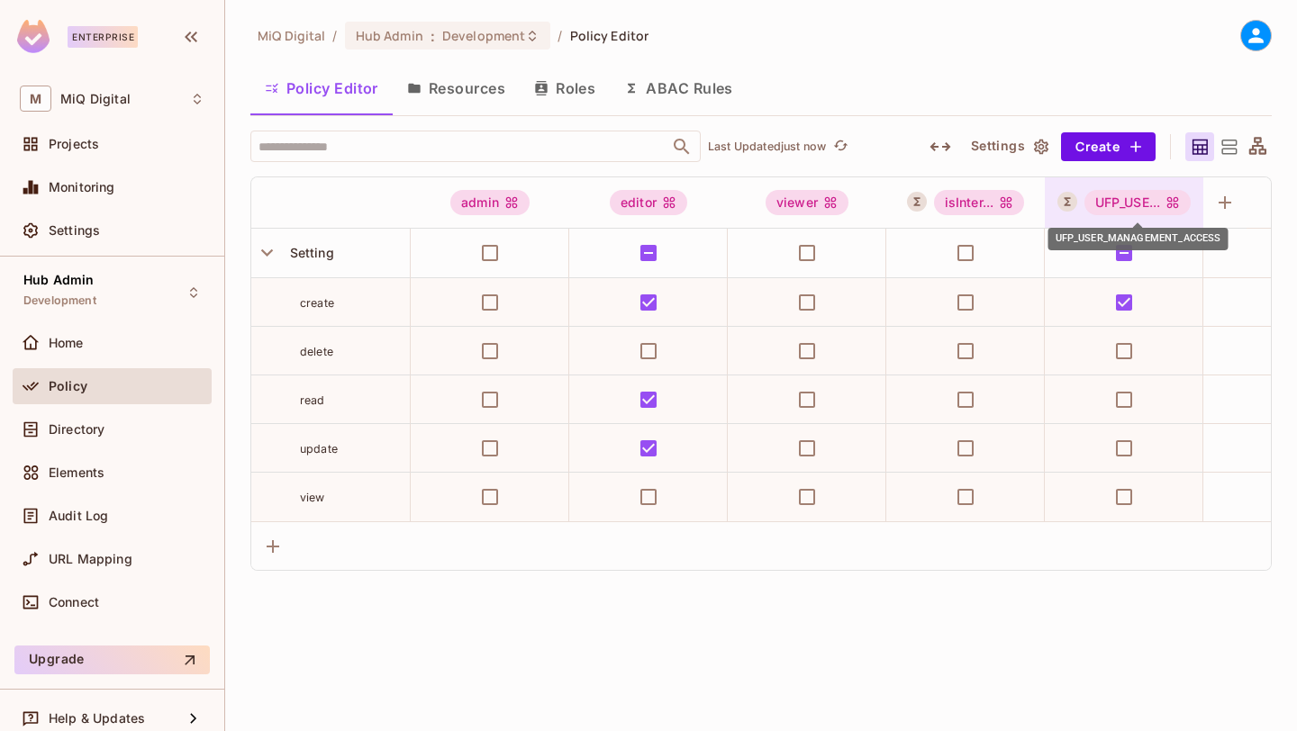
click at [1149, 199] on div "UFP_USE..." at bounding box center [1137, 202] width 107 height 25
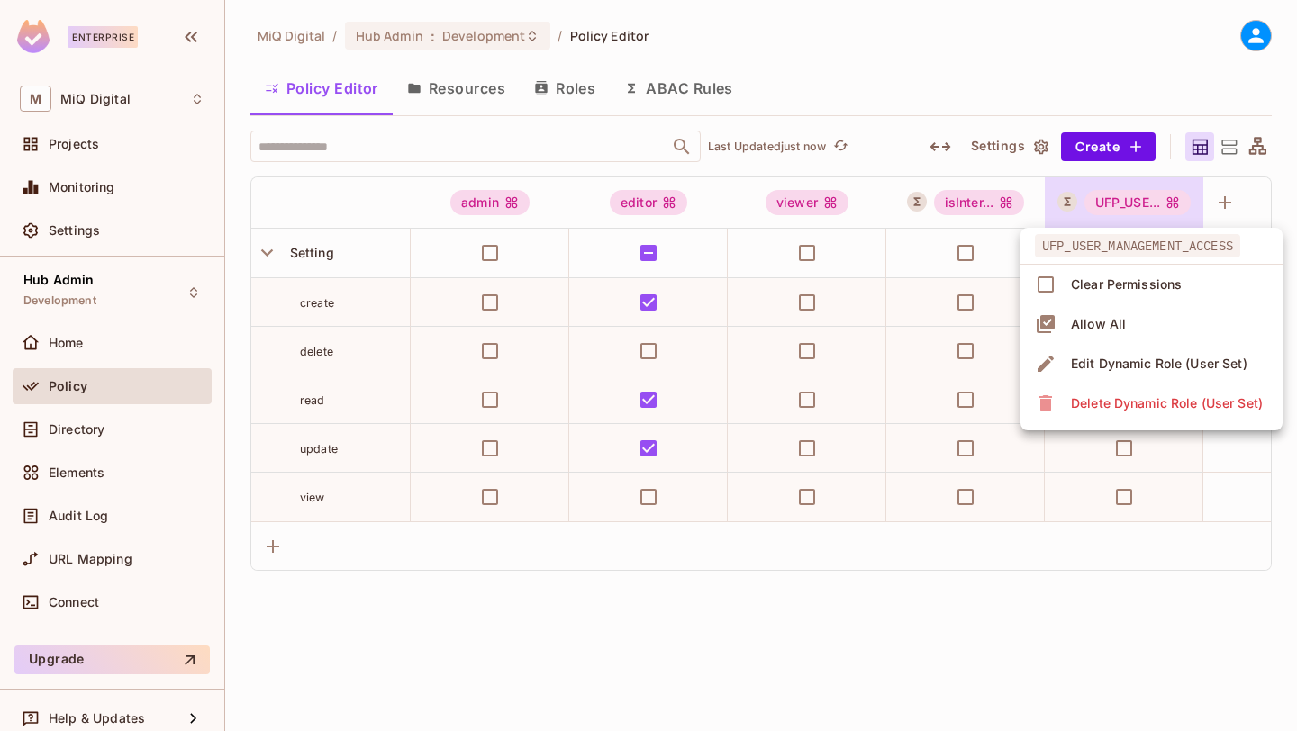
click at [1127, 363] on div "Edit Dynamic Role (User Set)" at bounding box center [1159, 364] width 177 height 18
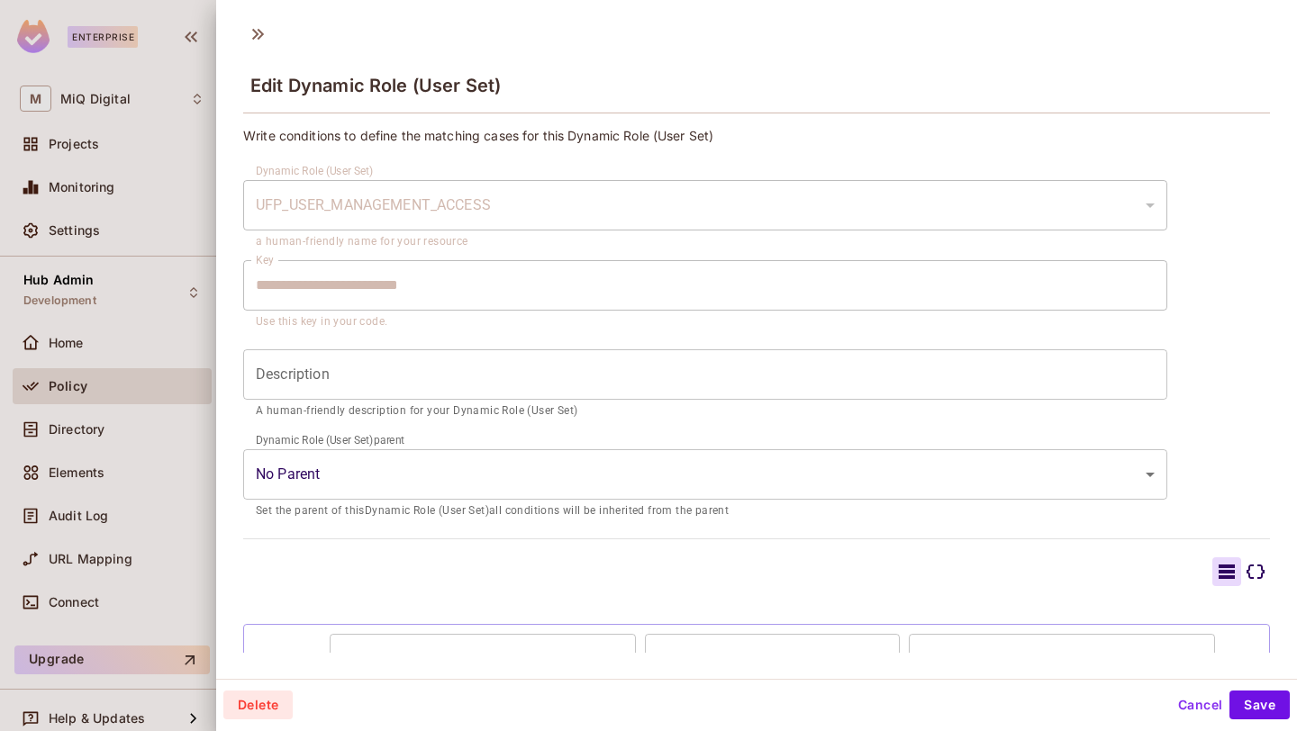
scroll to position [119, 0]
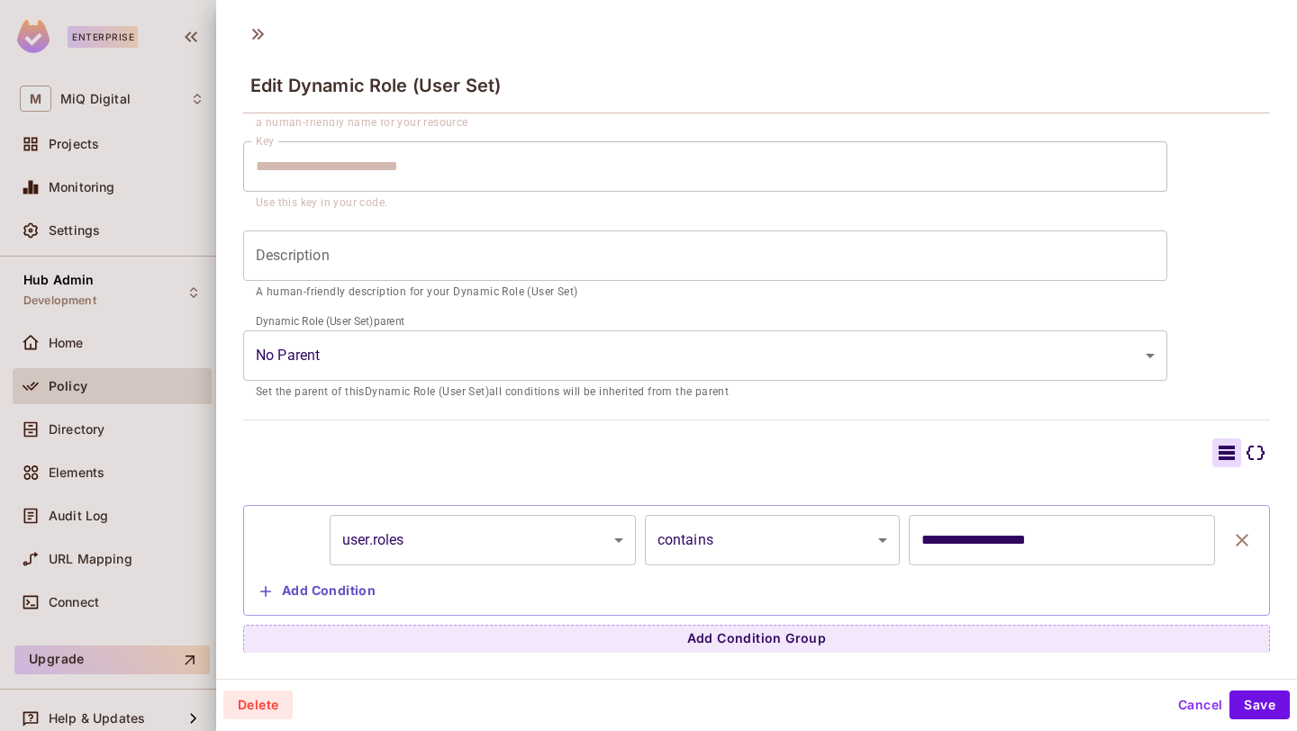
click at [562, 537] on body "**********" at bounding box center [648, 365] width 1297 height 731
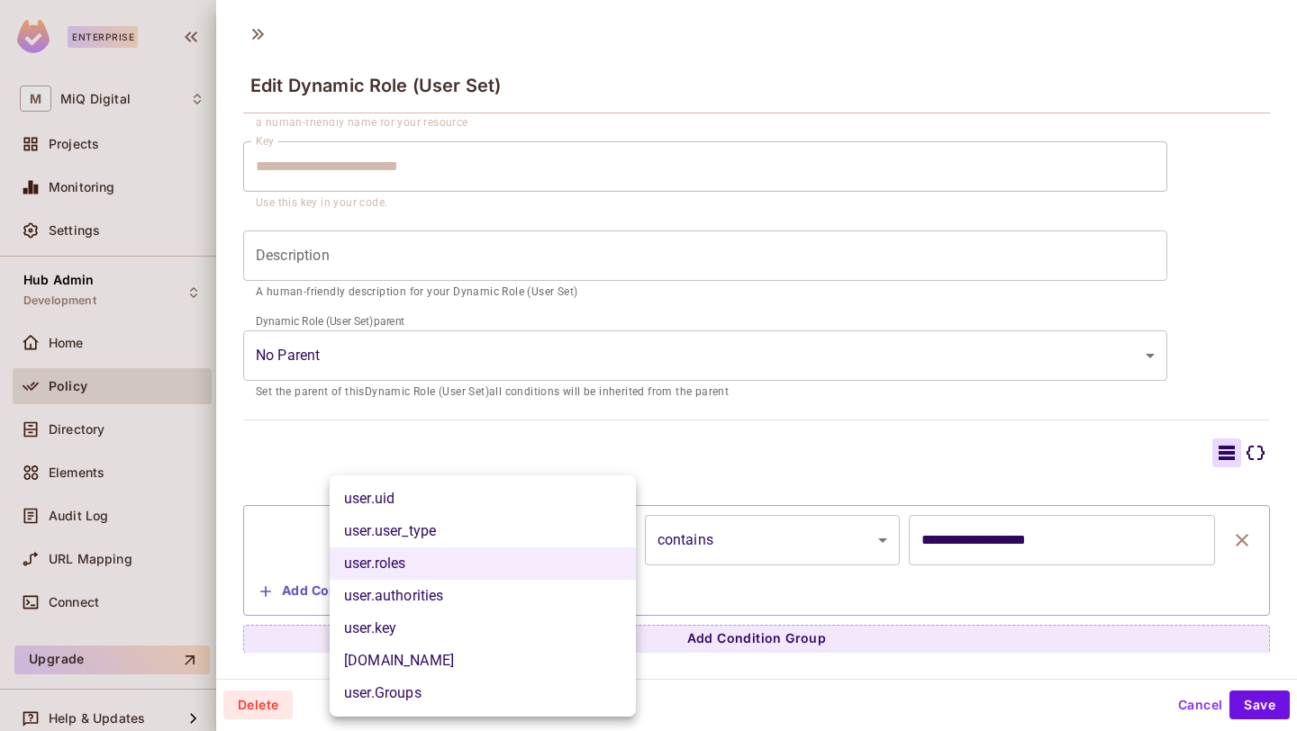
click at [517, 600] on li "user.authorities" at bounding box center [483, 596] width 306 height 32
type input "**********"
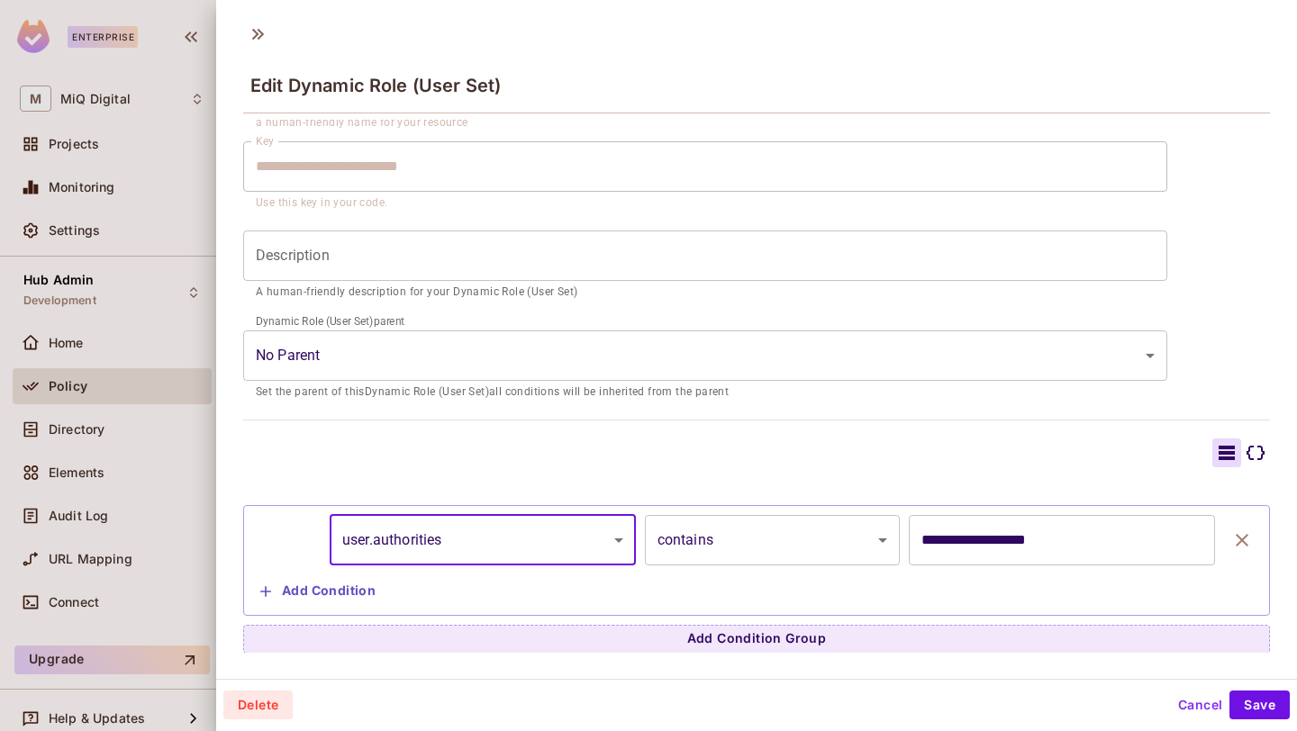
click at [866, 557] on body "**********" at bounding box center [648, 365] width 1297 height 731
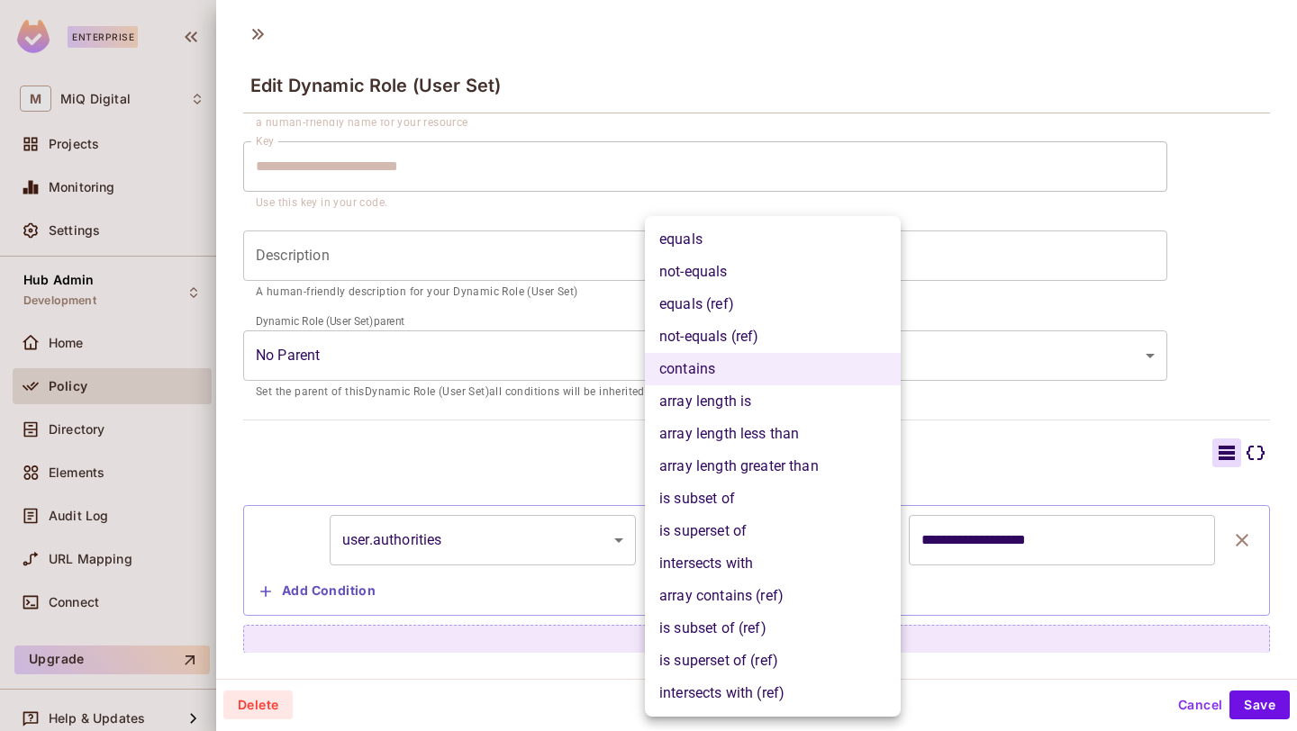
click at [599, 431] on div at bounding box center [648, 365] width 1297 height 731
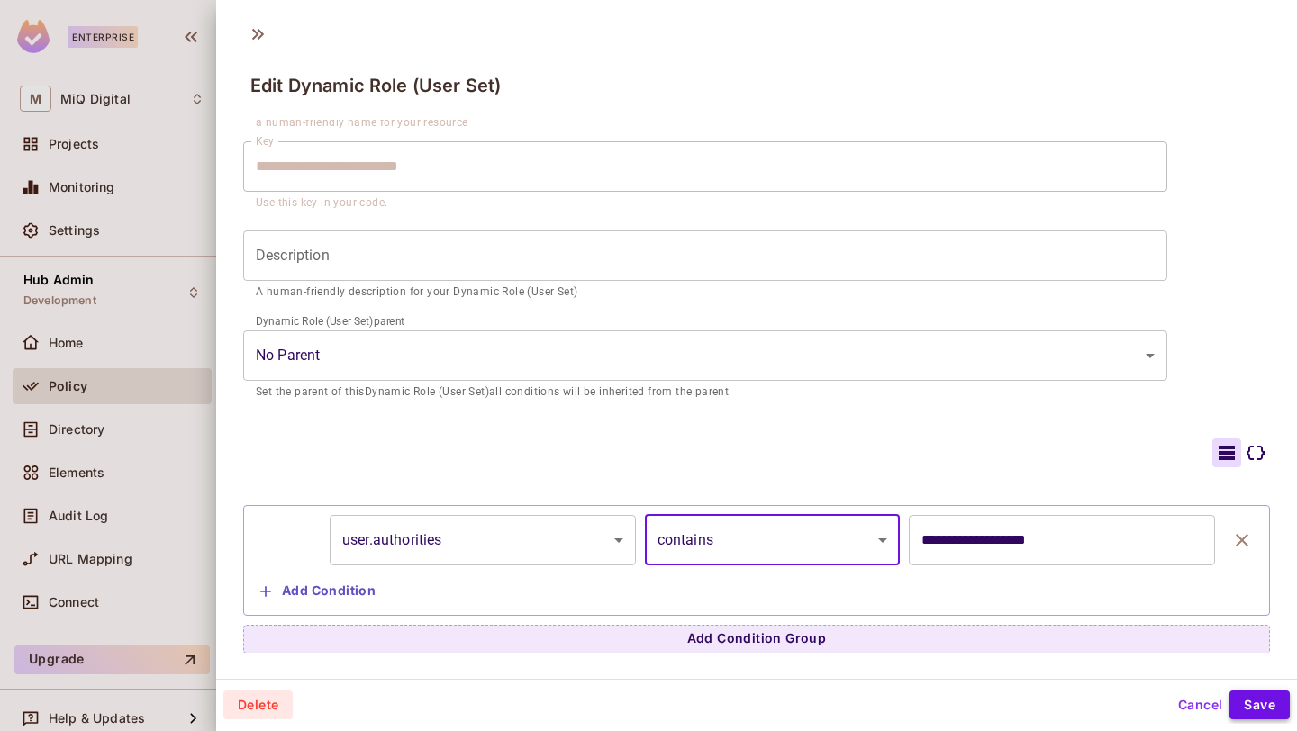
click at [1256, 712] on button "Save" at bounding box center [1259, 705] width 60 height 29
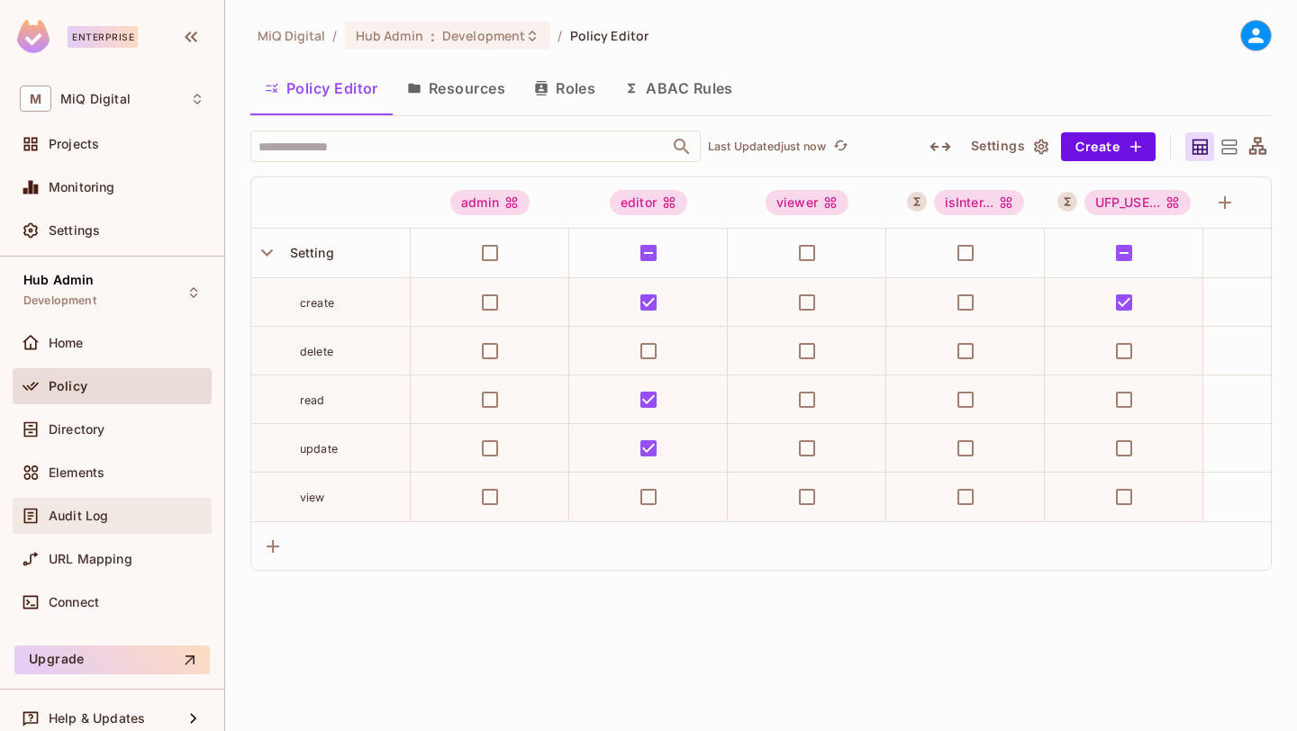
click at [129, 521] on div "Audit Log" at bounding box center [127, 516] width 156 height 14
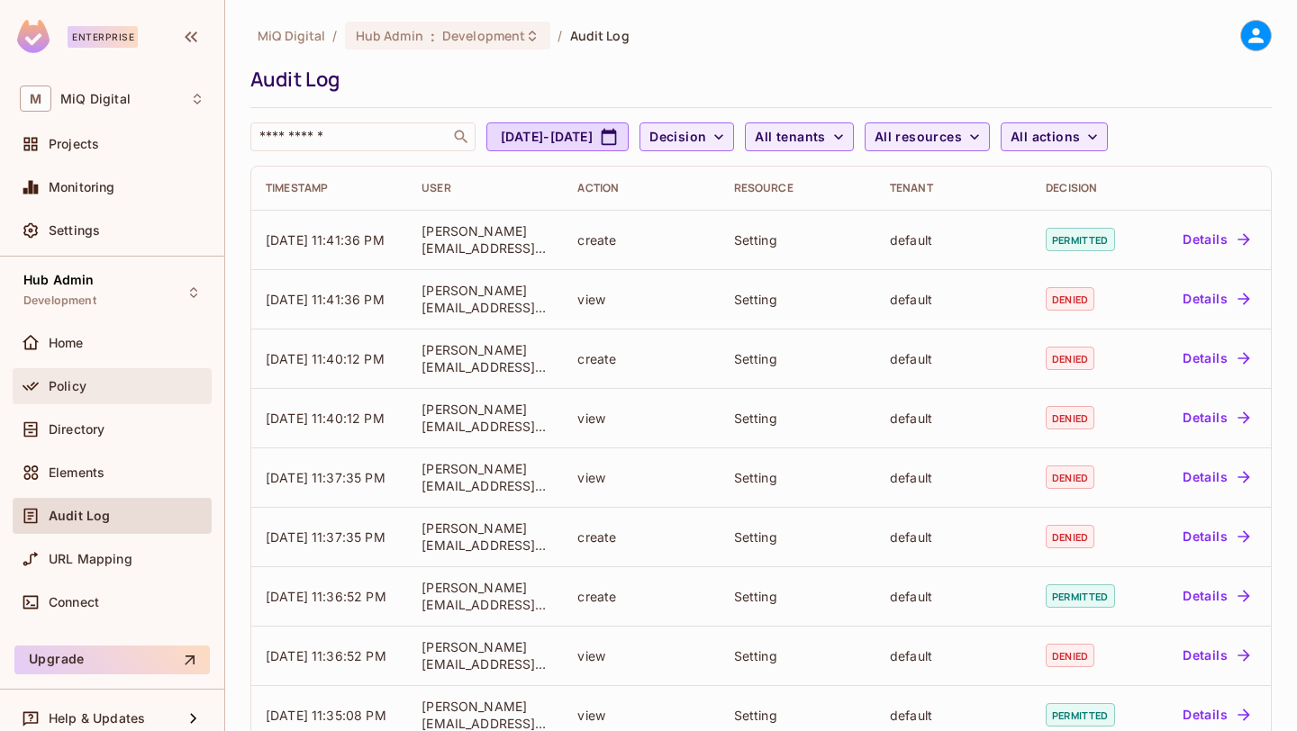
click at [144, 388] on div "Policy" at bounding box center [127, 386] width 156 height 14
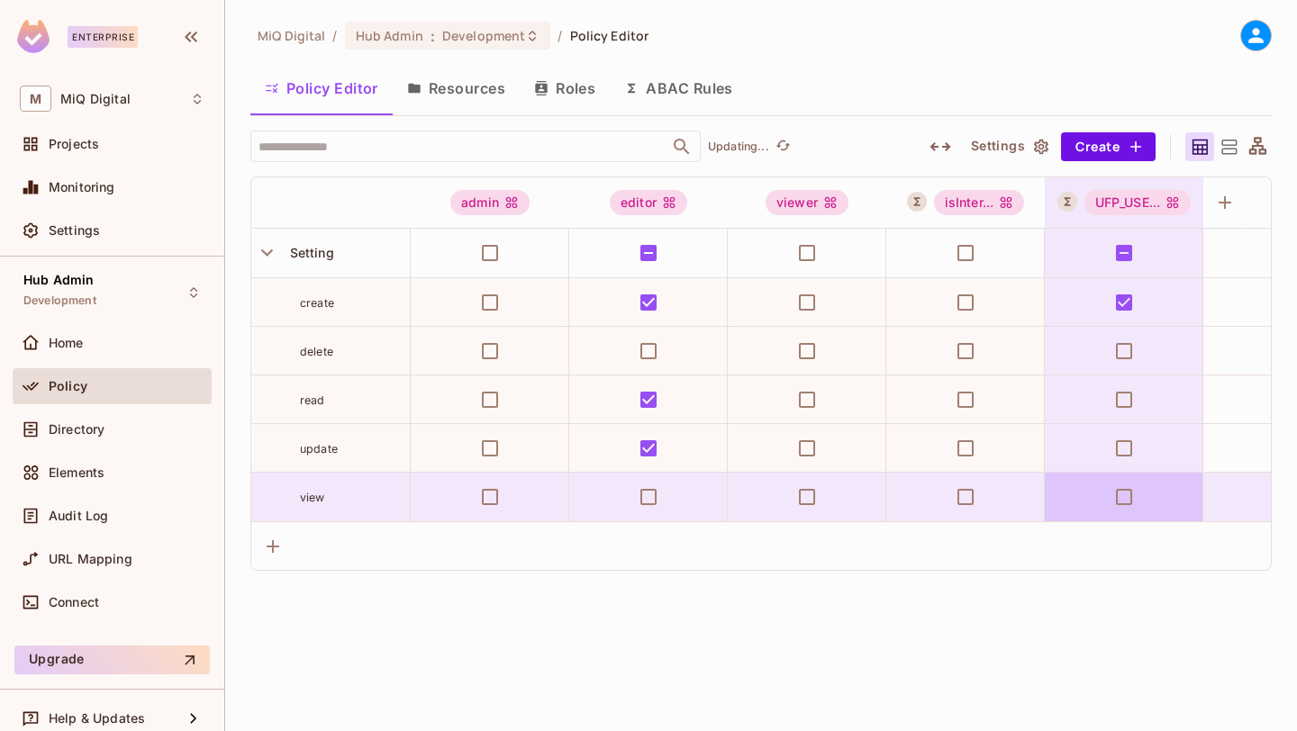
click at [1148, 495] on td at bounding box center [1124, 497] width 159 height 49
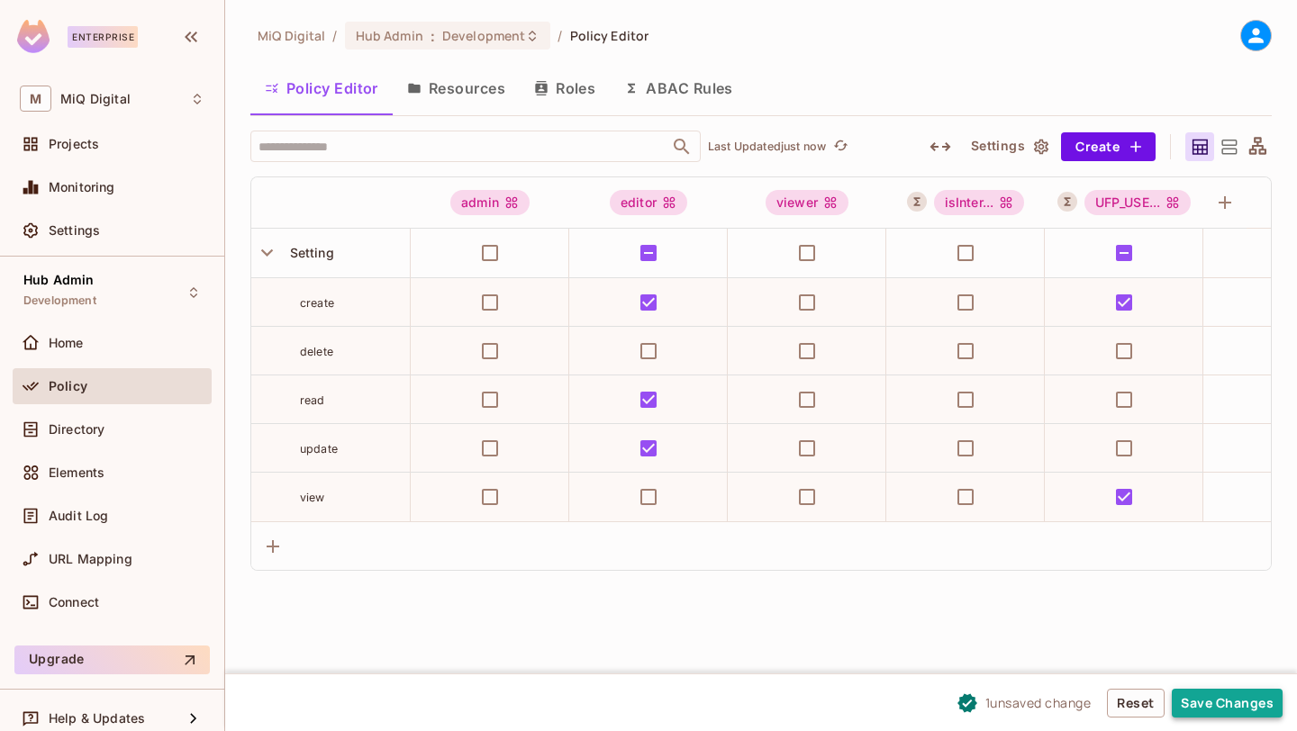
click at [1222, 713] on button "Save Changes" at bounding box center [1227, 703] width 111 height 29
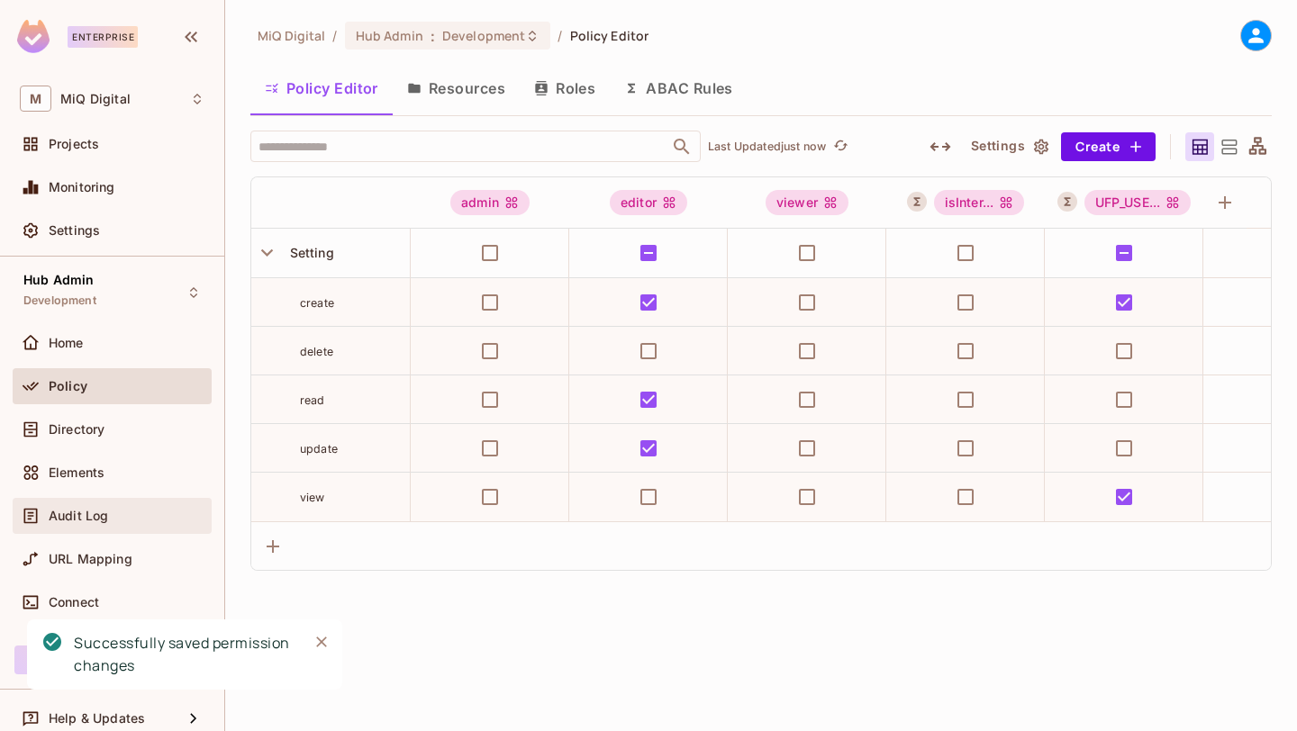
click at [92, 506] on div "Audit Log" at bounding box center [112, 516] width 185 height 22
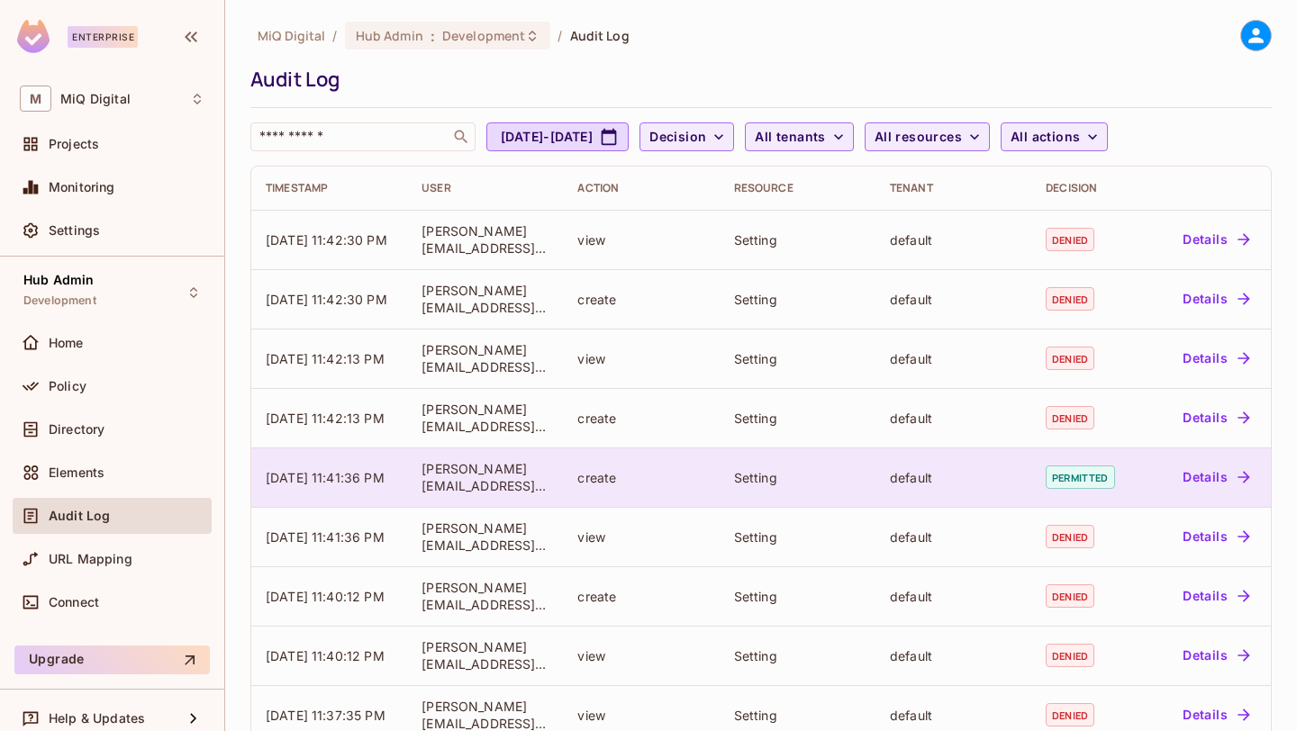
click at [1211, 466] on button "Details" at bounding box center [1215, 477] width 81 height 29
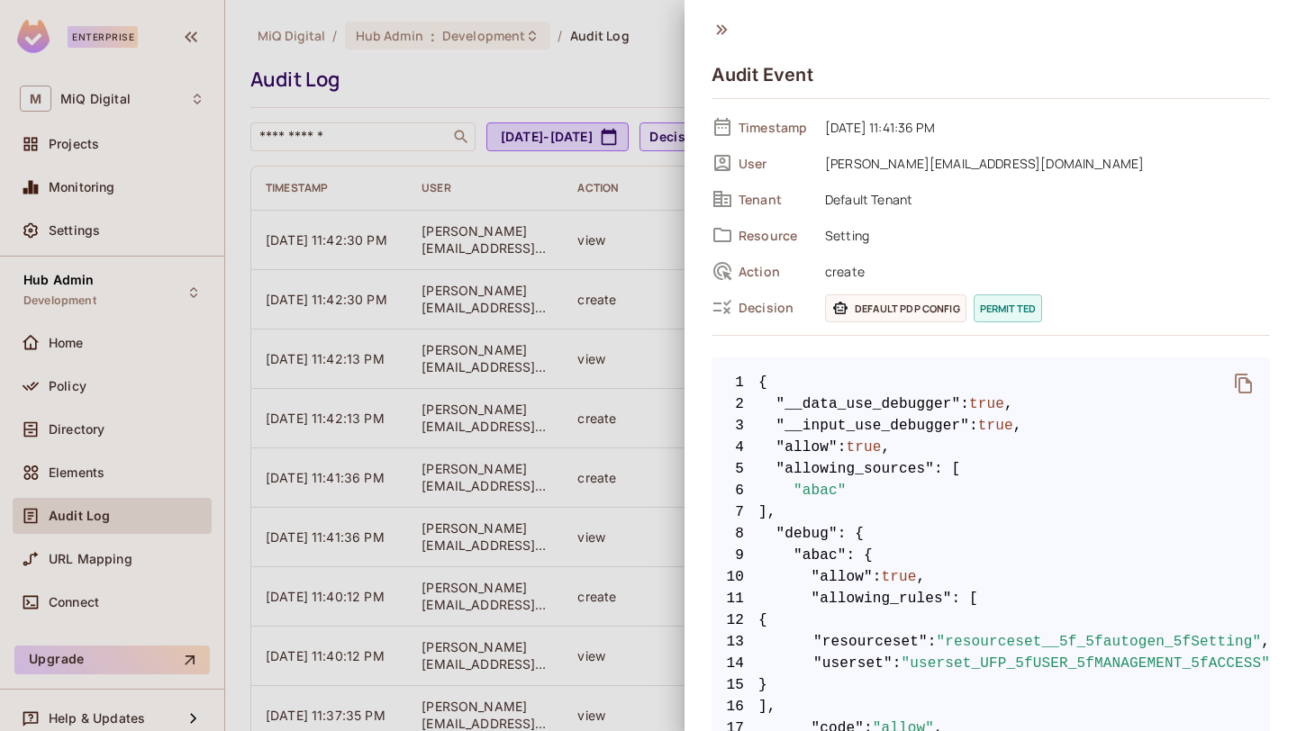
click at [543, 295] on div at bounding box center [648, 365] width 1297 height 731
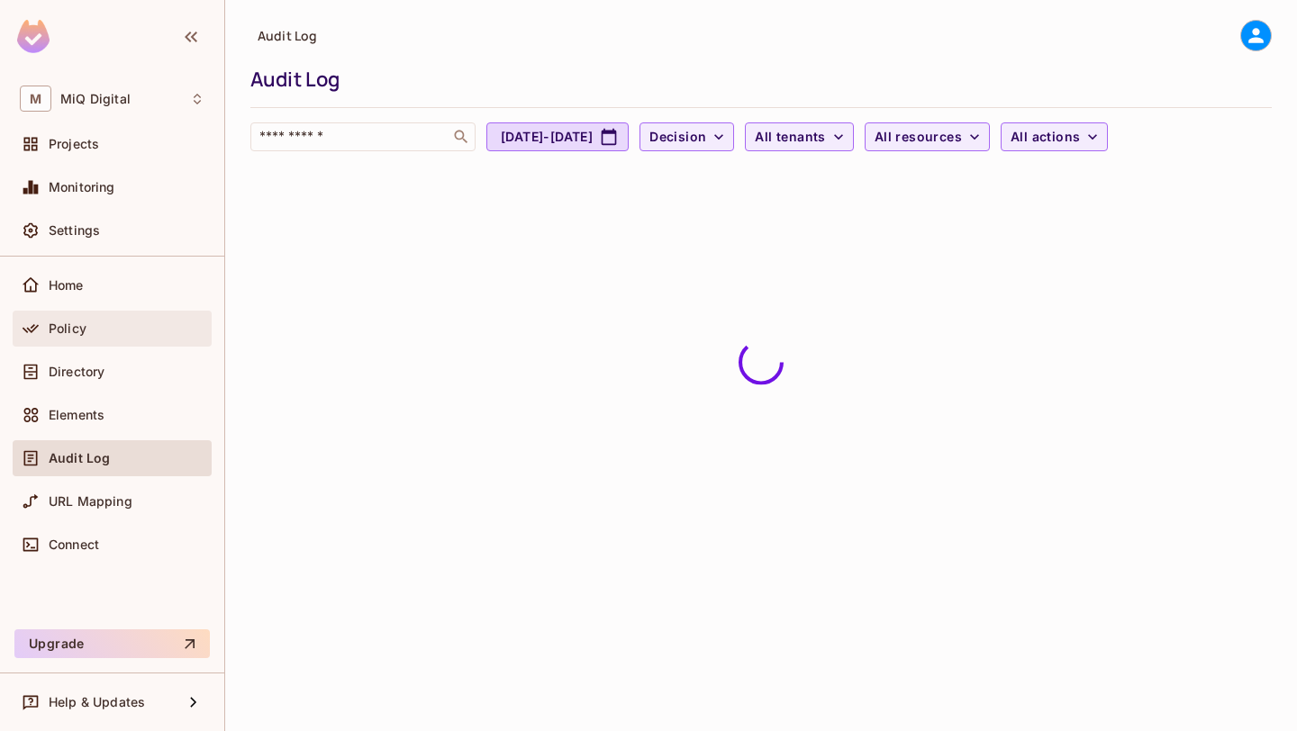
click at [122, 331] on div "Policy" at bounding box center [127, 329] width 156 height 14
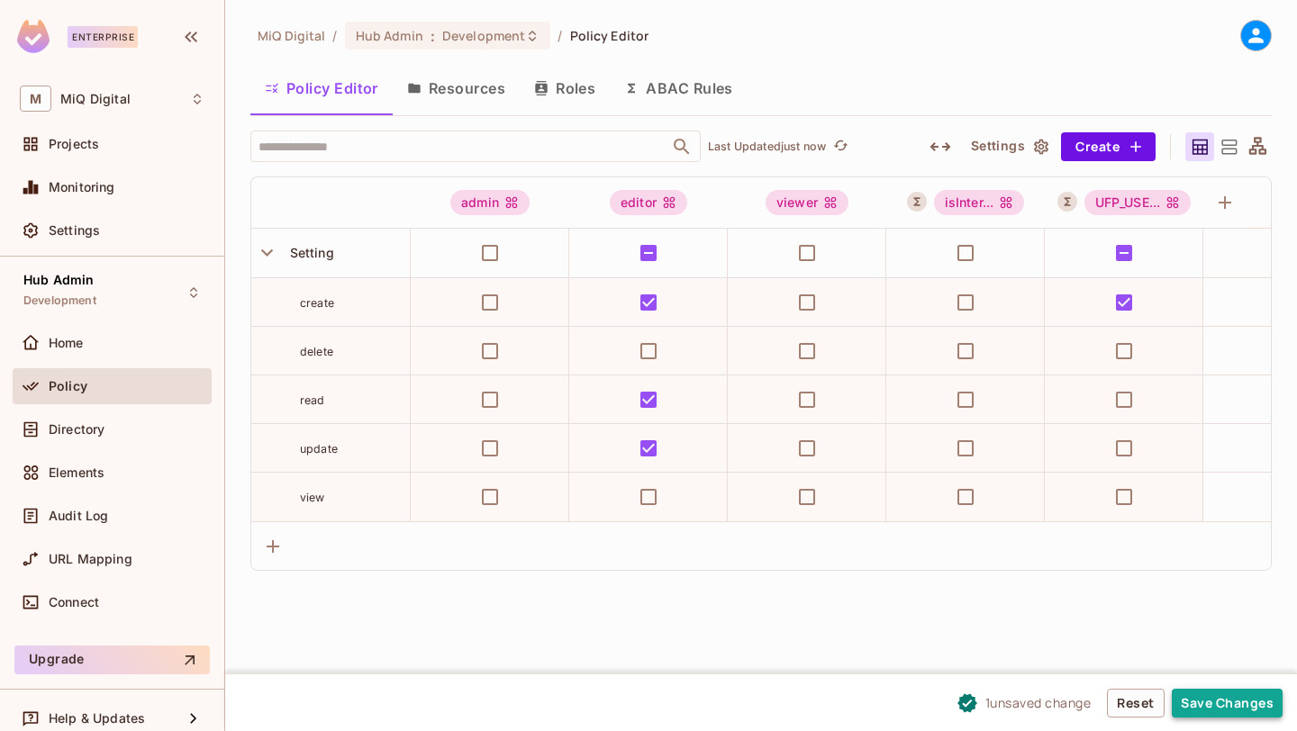
click at [1202, 703] on button "Save Changes" at bounding box center [1227, 703] width 111 height 29
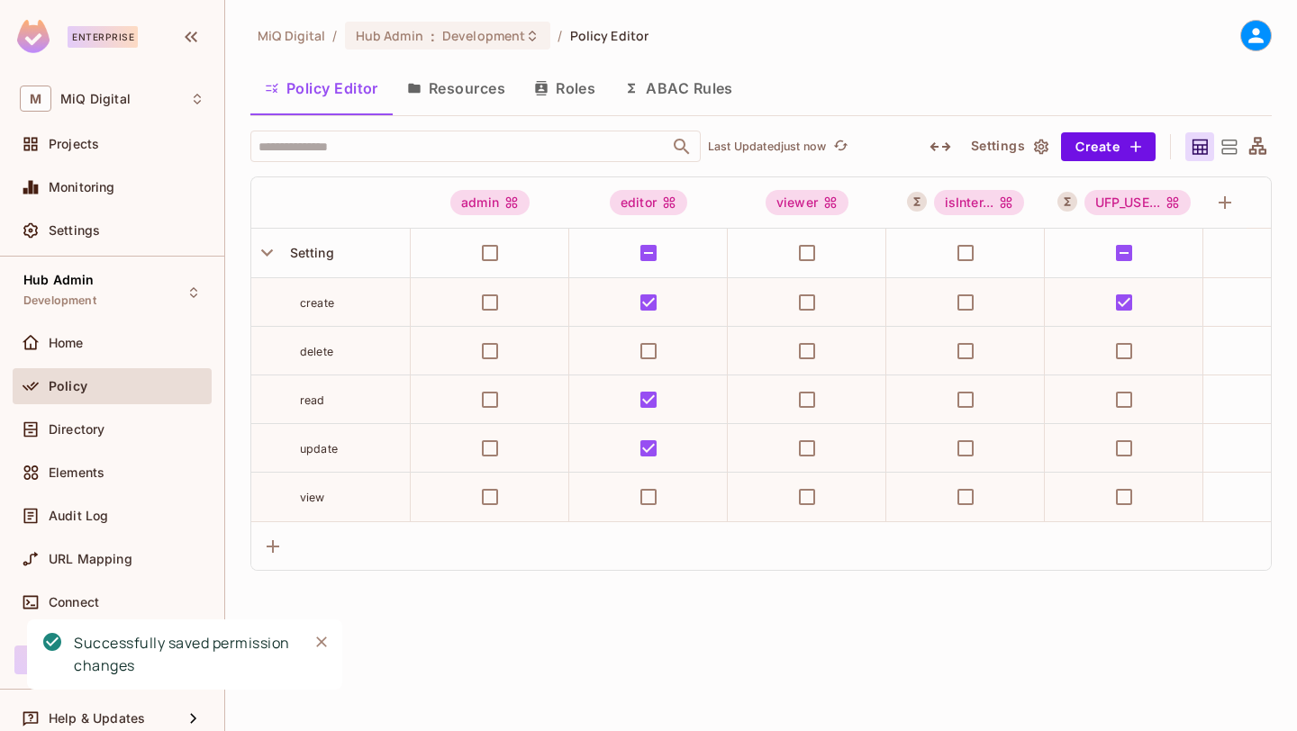
click at [1145, 48] on div "MiQ Digital / Hub Admin : Development / Policy Editor" at bounding box center [760, 36] width 1021 height 32
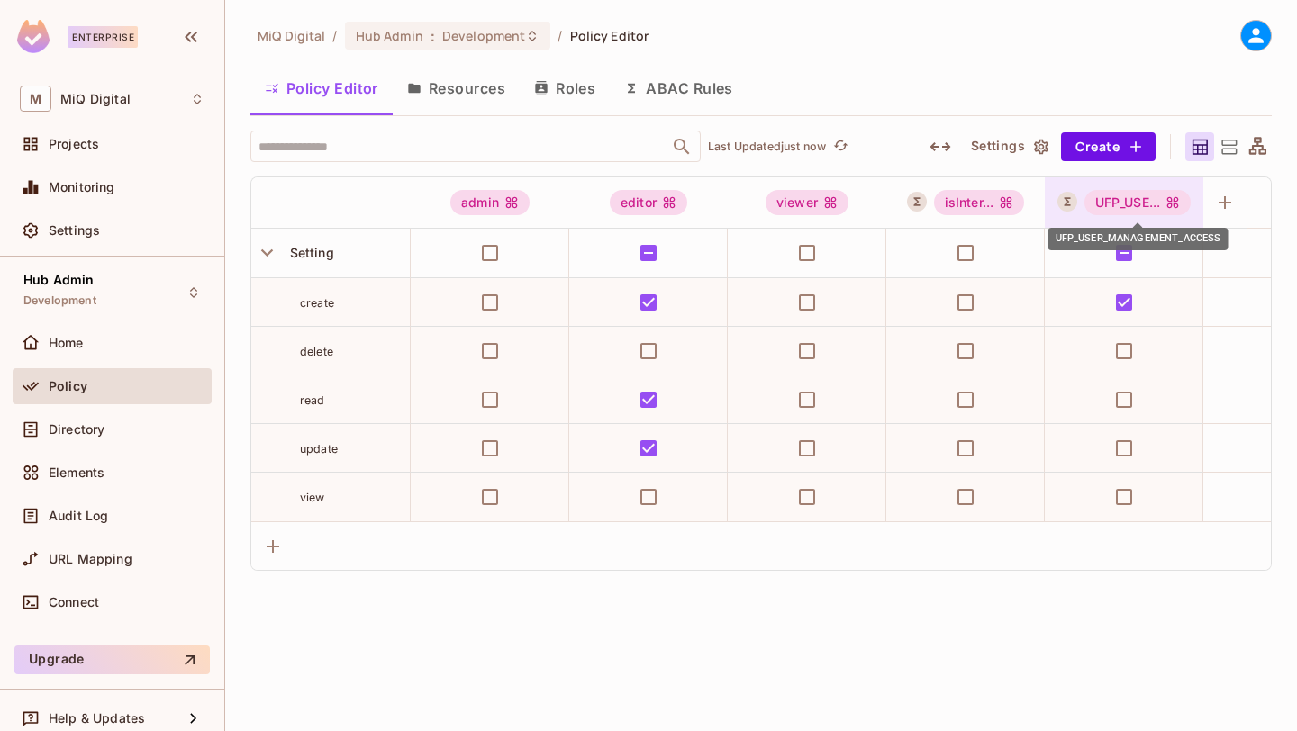
click at [1141, 197] on div "UFP_USE..." at bounding box center [1137, 202] width 107 height 25
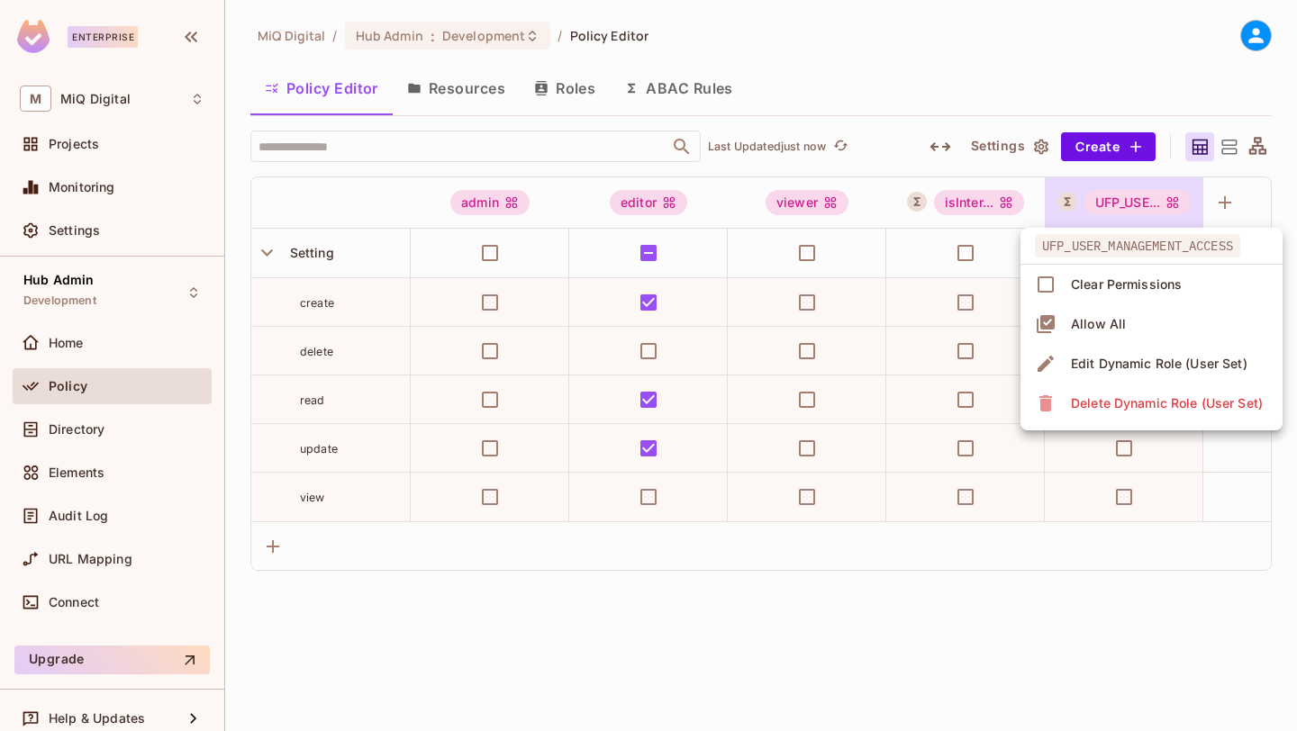
click at [1143, 365] on div "Edit Dynamic Role (User Set)" at bounding box center [1159, 364] width 177 height 18
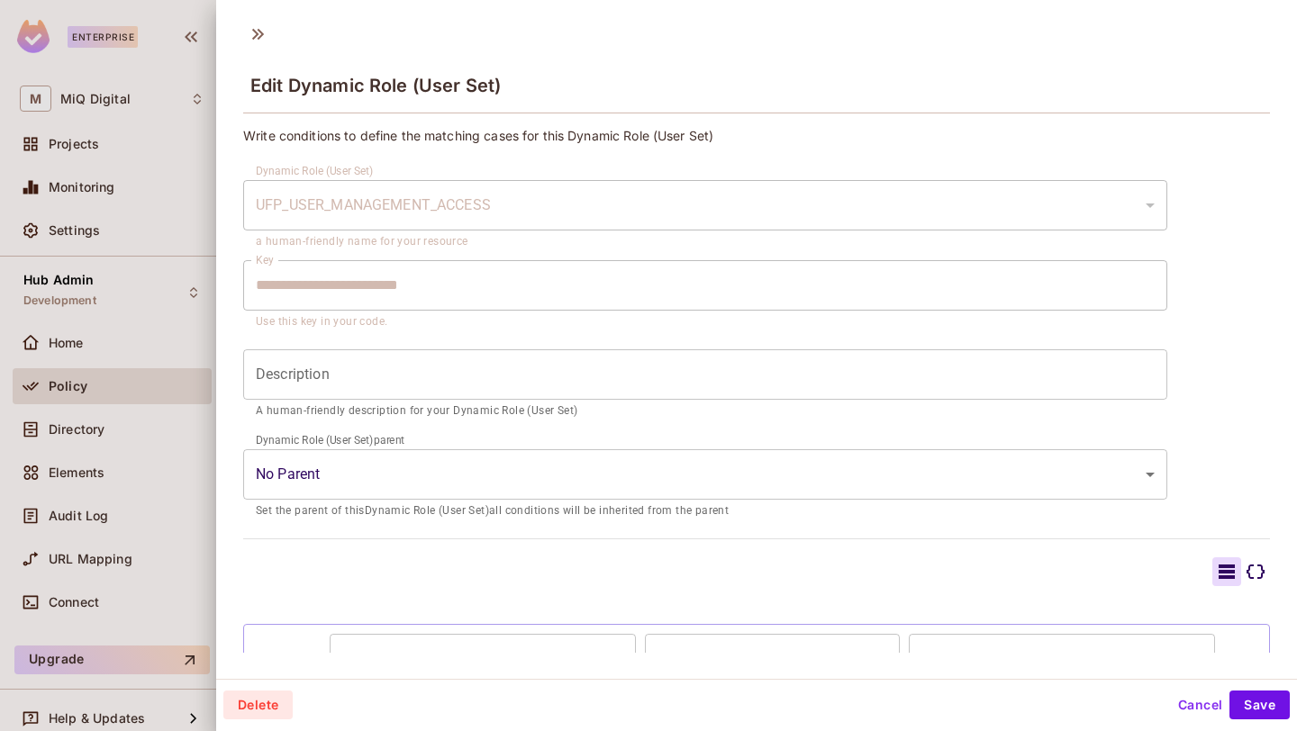
scroll to position [119, 0]
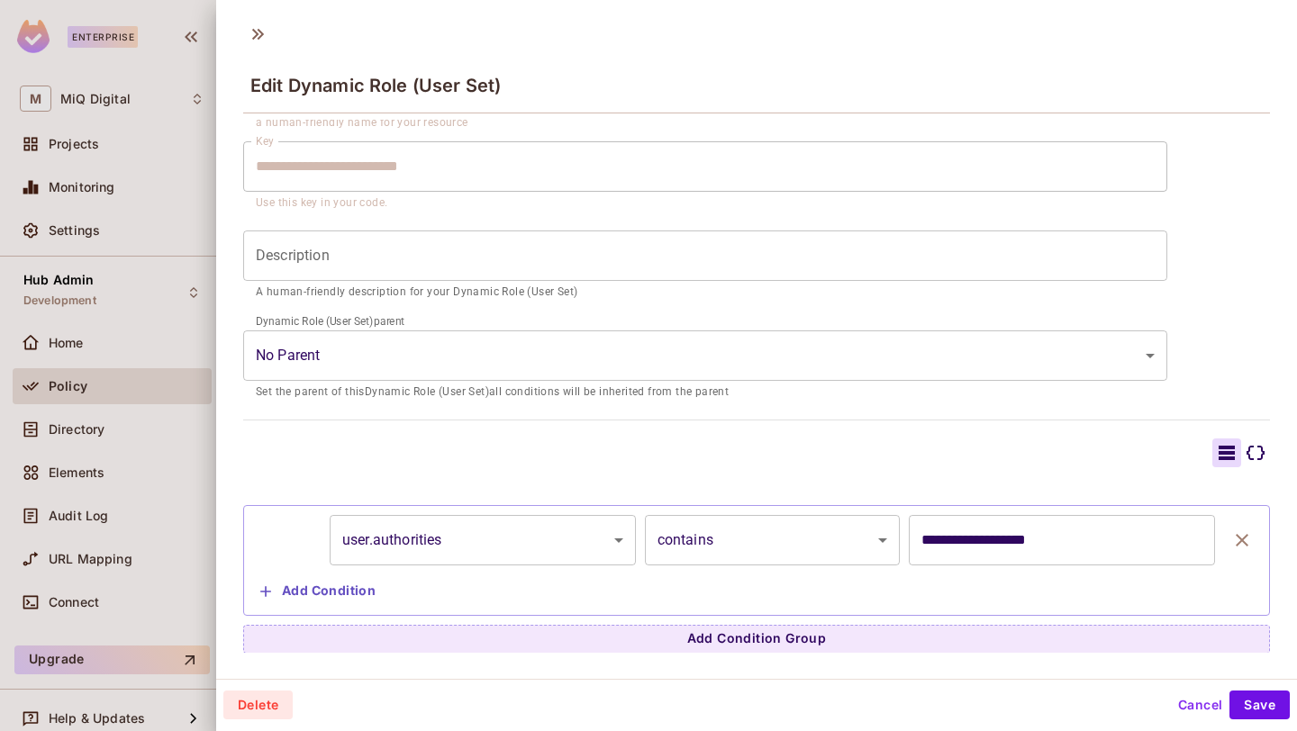
click at [544, 545] on body "**********" at bounding box center [648, 365] width 1297 height 731
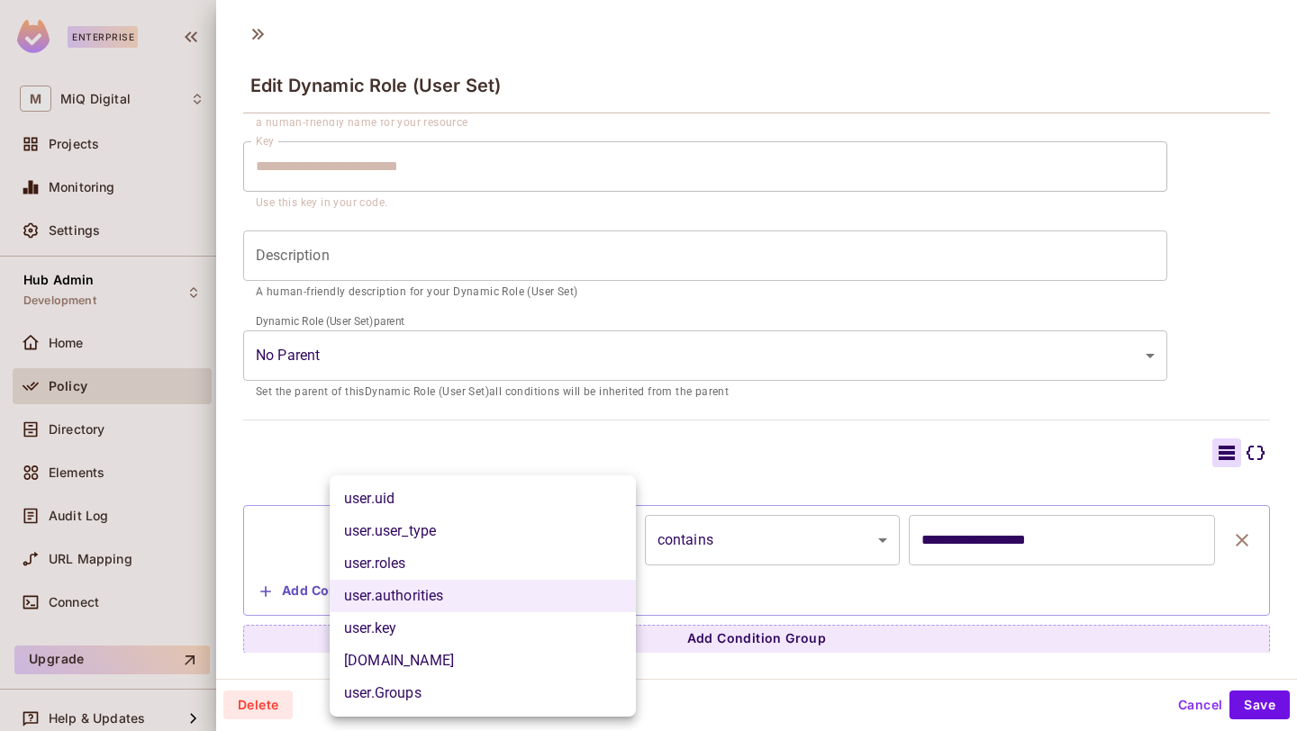
click at [482, 696] on li "user.Groups" at bounding box center [483, 693] width 306 height 32
type input "**********"
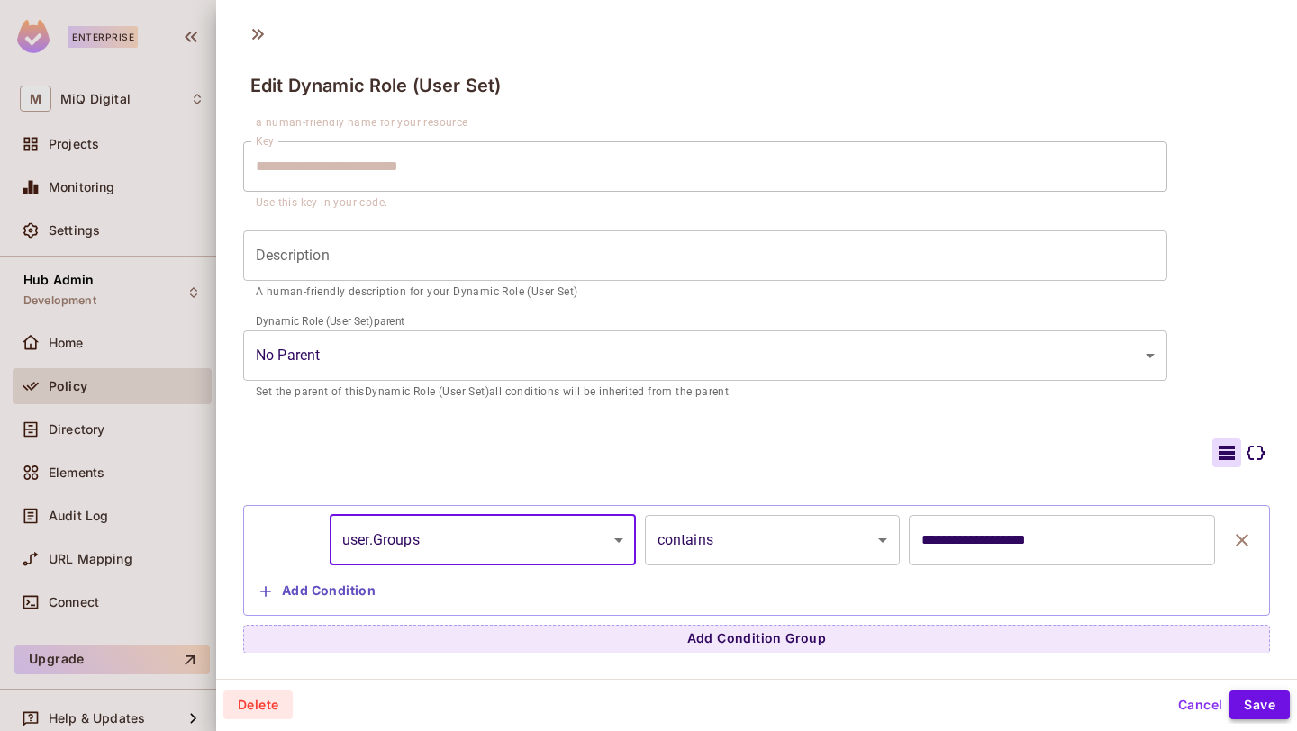
click at [1261, 713] on button "Save" at bounding box center [1259, 705] width 60 height 29
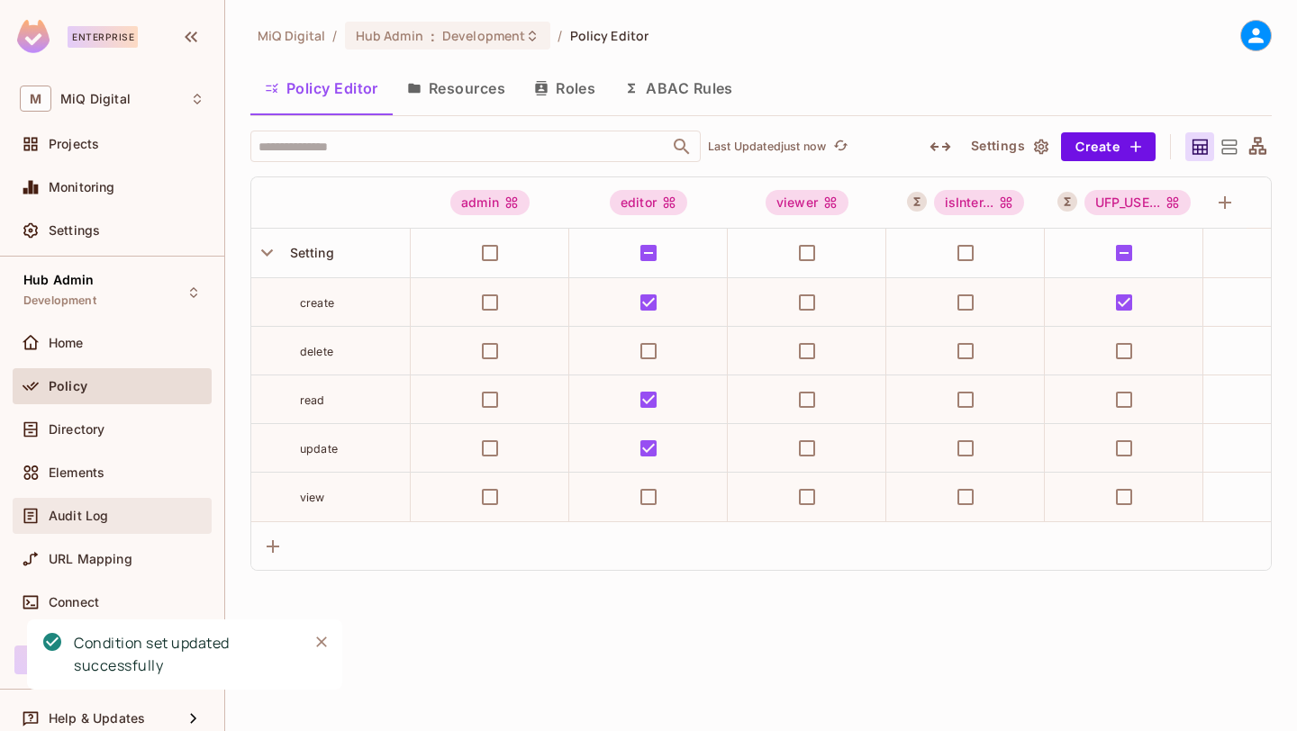
click at [96, 505] on div "Audit Log" at bounding box center [112, 516] width 185 height 22
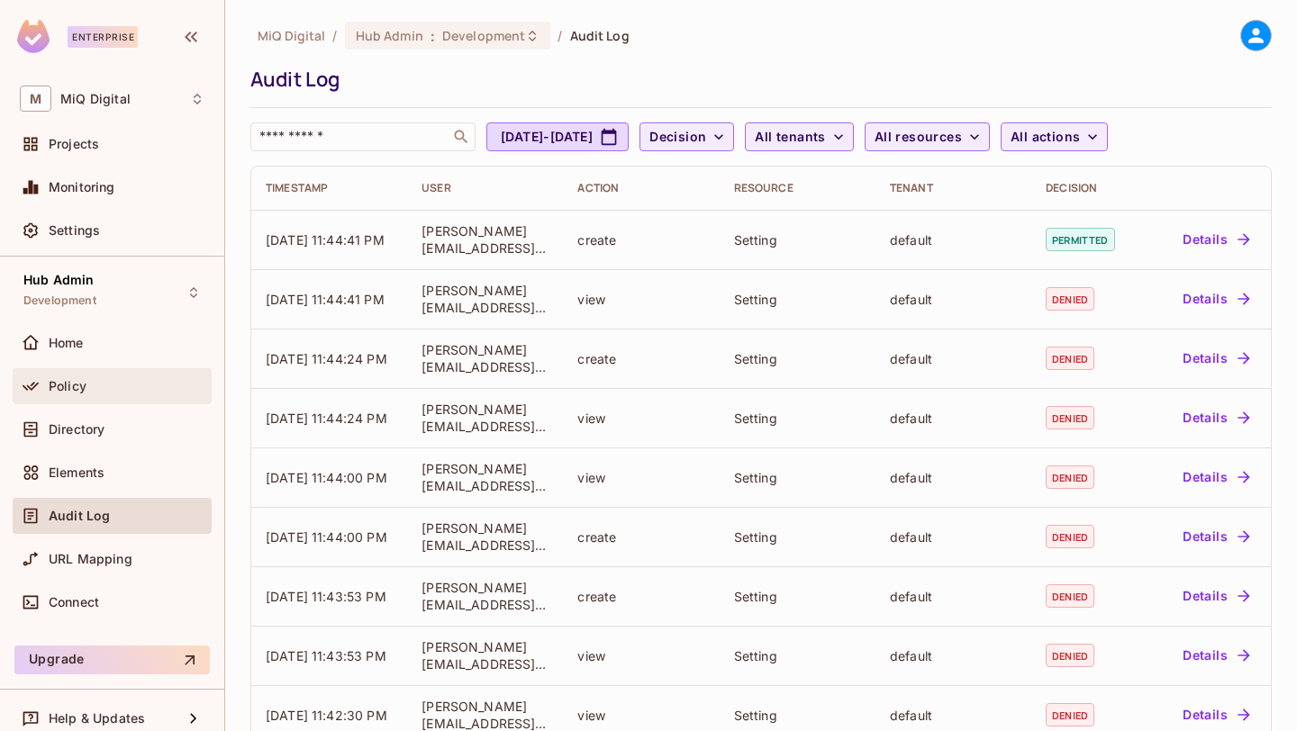
click at [121, 392] on div "Policy" at bounding box center [127, 386] width 156 height 14
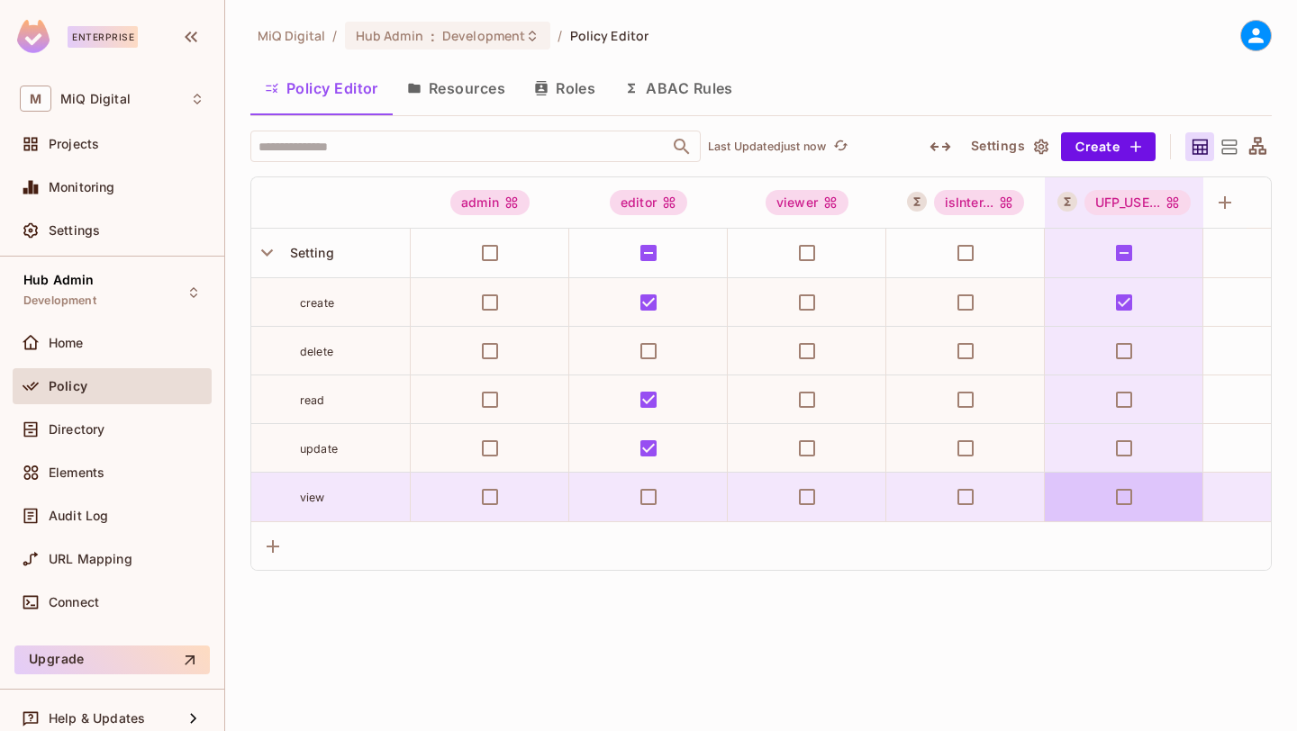
click at [1119, 519] on td at bounding box center [1124, 497] width 159 height 49
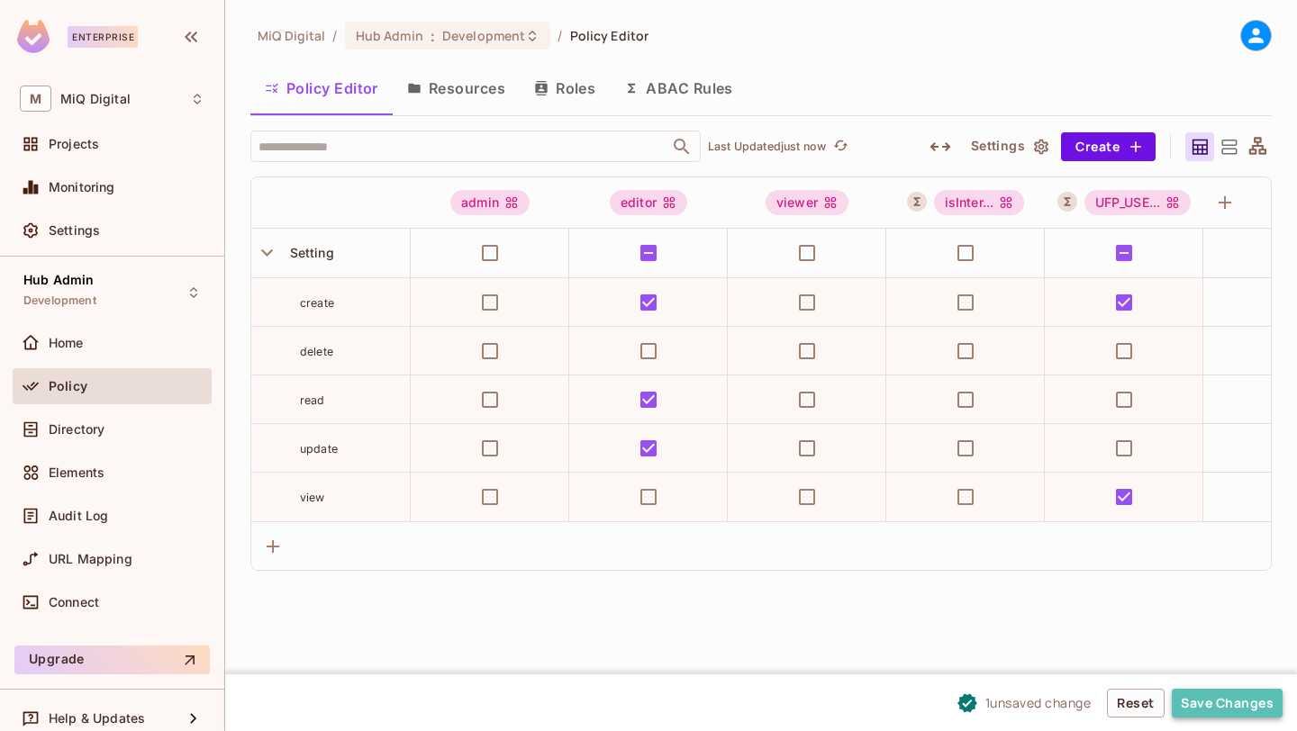
click at [1209, 691] on button "Save Changes" at bounding box center [1227, 703] width 111 height 29
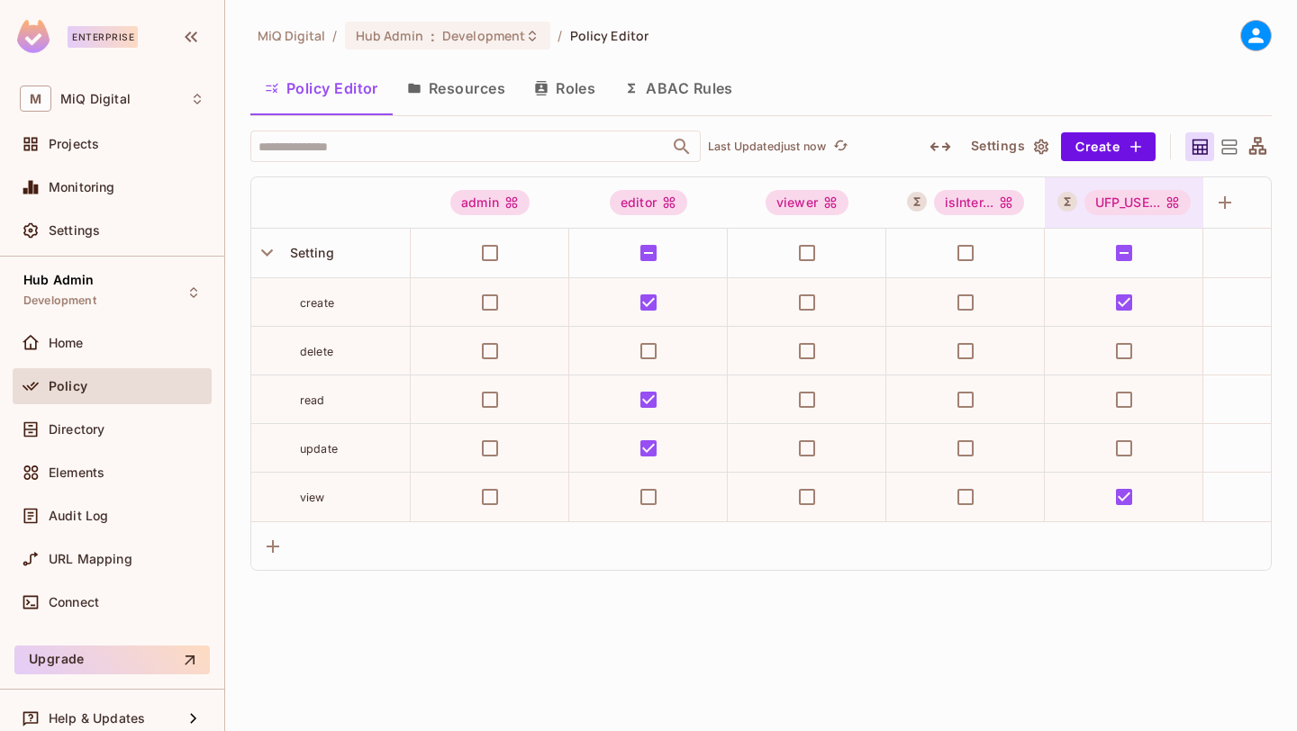
click at [1173, 206] on icon "UFP_USER_MANAGEMENT_ACCESS" at bounding box center [1173, 203] width 12 height 12
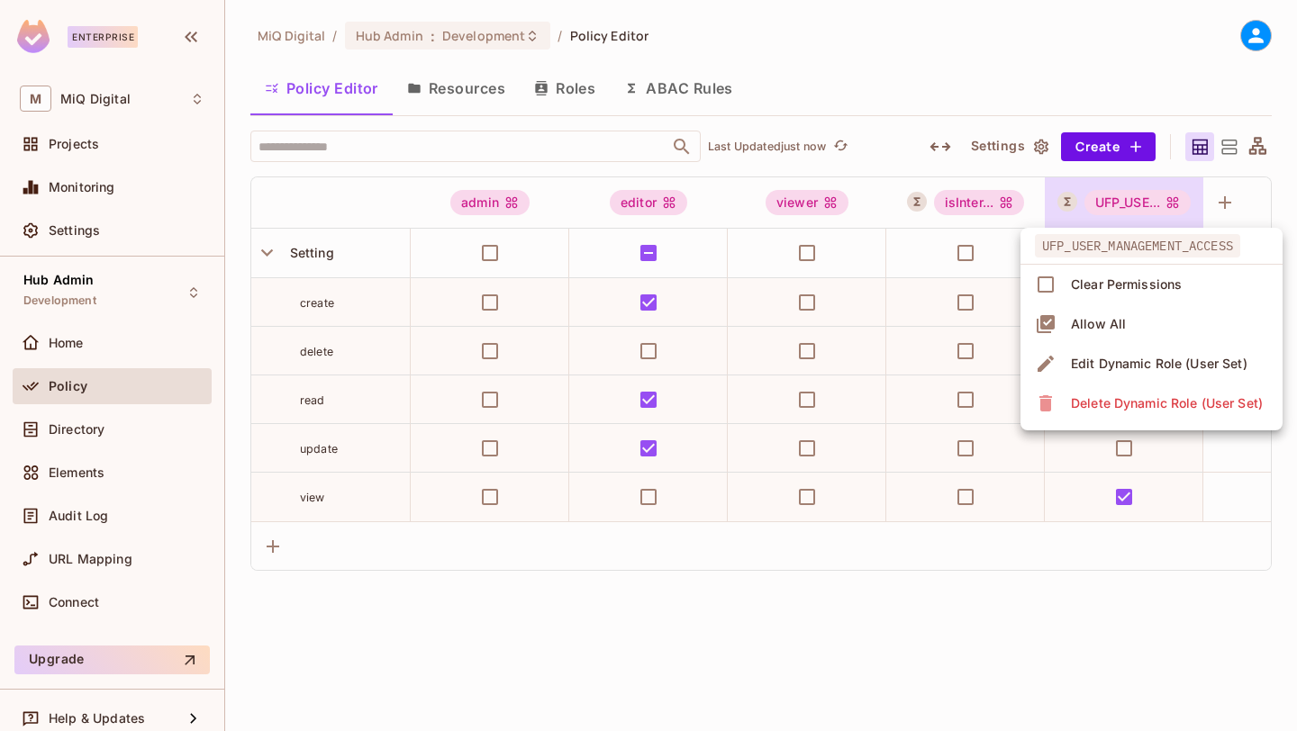
click at [1122, 362] on div "Edit Dynamic Role (User Set)" at bounding box center [1159, 364] width 177 height 18
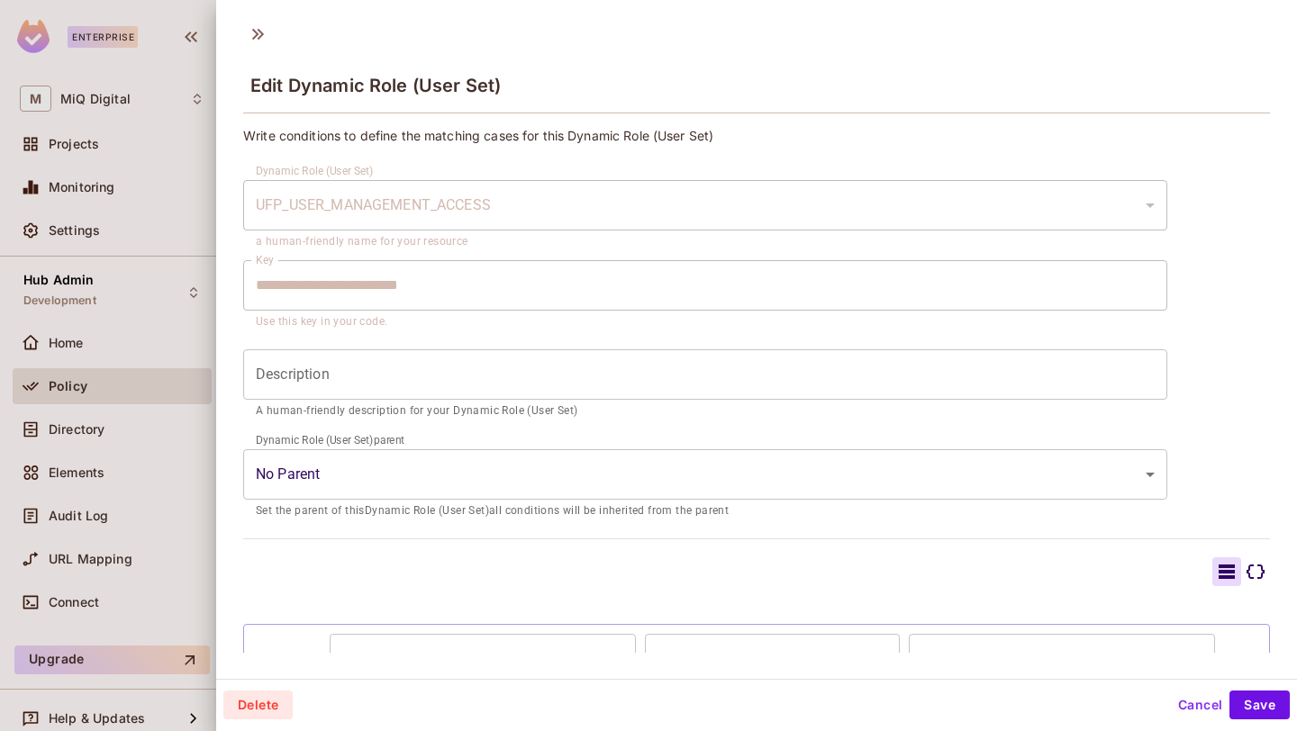
scroll to position [119, 0]
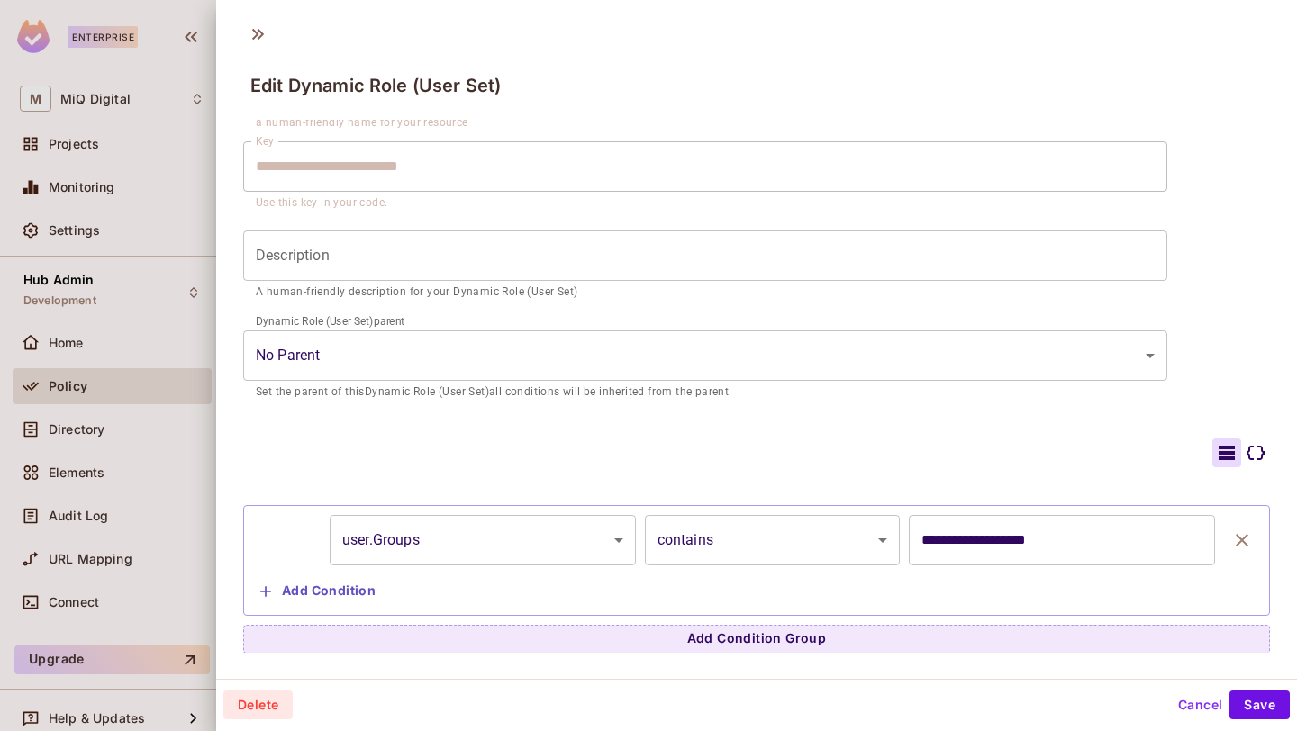
click at [511, 537] on body "**********" at bounding box center [648, 365] width 1297 height 731
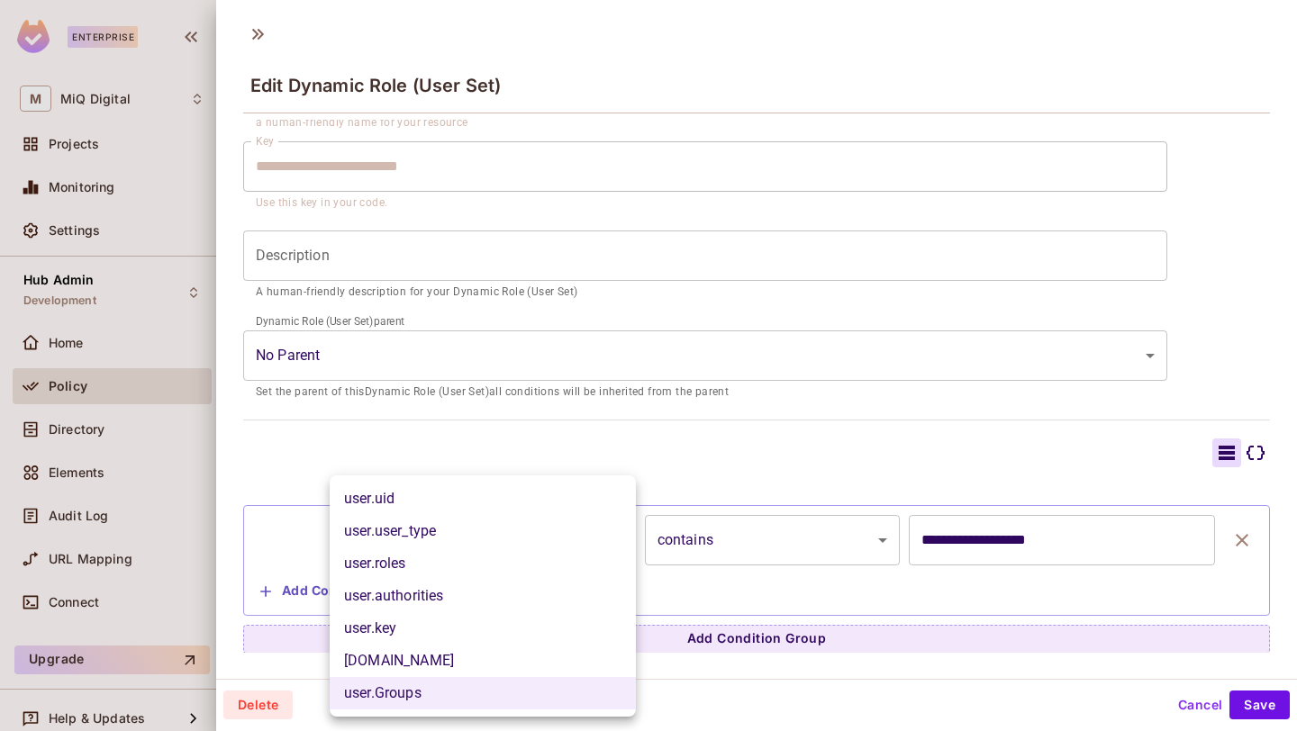
click at [485, 595] on li "user.authorities" at bounding box center [483, 596] width 306 height 32
type input "**********"
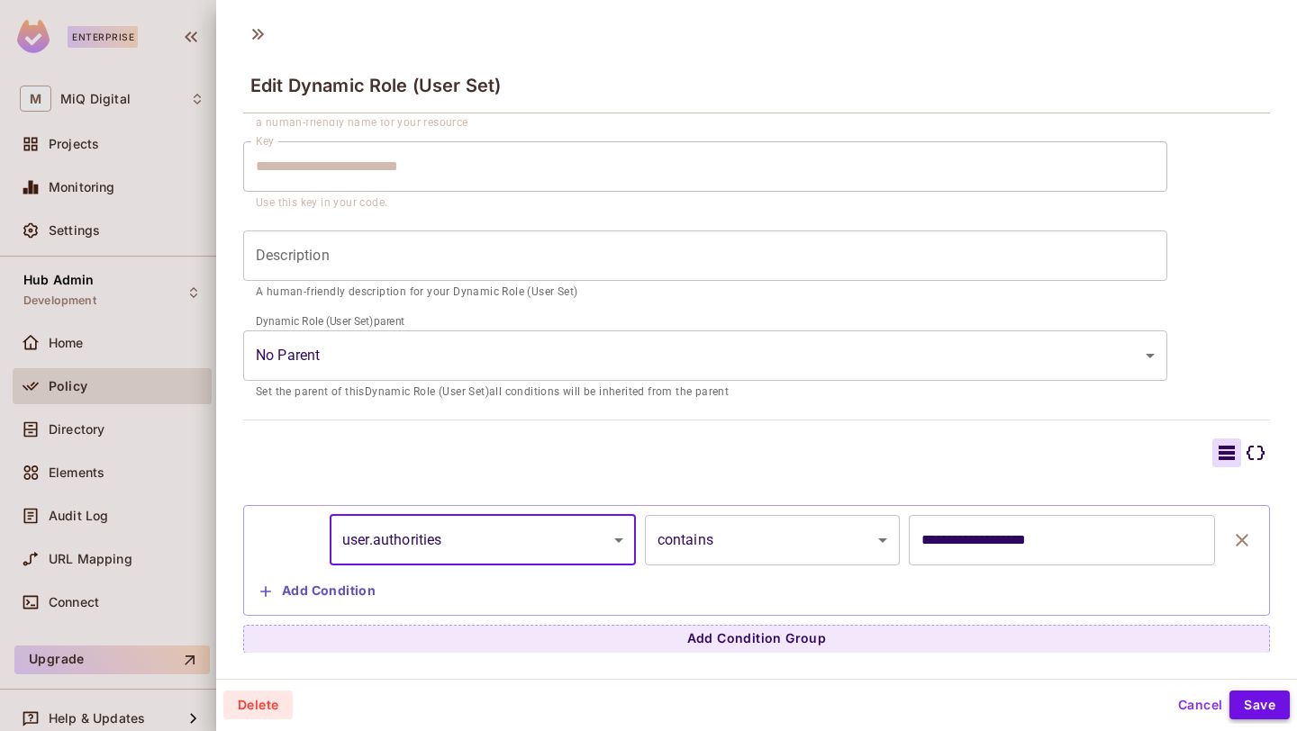
click at [1257, 704] on button "Save" at bounding box center [1259, 705] width 60 height 29
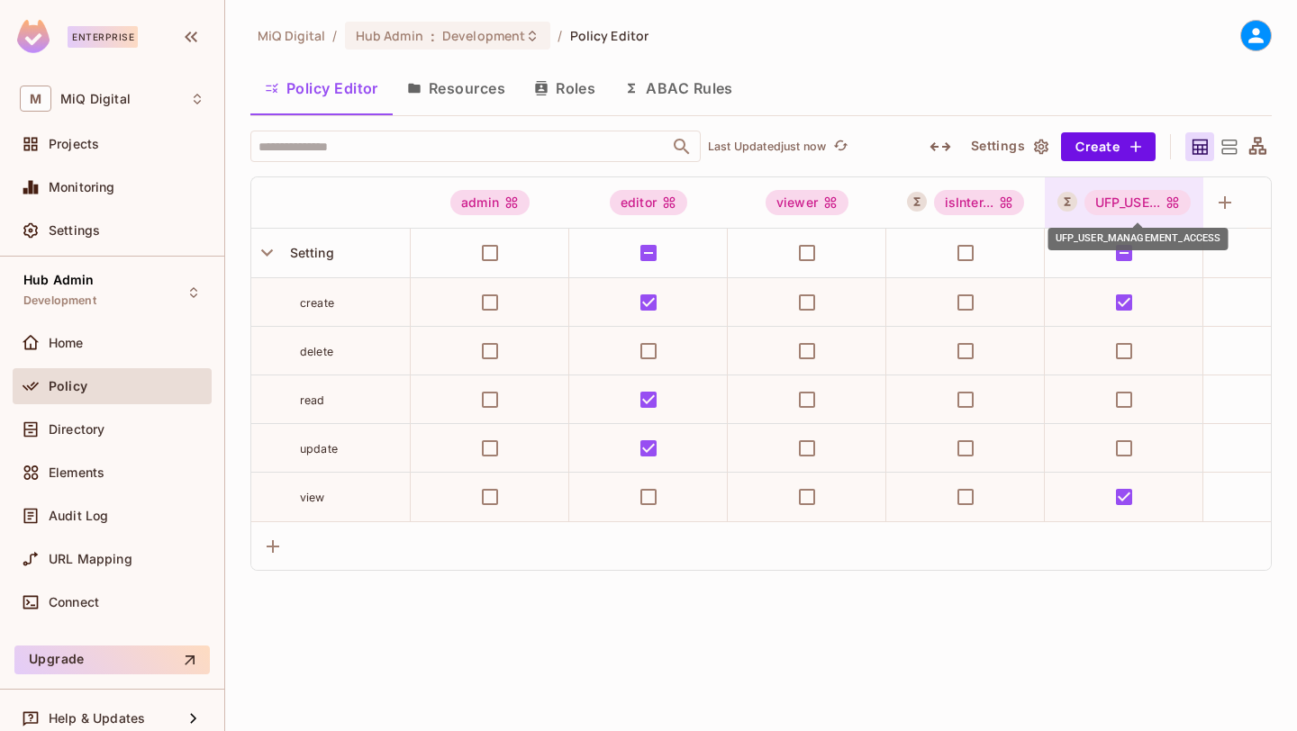
click at [1162, 214] on div "UFP_USE..." at bounding box center [1137, 202] width 107 height 25
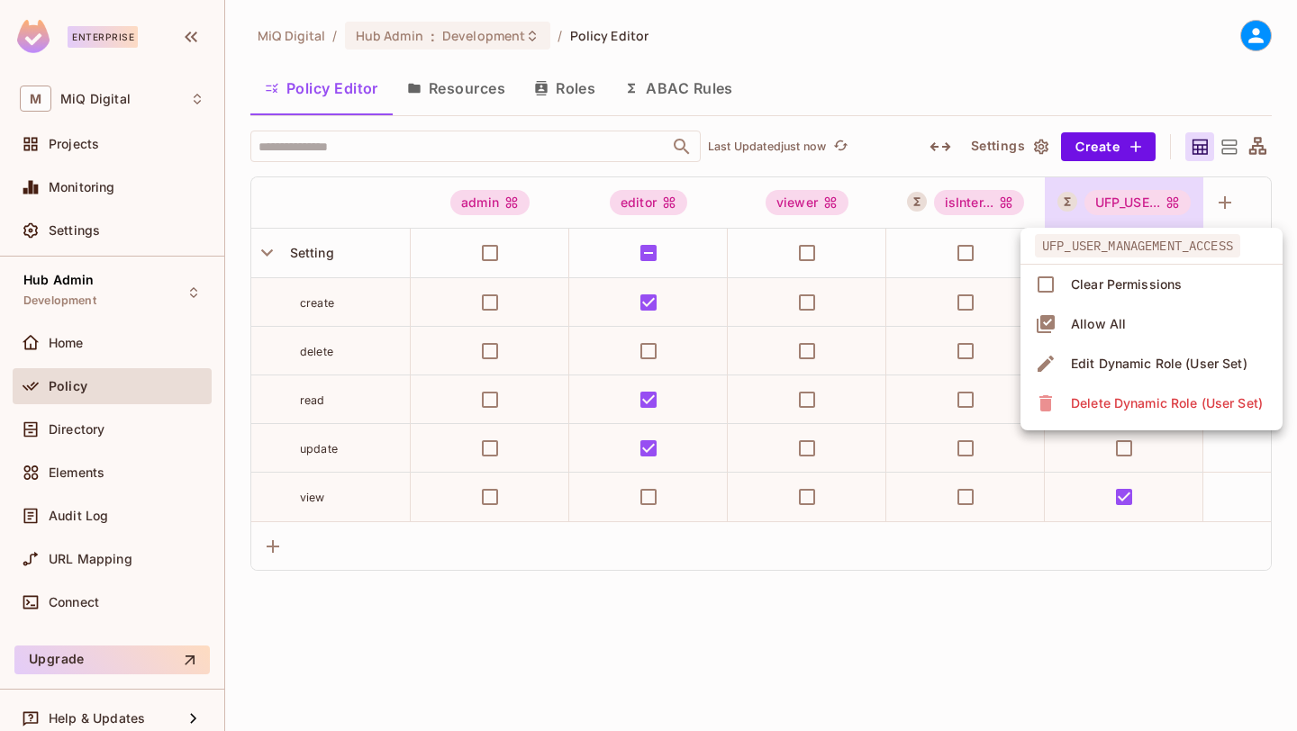
click at [1140, 367] on div "Edit Dynamic Role (User Set)" at bounding box center [1159, 364] width 177 height 18
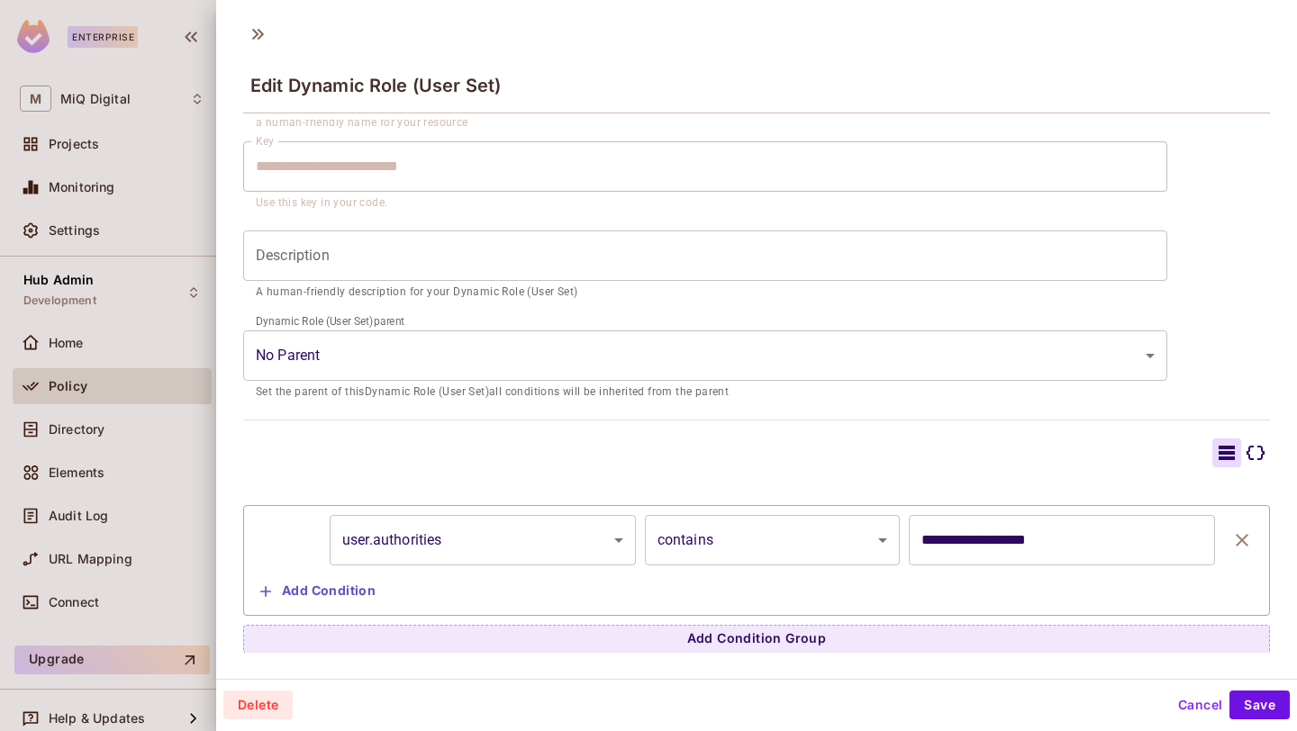
click at [1189, 701] on button "Cancel" at bounding box center [1200, 705] width 59 height 29
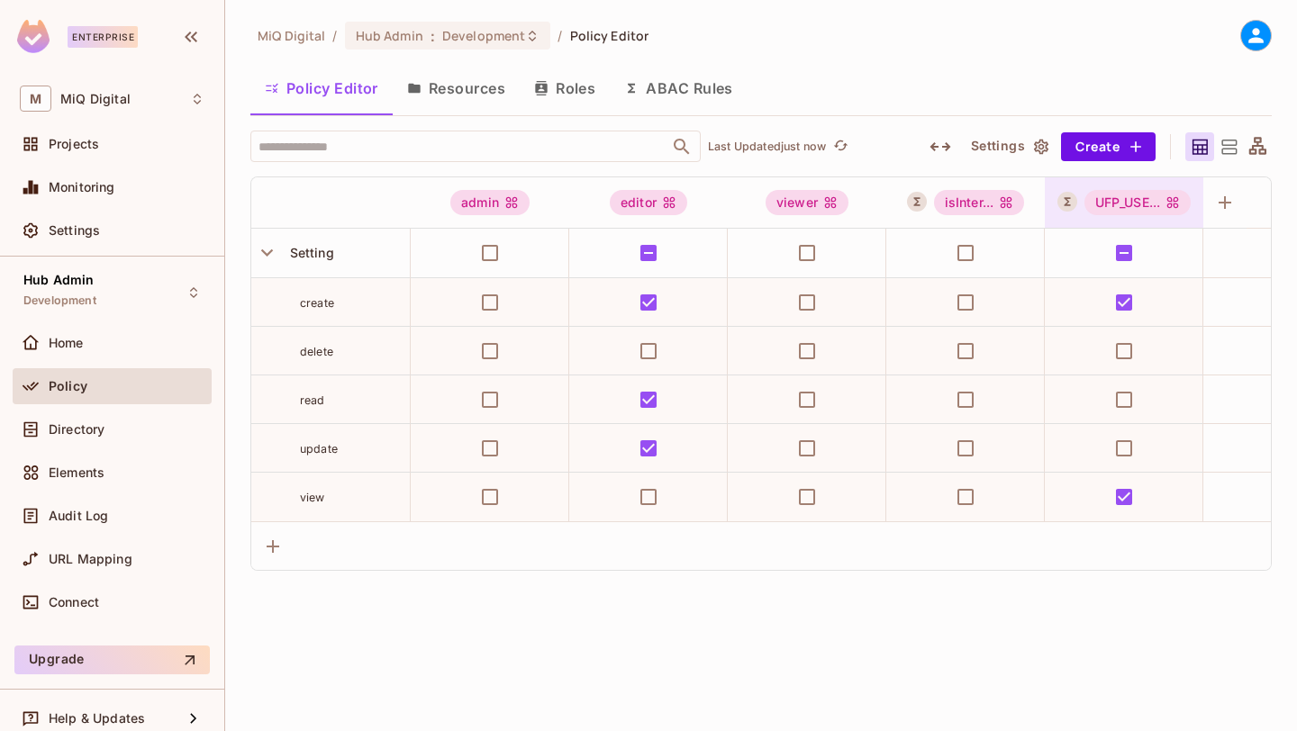
click at [1180, 201] on icon "UFP_USER_MANAGEMENT_ACCESS" at bounding box center [1172, 202] width 14 height 14
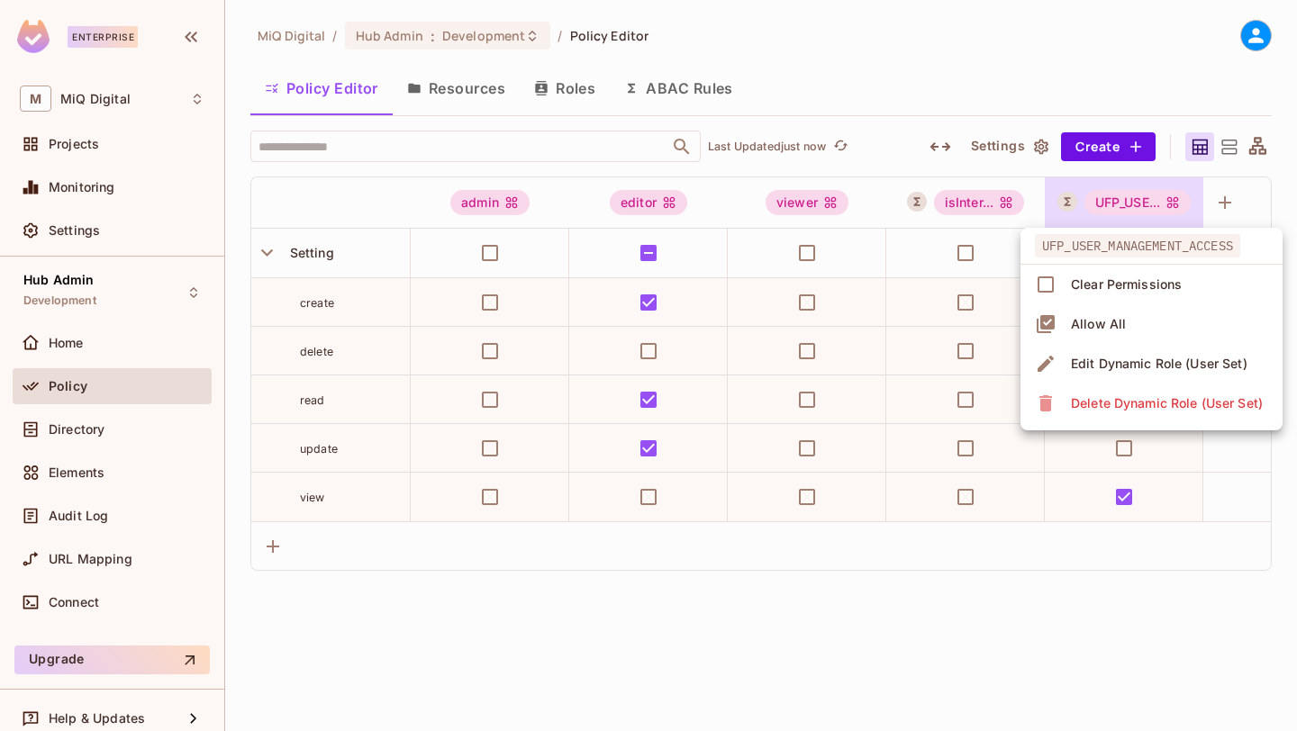
click at [1161, 367] on div "Edit Dynamic Role (User Set)" at bounding box center [1159, 364] width 177 height 18
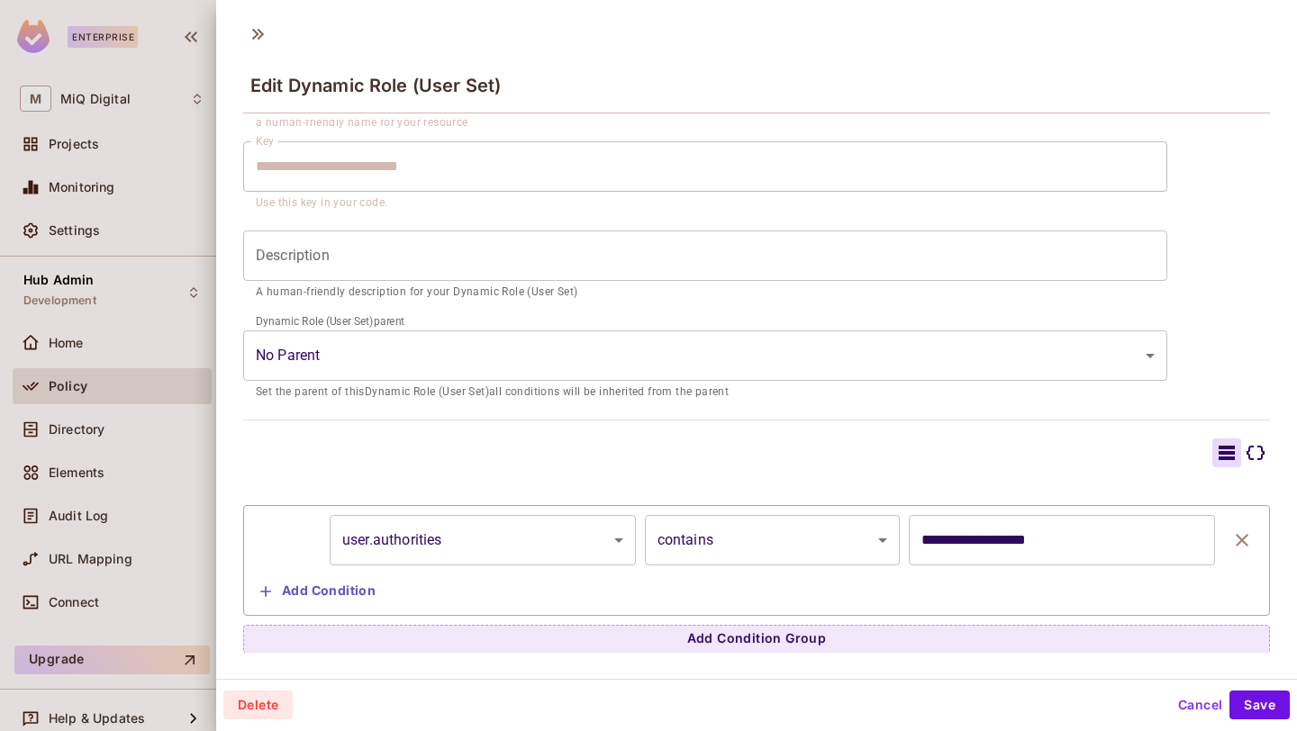
click at [805, 549] on body "**********" at bounding box center [648, 365] width 1297 height 731
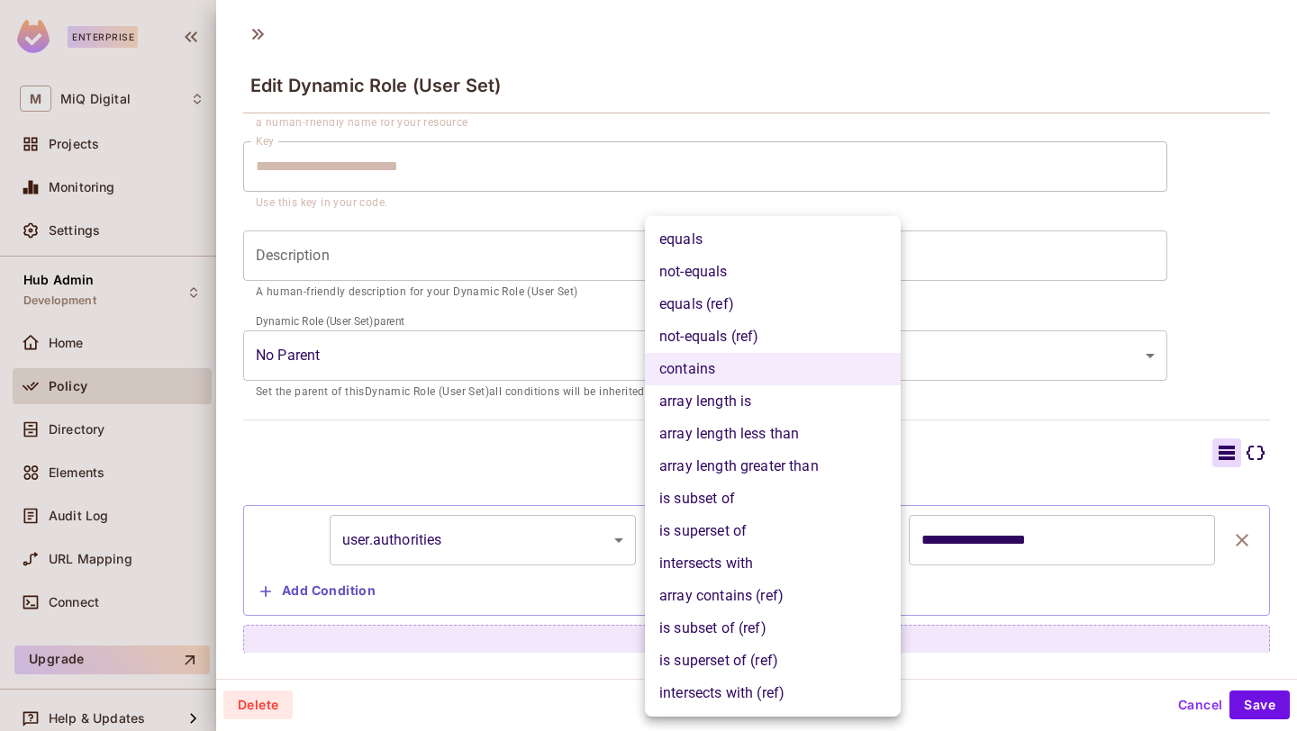
click at [572, 717] on div at bounding box center [648, 365] width 1297 height 731
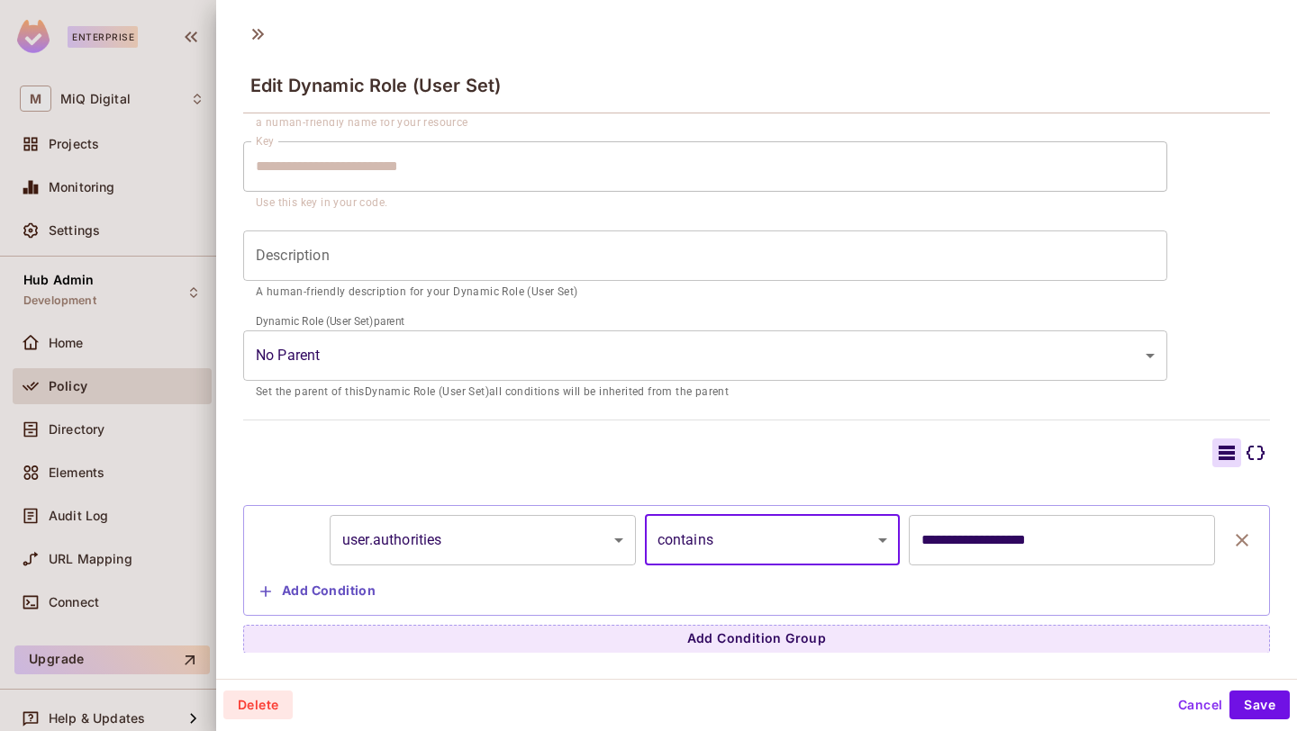
click at [1189, 706] on button "Cancel" at bounding box center [1200, 705] width 59 height 29
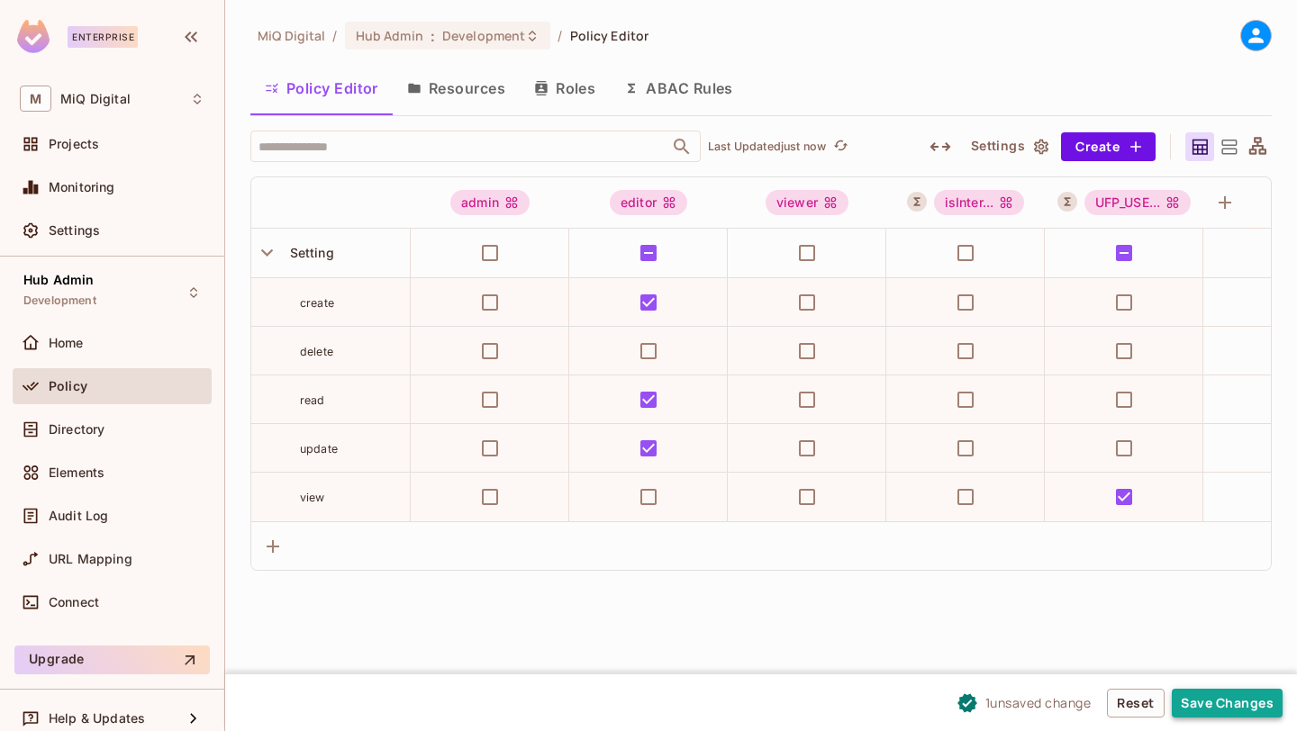
click at [1204, 692] on button "Save Changes" at bounding box center [1227, 703] width 111 height 29
click at [1215, 693] on button "Save Changes" at bounding box center [1227, 703] width 111 height 29
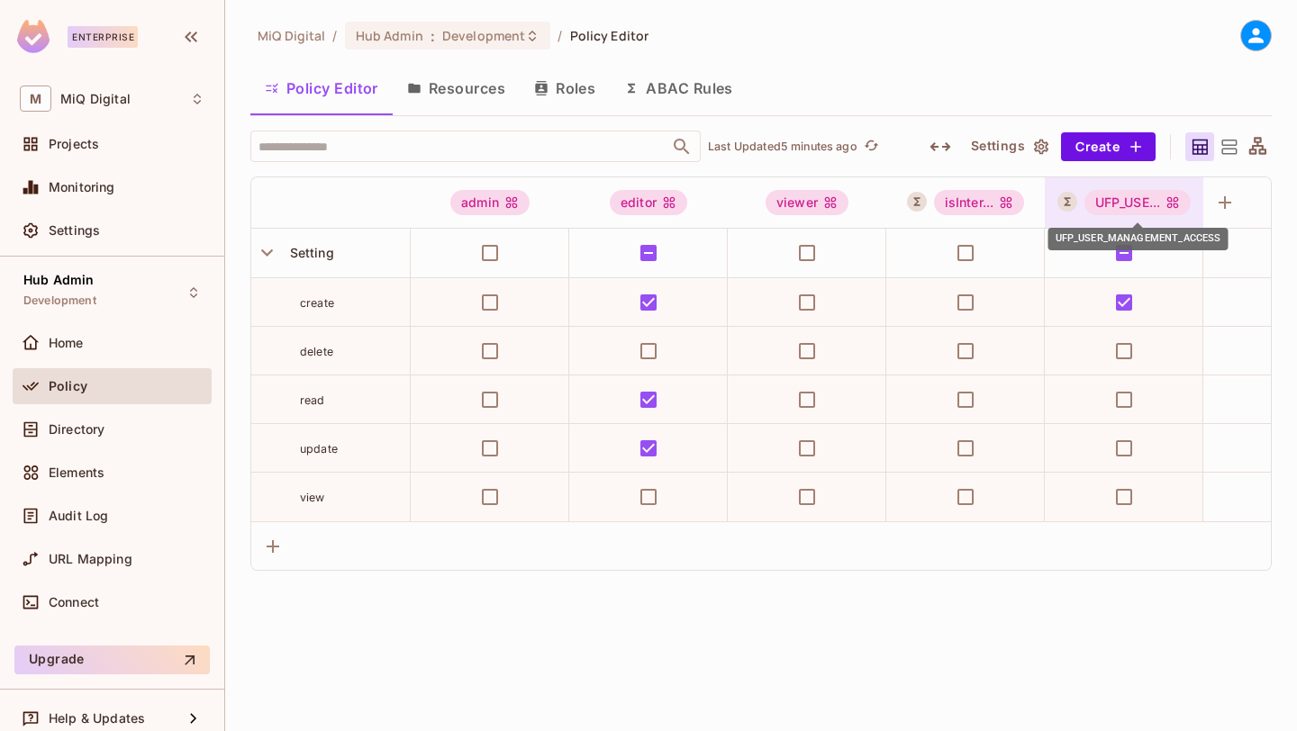
click at [1178, 196] on icon "UFP_USER_MANAGEMENT_ACCESS" at bounding box center [1172, 202] width 14 height 14
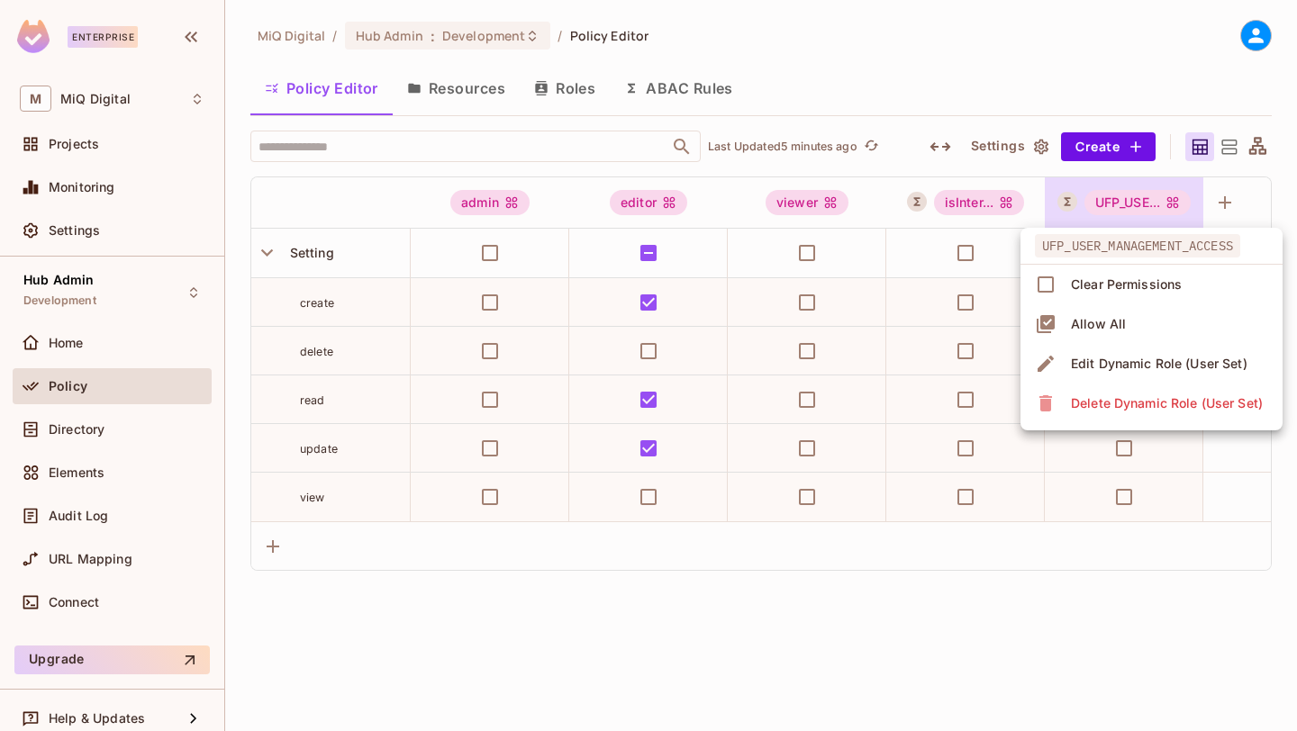
click at [152, 494] on div at bounding box center [648, 365] width 1297 height 731
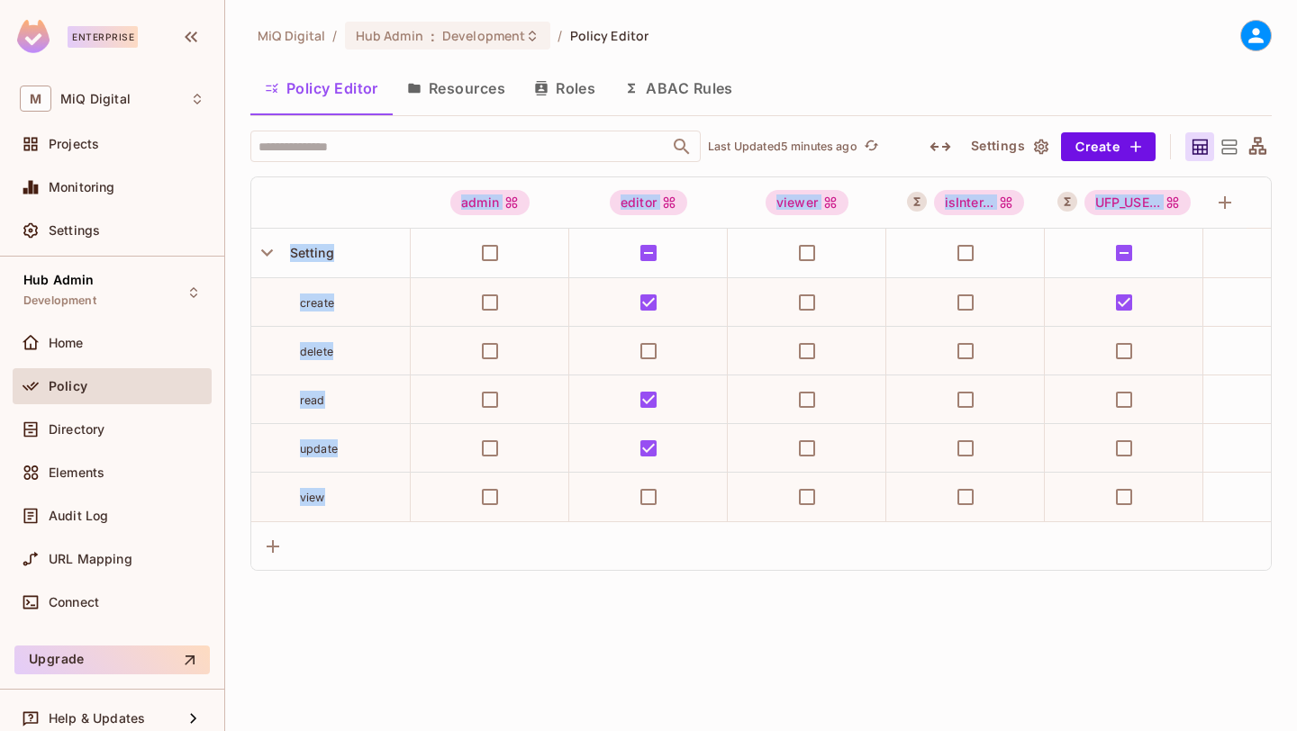
click at [152, 494] on div "UFP_USER_MANAGEMENT_ACCESS Clear Permissions Allow All Edit Dynamic Role (User …" at bounding box center [648, 365] width 1297 height 731
click at [140, 520] on div "Audit Log" at bounding box center [127, 516] width 156 height 14
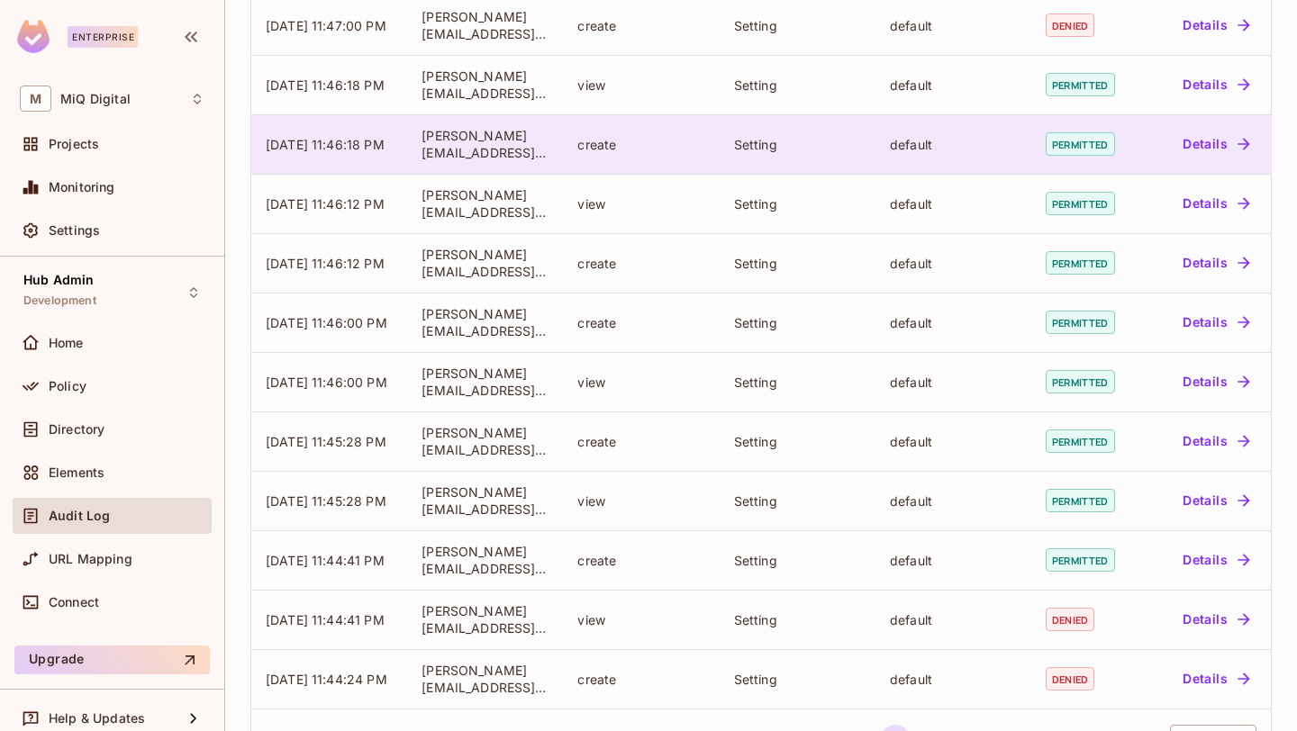
scroll to position [456, 0]
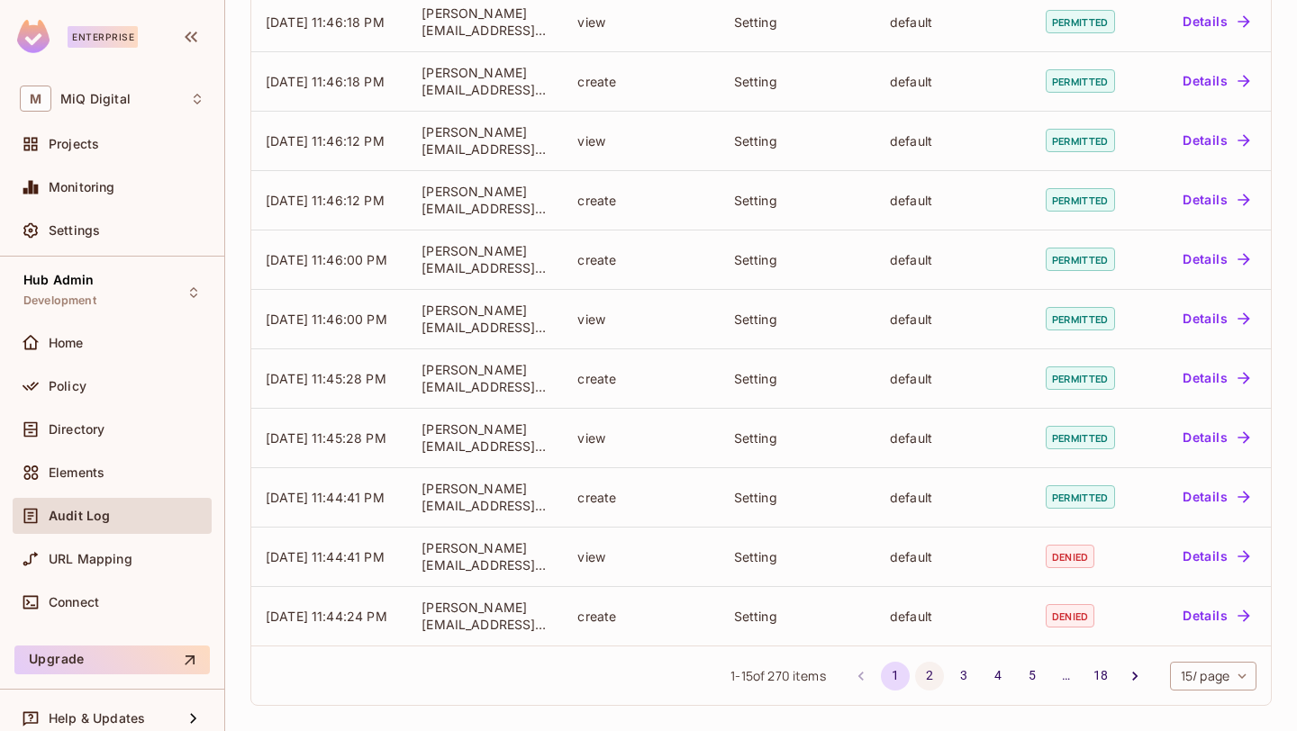
click at [923, 678] on button "2" at bounding box center [929, 676] width 29 height 29
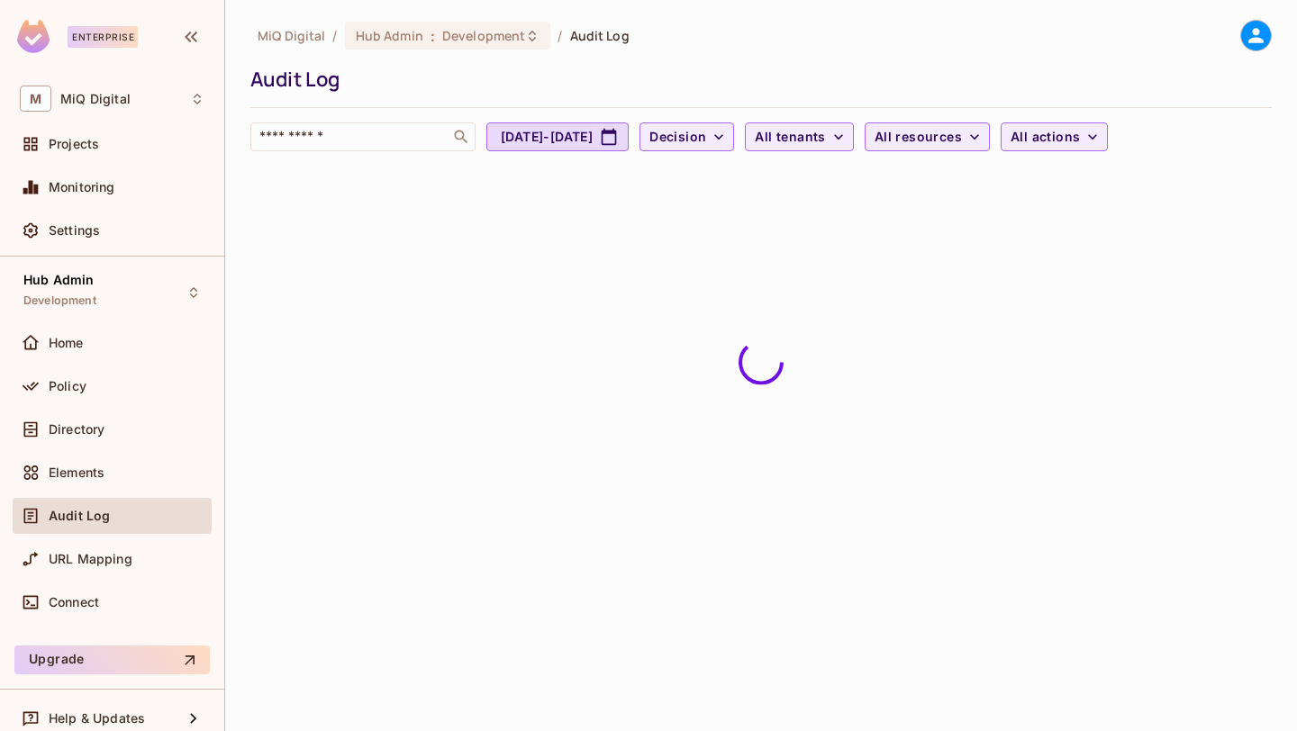
scroll to position [0, 0]
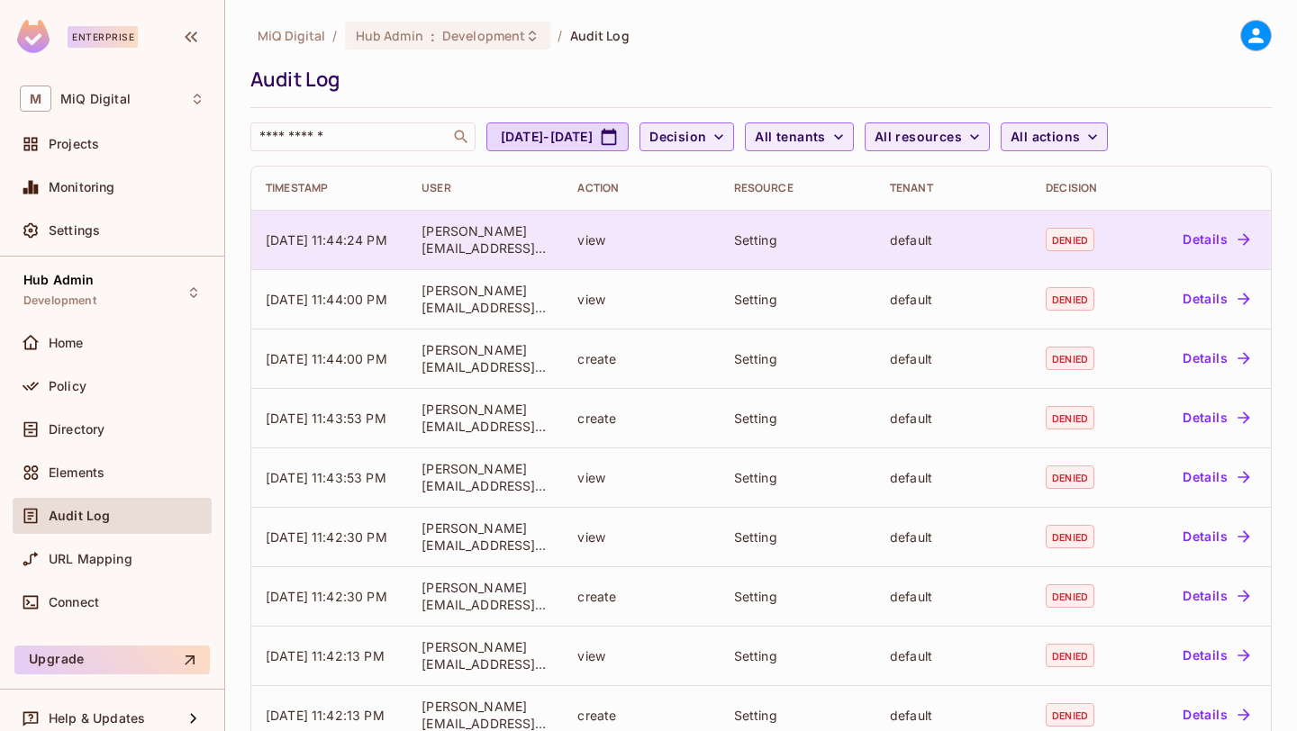
click at [1218, 241] on button "Details" at bounding box center [1215, 239] width 81 height 29
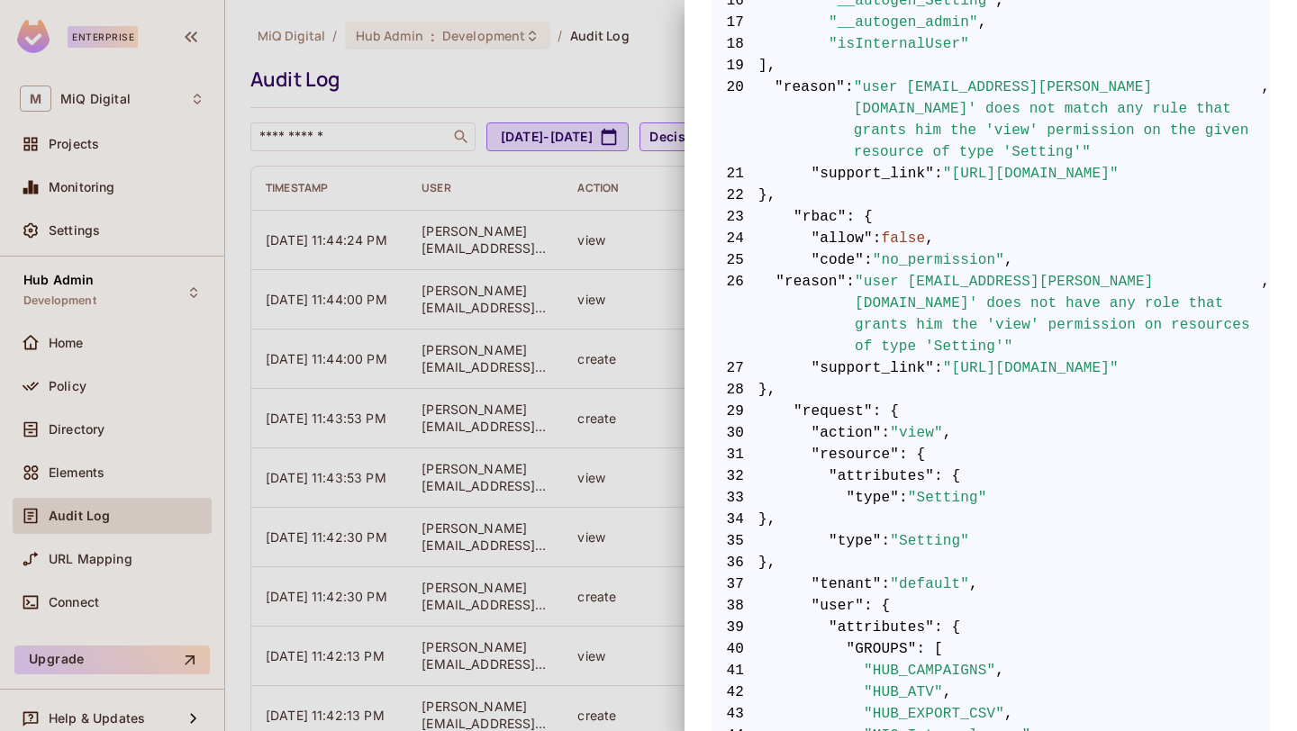
scroll to position [606, 0]
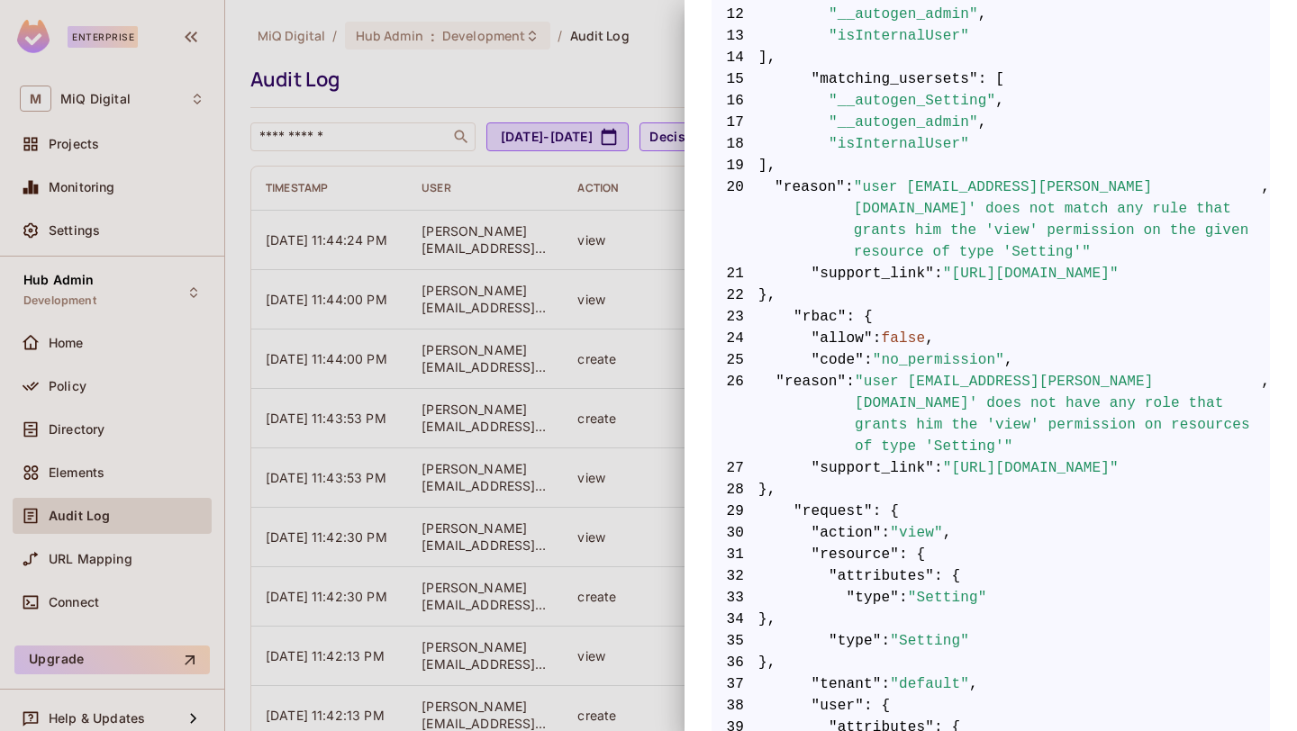
click at [601, 78] on div at bounding box center [648, 365] width 1297 height 731
